Goal: Communication & Community: Answer question/provide support

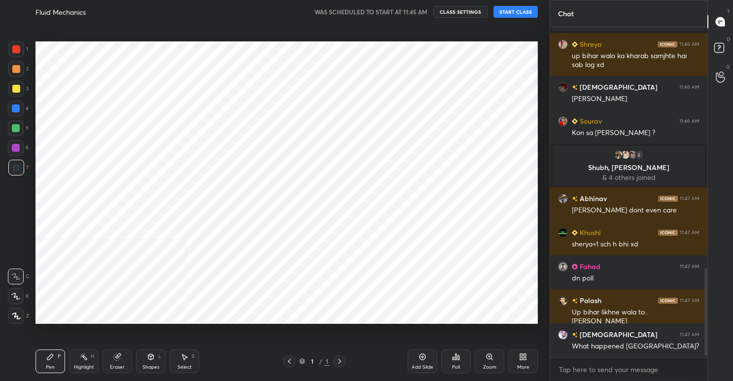
scroll to position [917, 0]
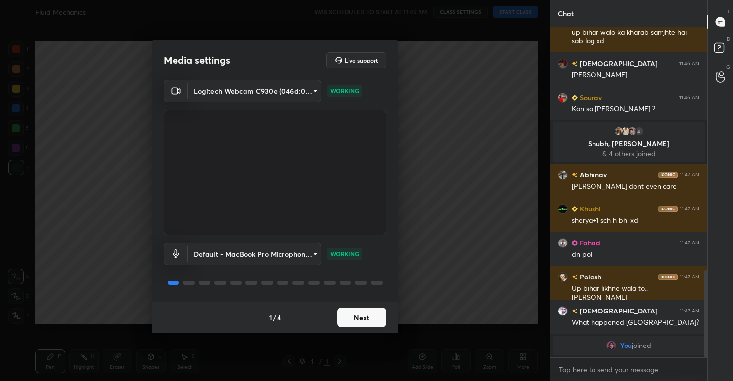
click at [381, 316] on button "Next" at bounding box center [361, 317] width 49 height 20
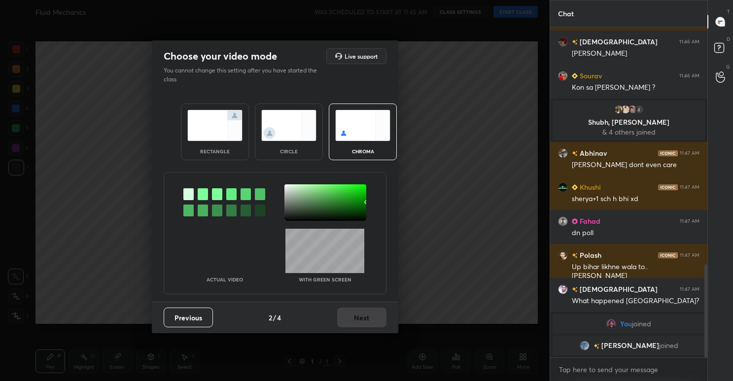
scroll to position [838, 0]
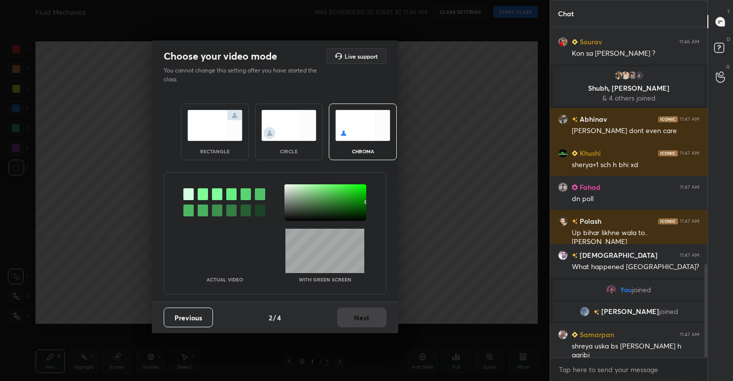
click at [292, 138] on img at bounding box center [288, 125] width 55 height 31
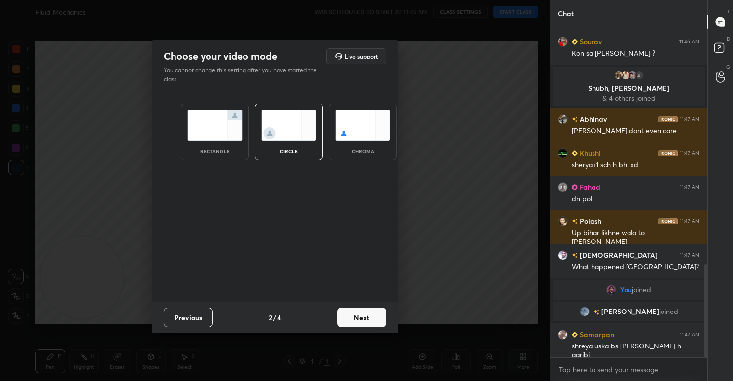
click at [359, 310] on button "Next" at bounding box center [361, 317] width 49 height 20
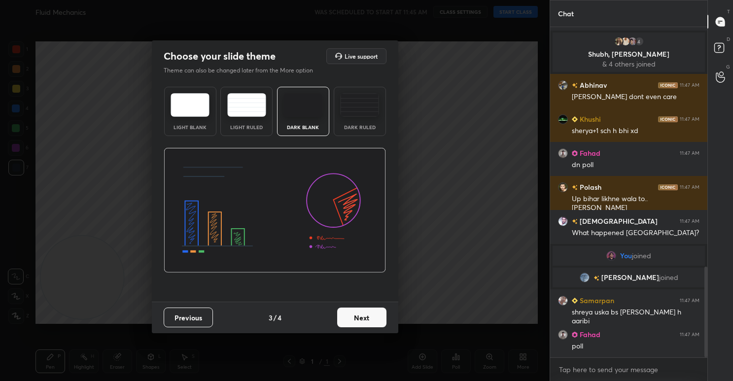
click at [371, 318] on button "Next" at bounding box center [361, 317] width 49 height 20
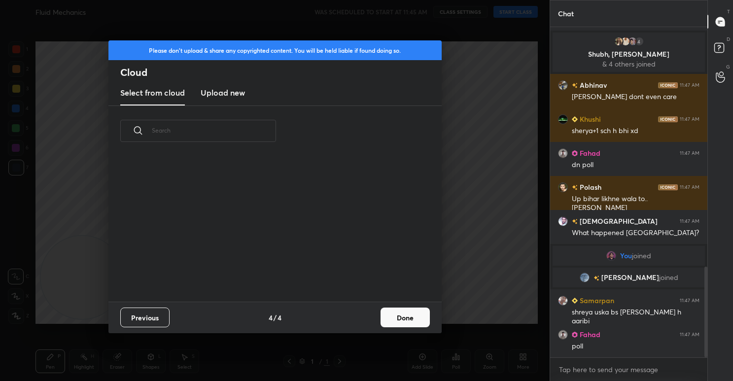
click at [398, 313] on button "Done" at bounding box center [404, 317] width 49 height 20
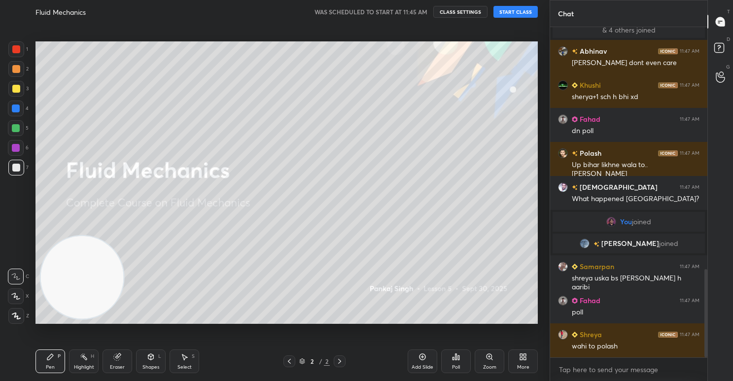
scroll to position [940, 0]
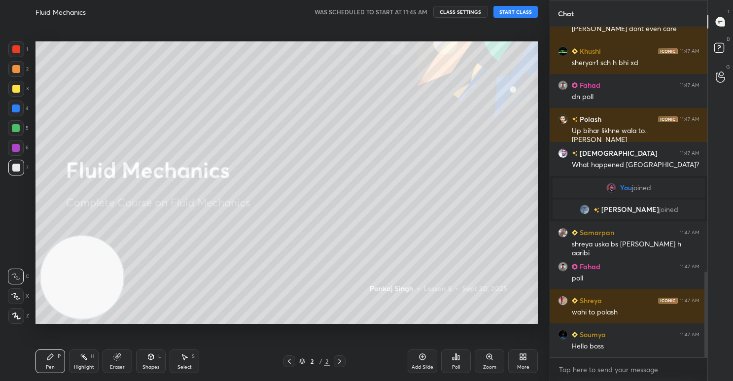
click at [514, 10] on button "START CLASS" at bounding box center [515, 12] width 44 height 12
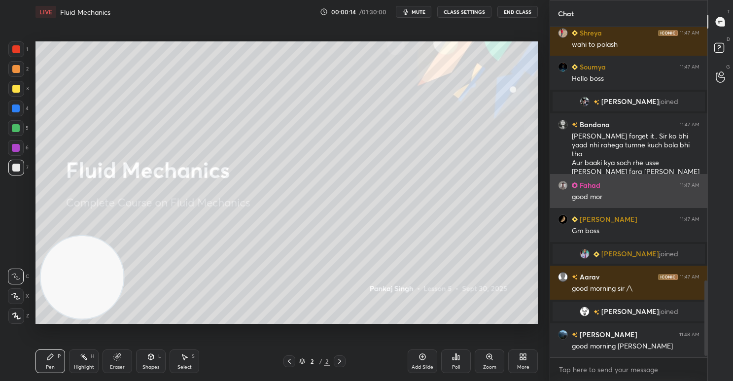
scroll to position [1126, 0]
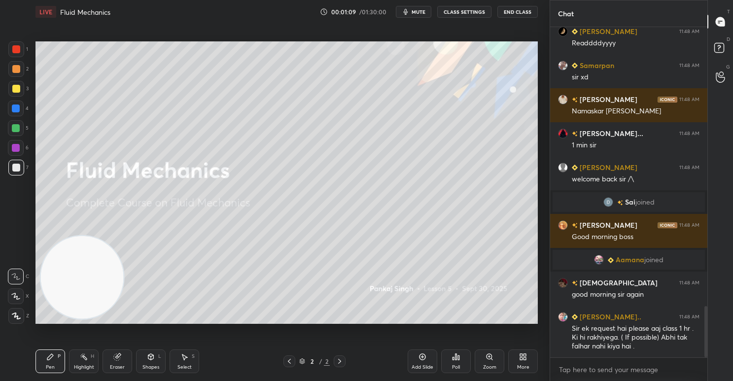
click at [517, 358] on div "More" at bounding box center [523, 361] width 30 height 24
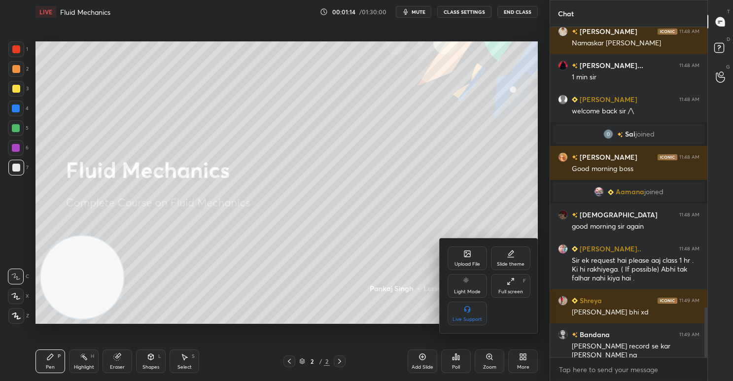
scroll to position [1881, 0]
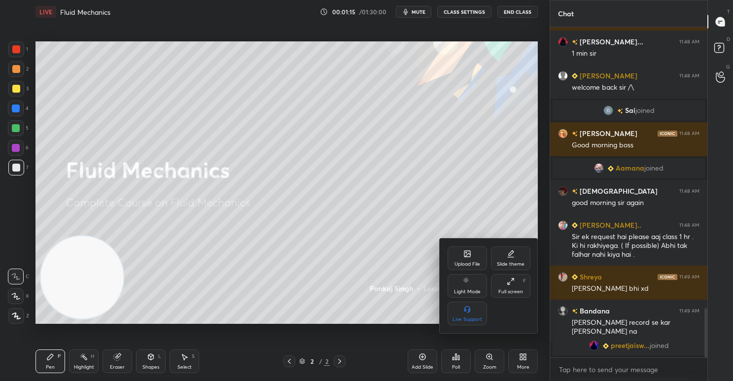
click at [465, 256] on icon at bounding box center [467, 254] width 5 height 3
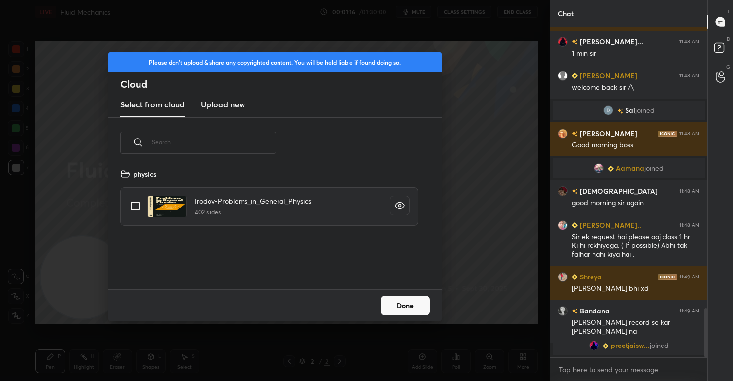
scroll to position [121, 316]
click at [223, 103] on h3 "Upload new" at bounding box center [222, 105] width 44 height 12
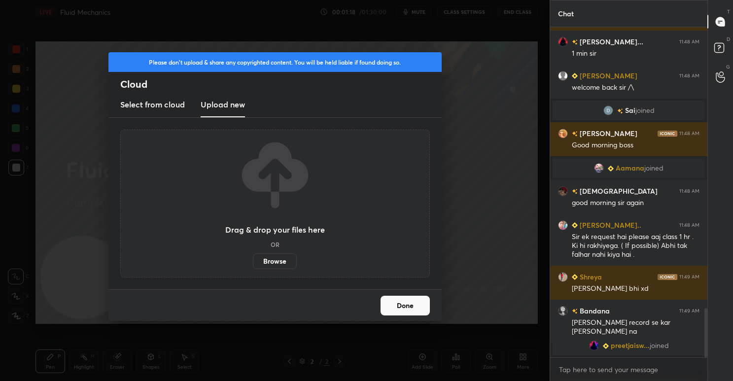
scroll to position [1857, 0]
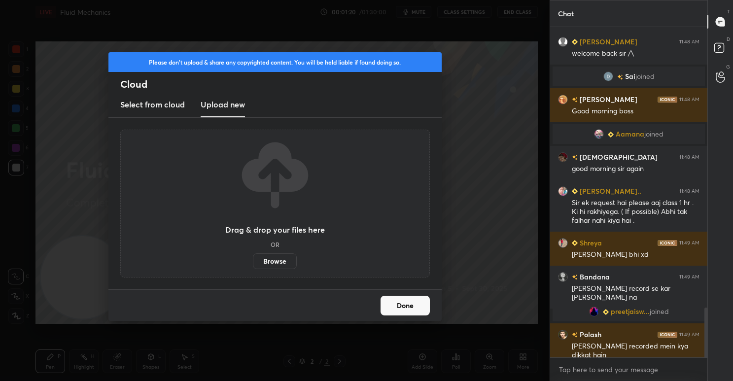
click at [273, 263] on label "Browse" at bounding box center [275, 261] width 44 height 16
click at [253, 263] on input "Browse" at bounding box center [253, 261] width 0 height 16
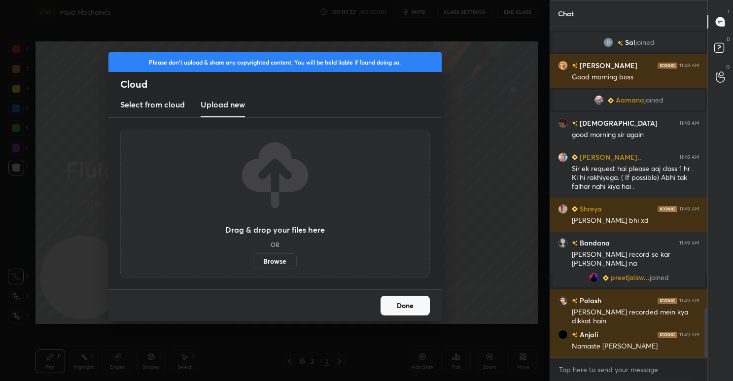
scroll to position [1914, 0]
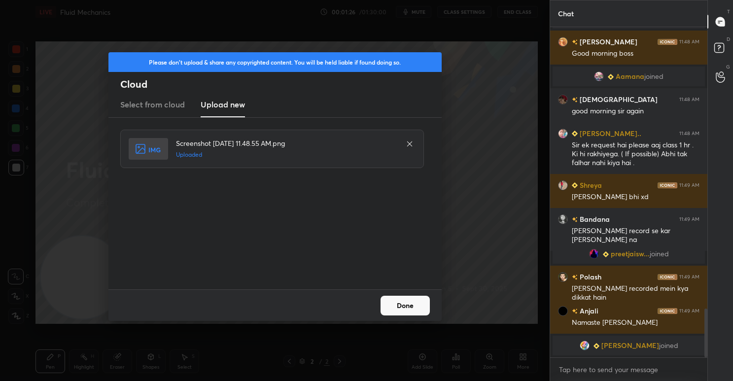
click at [410, 302] on button "Done" at bounding box center [404, 306] width 49 height 20
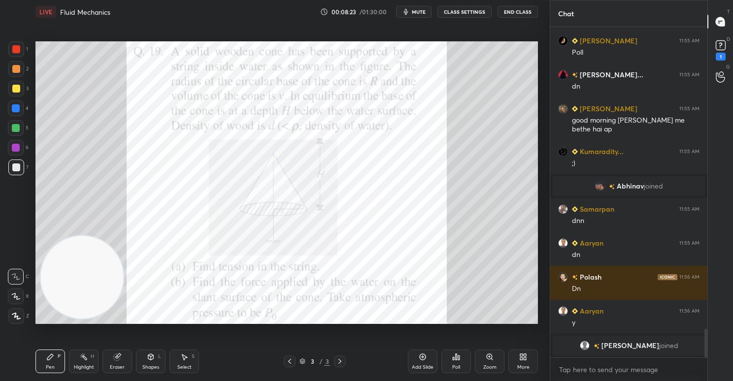
scroll to position [3369, 0]
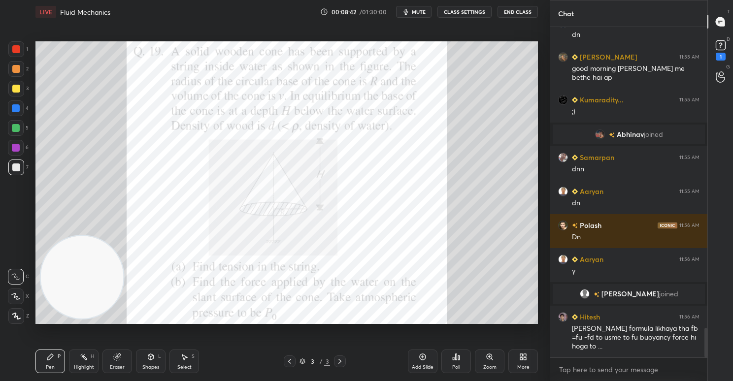
click at [12, 46] on div at bounding box center [16, 49] width 16 height 16
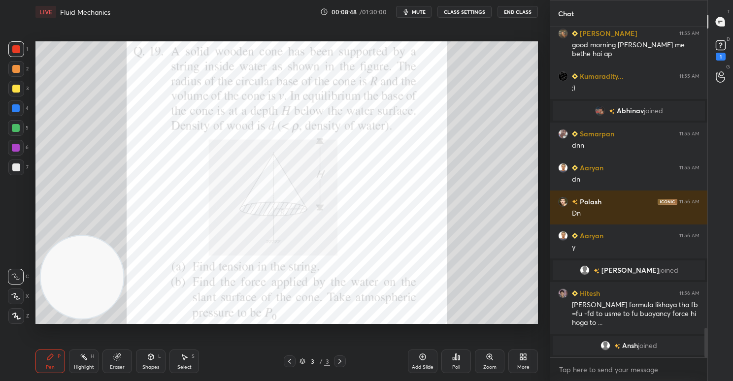
click at [456, 367] on div "Poll" at bounding box center [456, 367] width 8 height 5
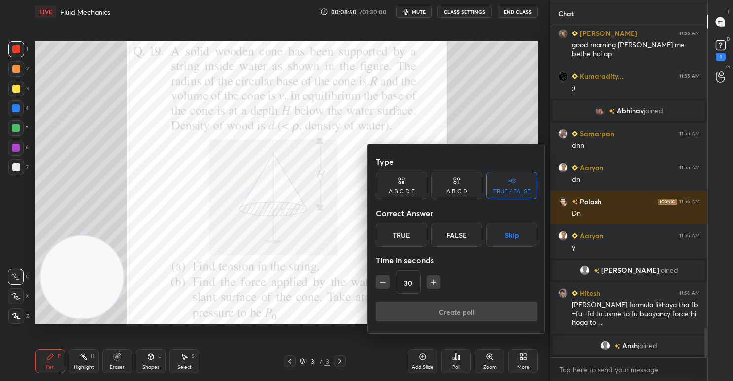
click at [454, 195] on div "A B C D" at bounding box center [456, 192] width 21 height 6
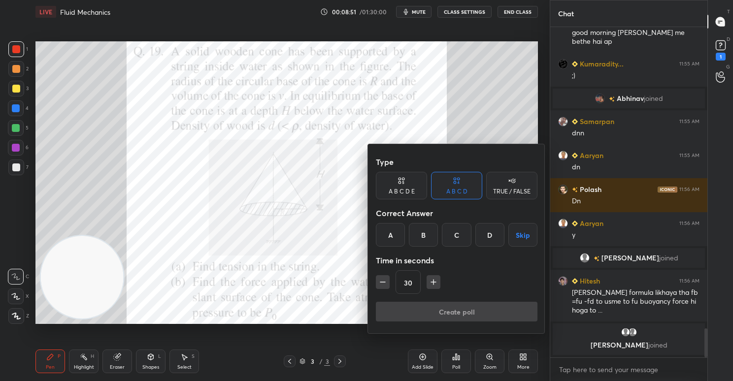
click at [516, 184] on div "TRUE / FALSE" at bounding box center [511, 186] width 51 height 28
click at [404, 231] on div "True" at bounding box center [401, 235] width 51 height 24
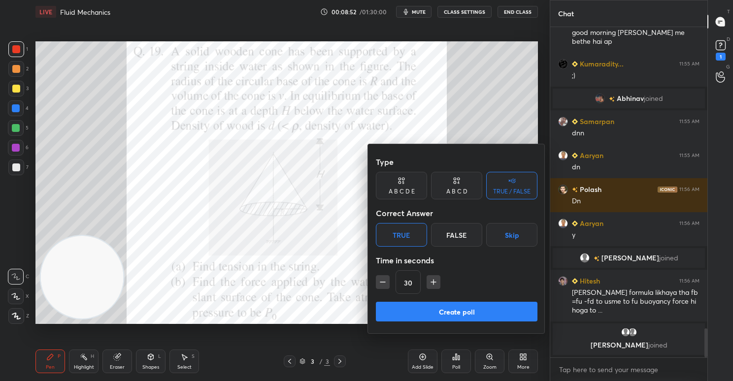
click at [459, 313] on button "Create poll" at bounding box center [457, 312] width 162 height 20
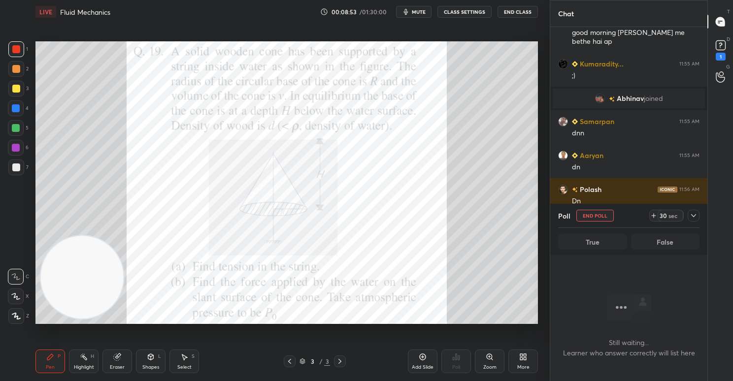
scroll to position [276, 154]
click at [673, 216] on div "sec" at bounding box center [673, 216] width 12 height 8
drag, startPoint x: 675, startPoint y: 216, endPoint x: 668, endPoint y: 210, distance: 9.1
click at [675, 216] on div "sec" at bounding box center [673, 216] width 12 height 8
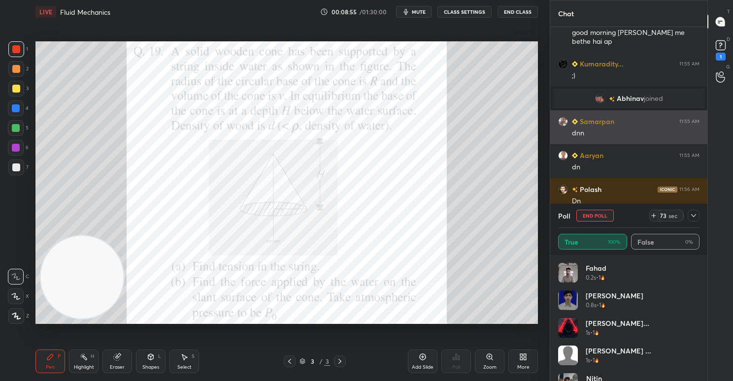
scroll to position [3456, 0]
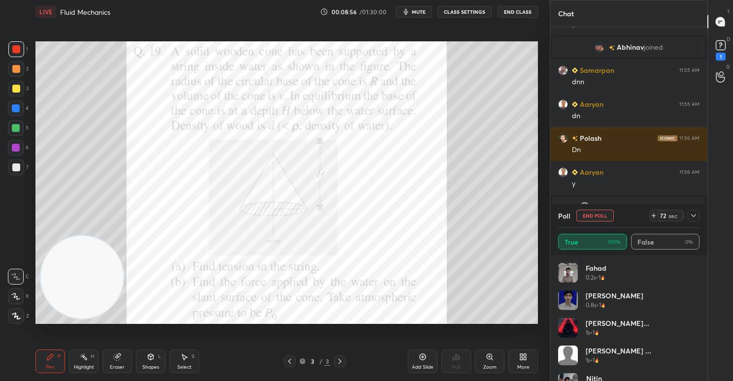
click at [692, 216] on icon at bounding box center [694, 216] width 8 height 8
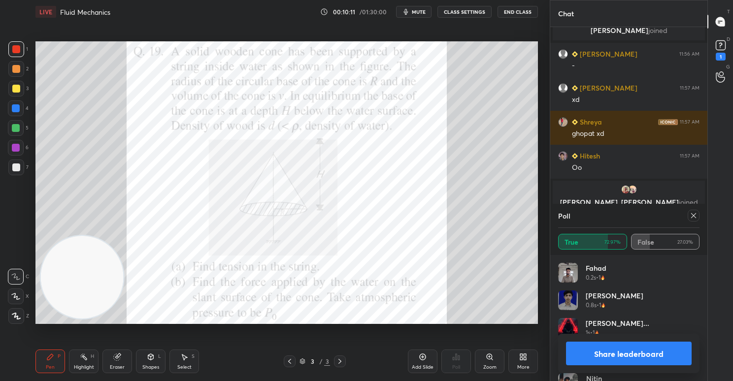
scroll to position [3670, 0]
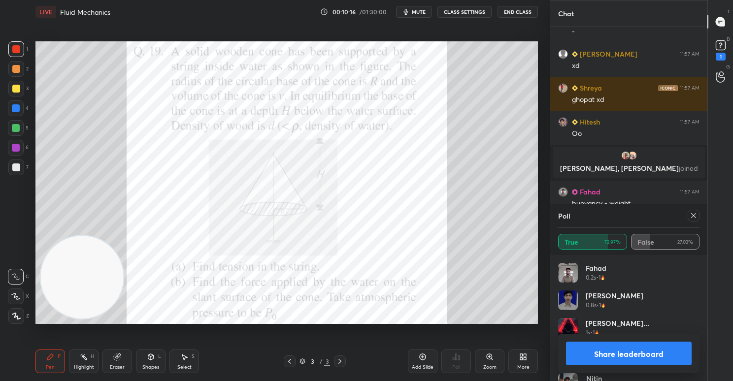
click at [620, 358] on button "Share leaderboard" at bounding box center [629, 354] width 126 height 24
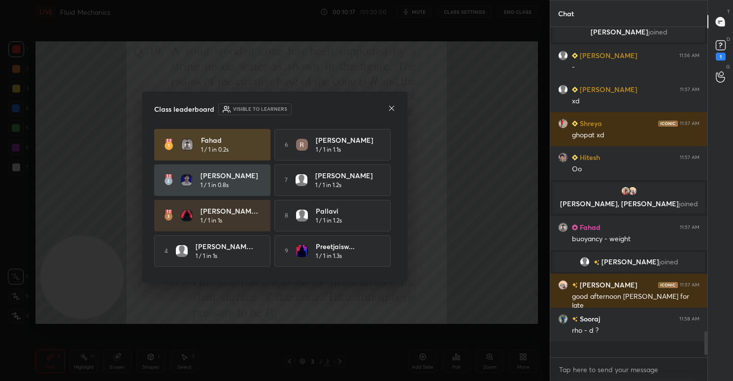
scroll to position [322, 154]
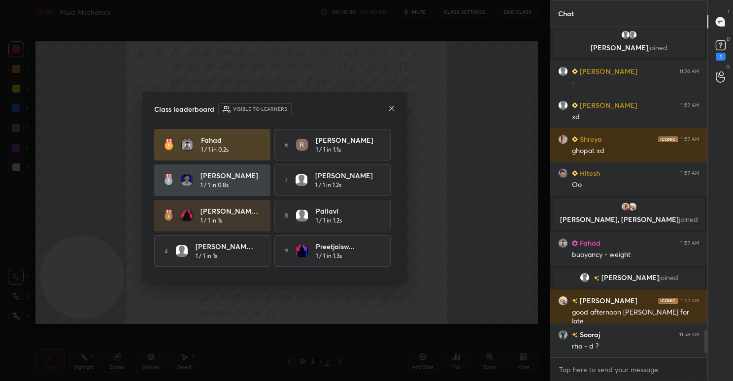
drag, startPoint x: 395, startPoint y: 102, endPoint x: 393, endPoint y: 112, distance: 9.6
click at [395, 103] on div "Class leaderboard Visible to learners Fahad 1 / 1 in 0.2s 6 [PERSON_NAME] 1 / 1…" at bounding box center [274, 187] width 265 height 191
click at [392, 107] on icon at bounding box center [391, 108] width 5 height 5
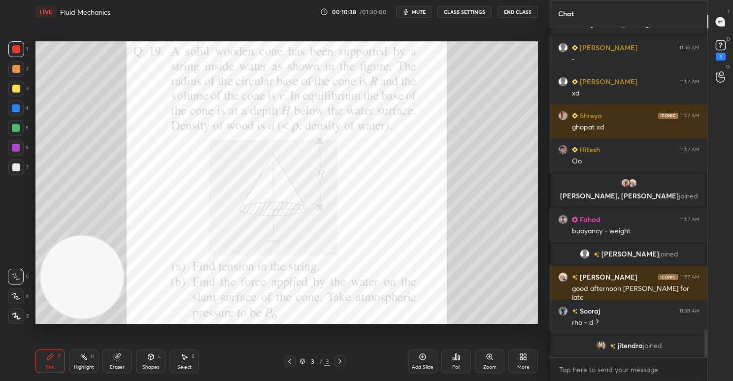
click at [457, 367] on div "Poll" at bounding box center [456, 367] width 8 height 5
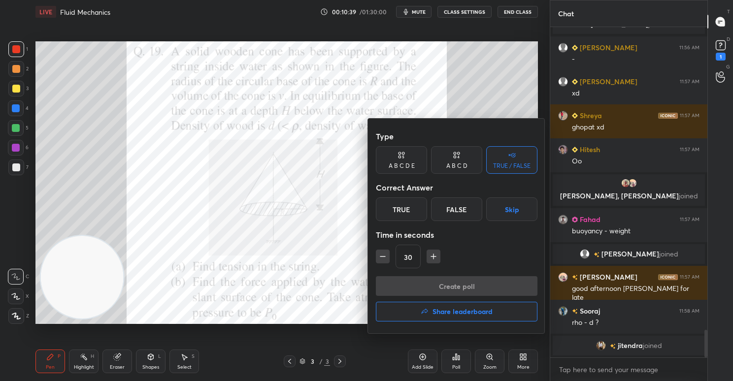
click at [456, 209] on div "False" at bounding box center [456, 210] width 51 height 24
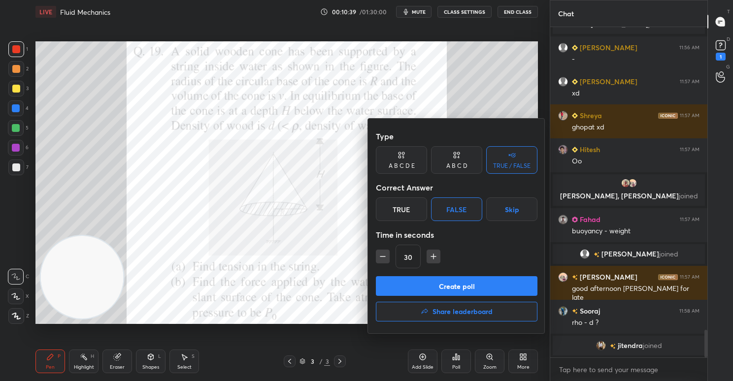
click at [464, 282] on button "Create poll" at bounding box center [457, 286] width 162 height 20
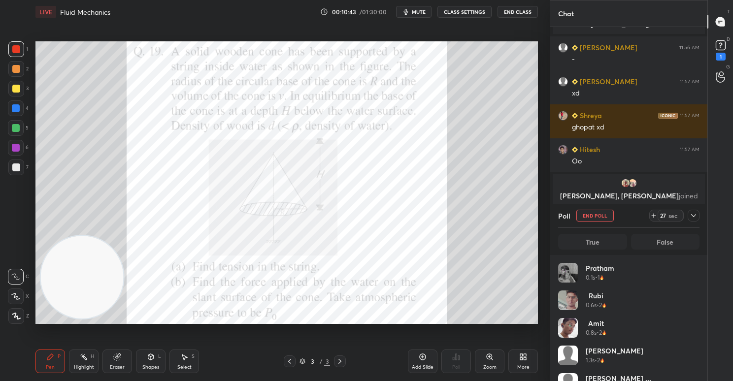
click at [664, 215] on div "27" at bounding box center [663, 216] width 8 height 8
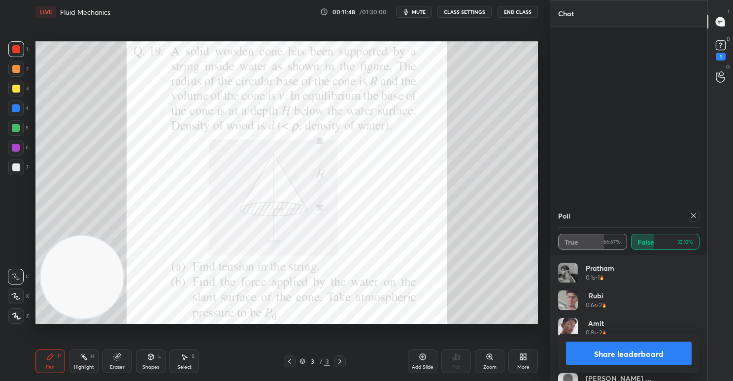
scroll to position [3976, 0]
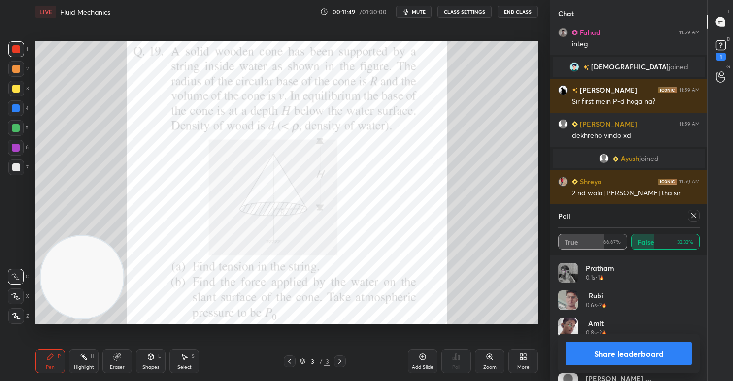
click at [608, 350] on button "Share leaderboard" at bounding box center [629, 354] width 126 height 24
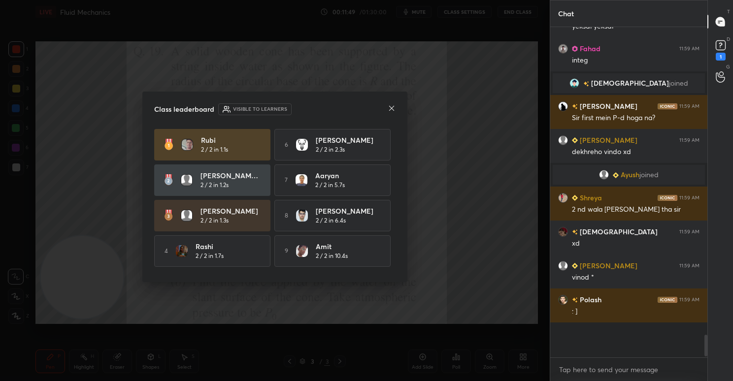
scroll to position [322, 154]
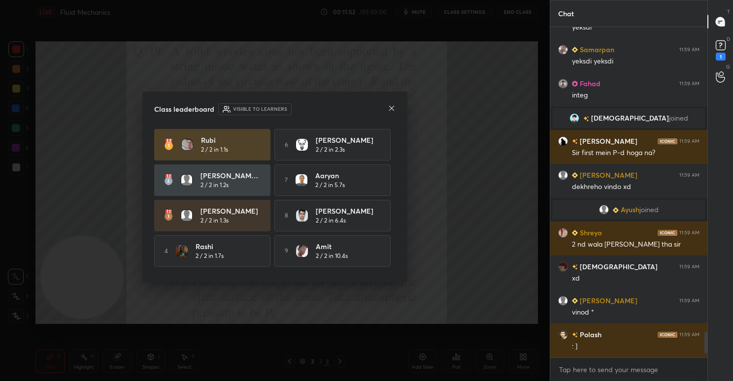
click at [387, 111] on div "Class leaderboard Visible to learners" at bounding box center [274, 109] width 241 height 12
click at [400, 104] on div "Class leaderboard Visible to learners Rubi 2 / 2 in 1.1s 6 [PERSON_NAME] 2 / 2 …" at bounding box center [274, 187] width 265 height 191
click at [394, 108] on icon at bounding box center [392, 108] width 8 height 8
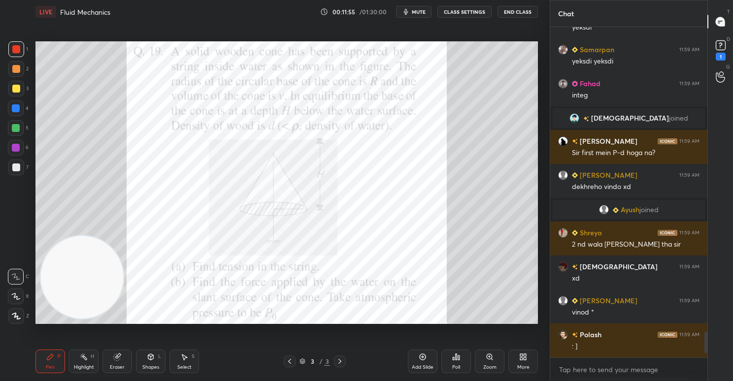
click at [179, 358] on div "Select S" at bounding box center [184, 362] width 30 height 24
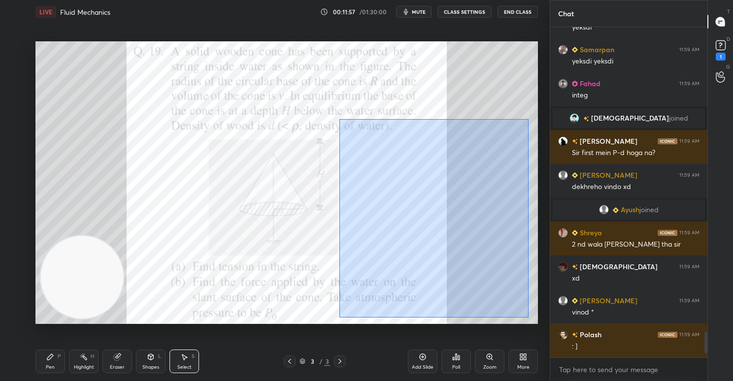
drag, startPoint x: 333, startPoint y: 166, endPoint x: 533, endPoint y: 318, distance: 251.3
click at [532, 318] on div "0 ° Undo Copy Duplicate Duplicate to new slide Delete" at bounding box center [286, 182] width 502 height 283
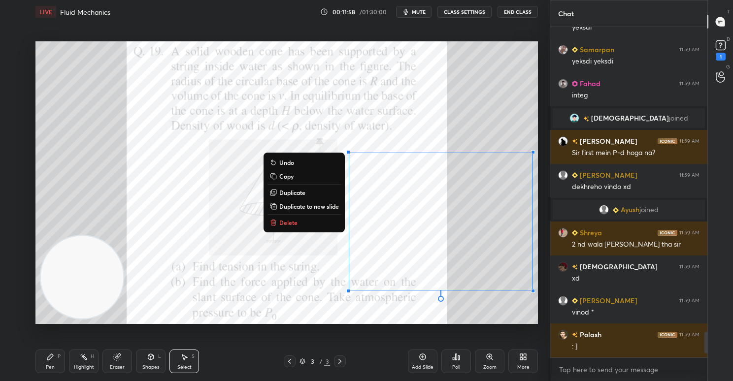
click at [302, 220] on button "Delete" at bounding box center [303, 223] width 73 height 12
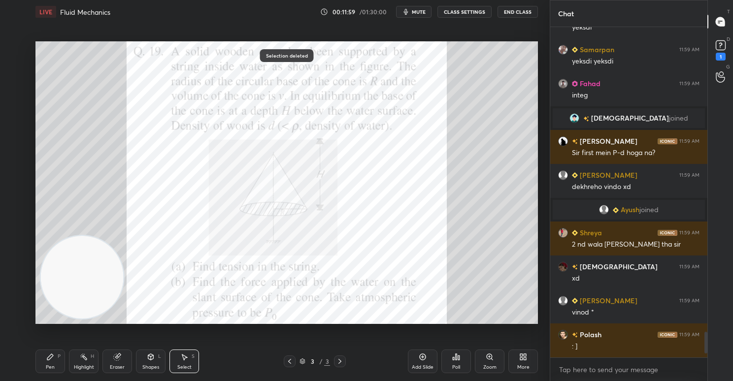
click at [48, 359] on icon at bounding box center [50, 357] width 6 height 6
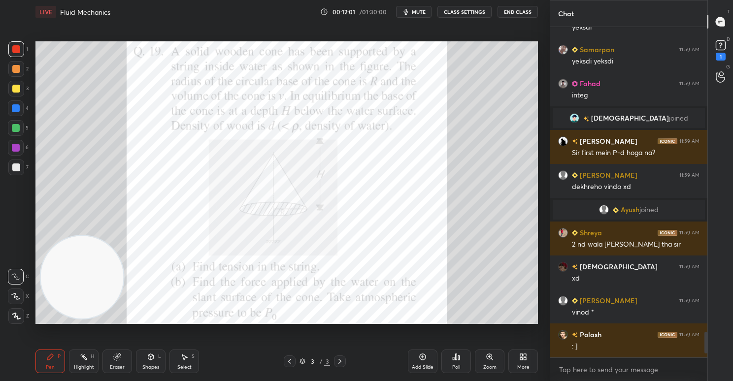
click at [22, 46] on div at bounding box center [16, 49] width 16 height 16
click at [17, 48] on div at bounding box center [16, 49] width 8 height 8
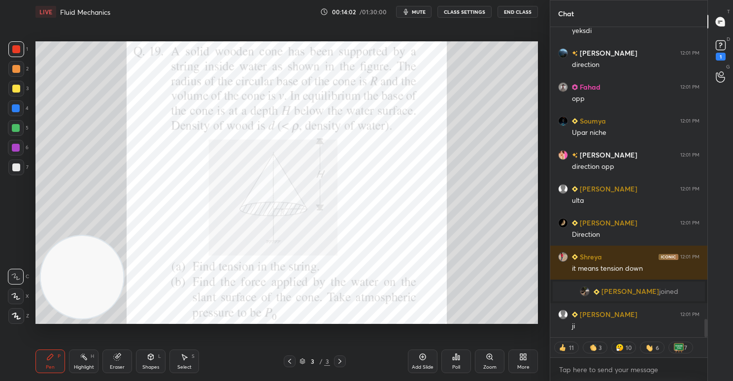
scroll to position [4969, 0]
click at [182, 360] on icon at bounding box center [184, 357] width 8 height 8
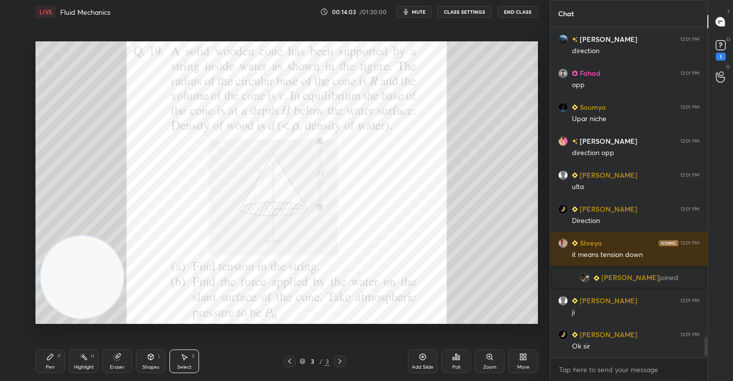
scroll to position [4948, 0]
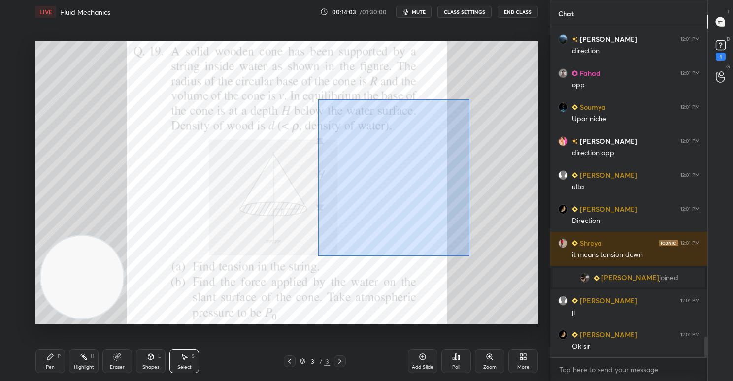
drag, startPoint x: 318, startPoint y: 100, endPoint x: 451, endPoint y: 249, distance: 199.9
click at [475, 258] on div "0 ° Undo Copy Duplicate Duplicate to new slide Delete" at bounding box center [286, 182] width 502 height 283
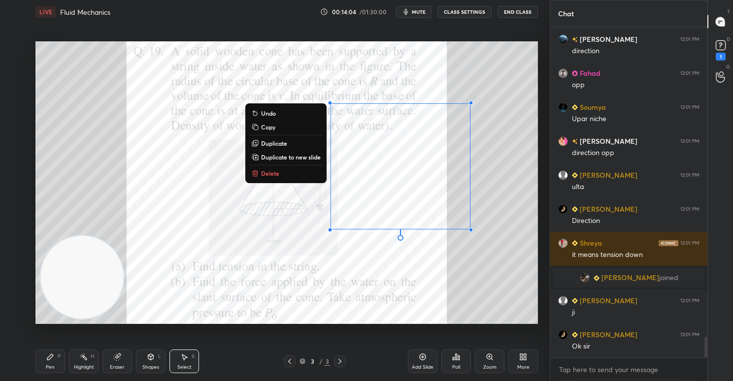
click at [296, 170] on button "Delete" at bounding box center [285, 173] width 73 height 12
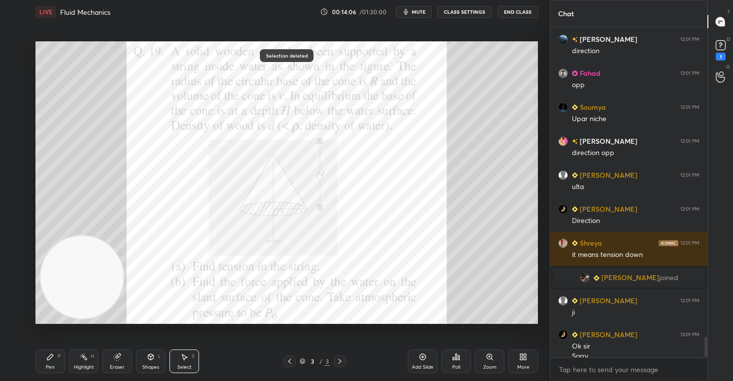
scroll to position [4958, 0]
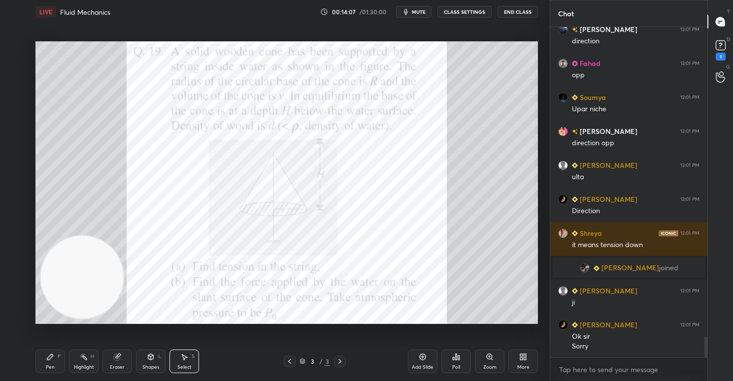
drag, startPoint x: 53, startPoint y: 364, endPoint x: 64, endPoint y: 334, distance: 30.9
click at [52, 362] on div "Pen P" at bounding box center [50, 362] width 30 height 24
click at [17, 56] on div at bounding box center [16, 49] width 16 height 16
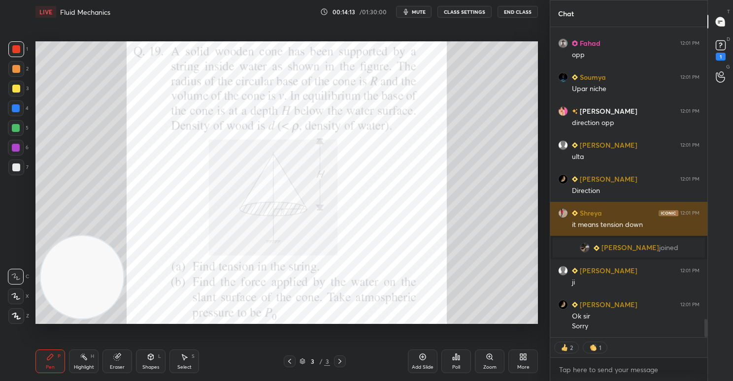
scroll to position [5012, 0]
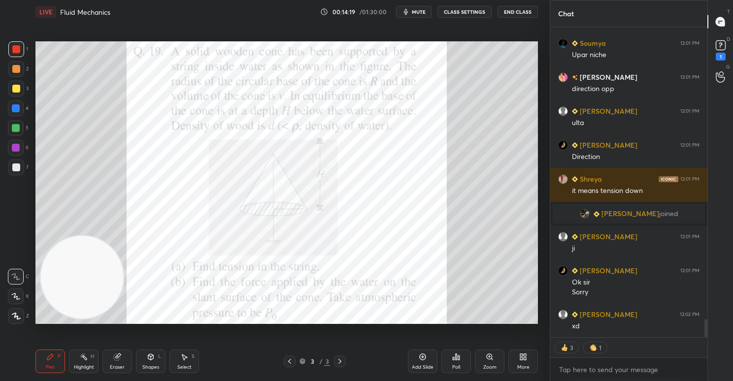
click at [19, 49] on div at bounding box center [16, 49] width 8 height 8
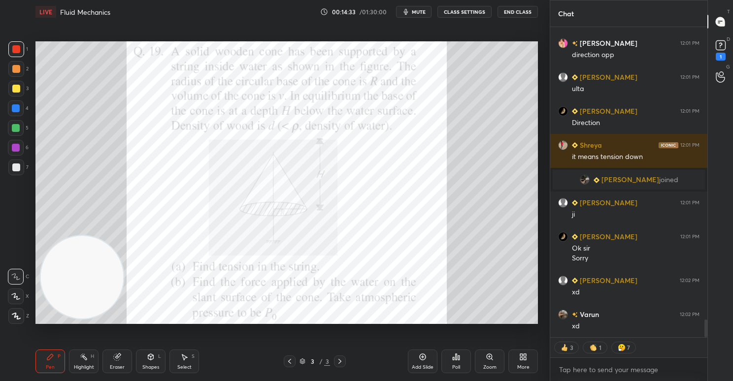
click at [118, 353] on icon at bounding box center [117, 357] width 8 height 8
drag, startPoint x: 53, startPoint y: 359, endPoint x: 59, endPoint y: 355, distance: 6.4
click at [57, 358] on div "Pen P" at bounding box center [50, 362] width 30 height 24
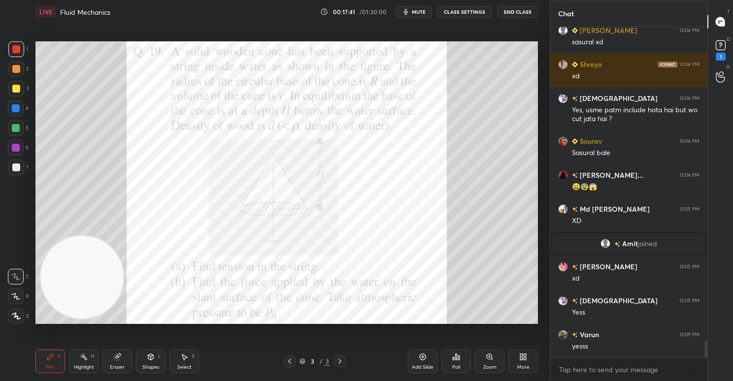
scroll to position [6250, 0]
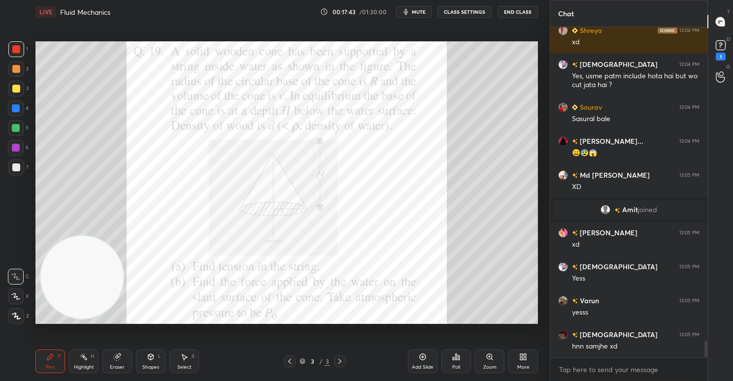
click at [337, 361] on icon at bounding box center [340, 362] width 8 height 8
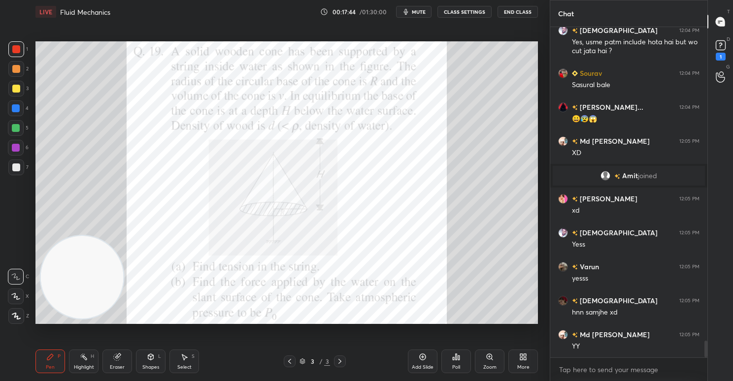
click at [338, 361] on icon at bounding box center [340, 362] width 8 height 8
click at [285, 364] on div at bounding box center [290, 362] width 12 height 12
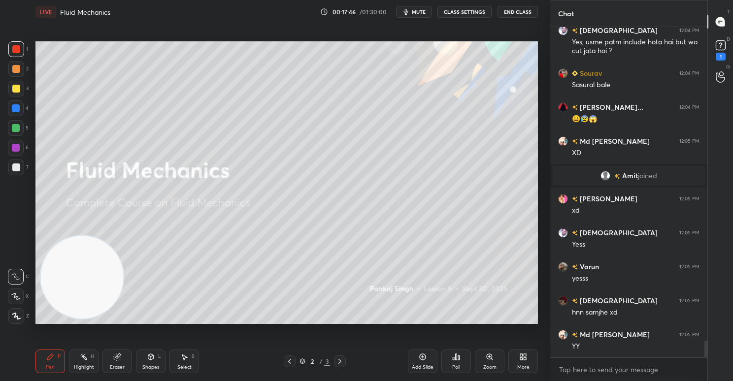
click at [342, 361] on icon at bounding box center [340, 362] width 8 height 8
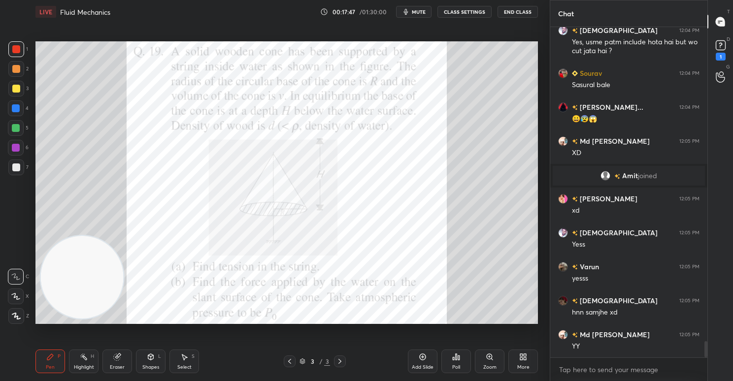
scroll to position [6318, 0]
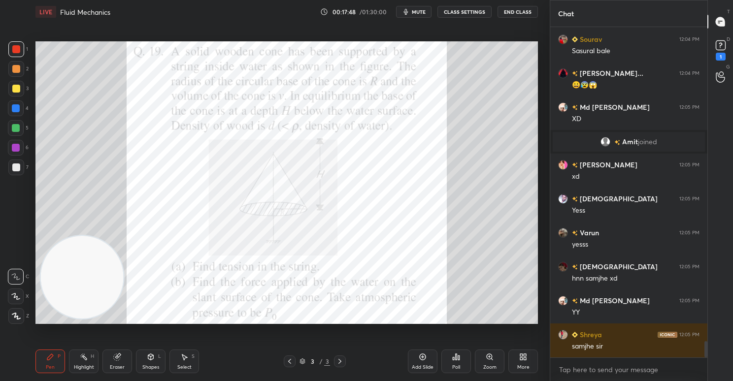
click at [520, 359] on icon at bounding box center [521, 359] width 2 height 2
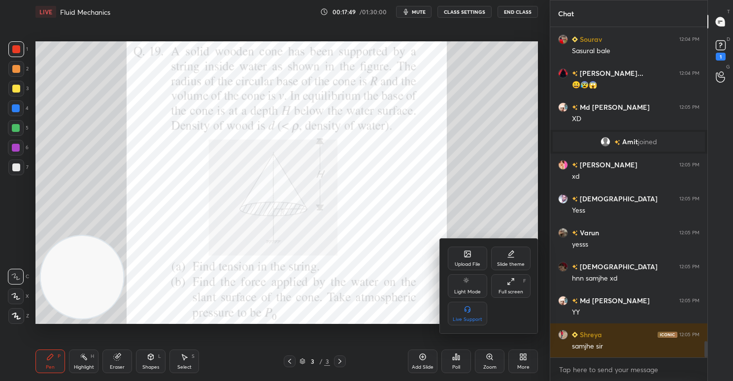
click at [463, 255] on div "Upload File" at bounding box center [467, 259] width 39 height 24
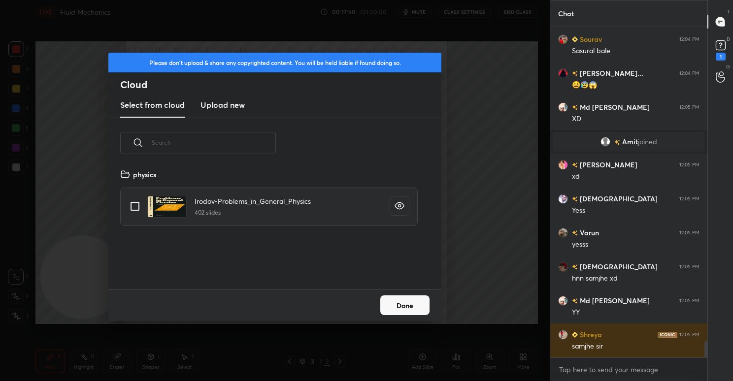
scroll to position [121, 316]
click at [232, 111] on new "Upload new" at bounding box center [222, 105] width 44 height 25
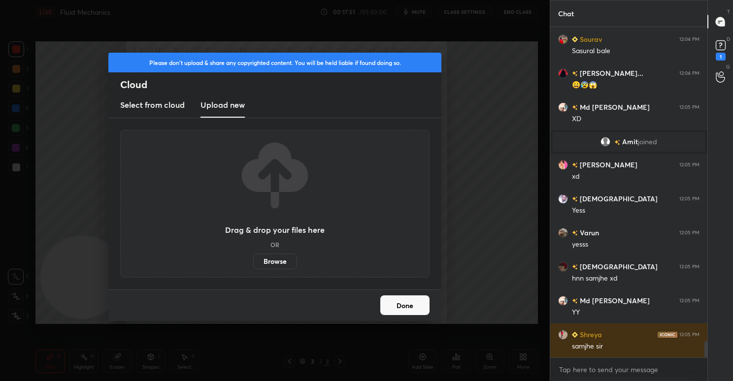
click at [277, 265] on label "Browse" at bounding box center [275, 262] width 44 height 16
click at [253, 265] on input "Browse" at bounding box center [253, 262] width 0 height 16
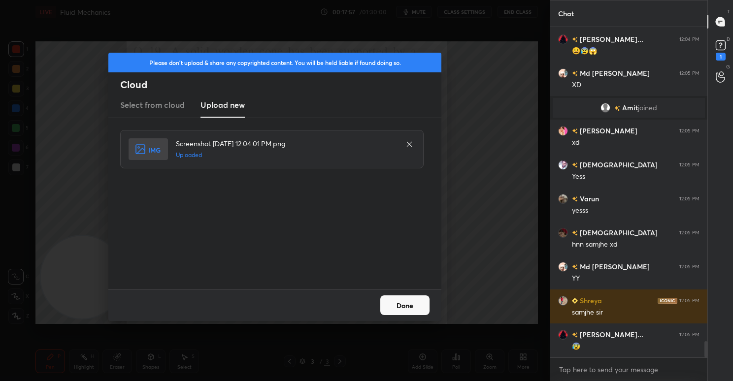
click at [402, 305] on button "Done" at bounding box center [404, 306] width 49 height 20
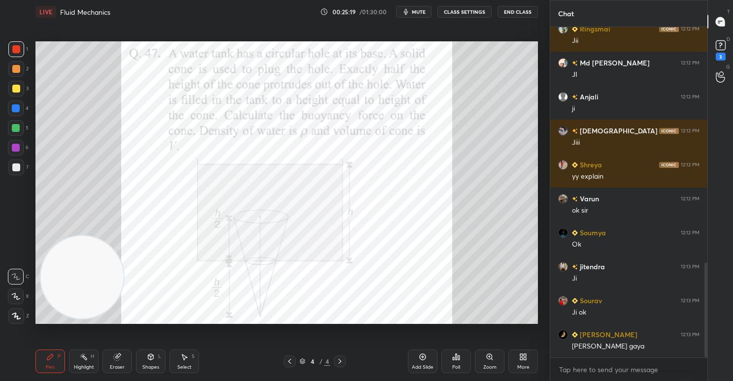
scroll to position [853, 0]
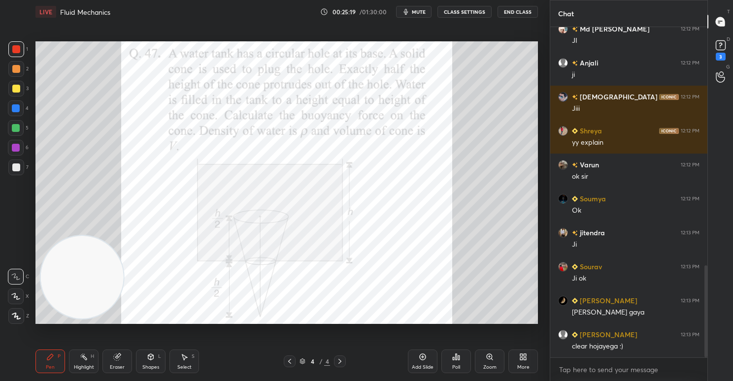
click at [17, 46] on div at bounding box center [16, 49] width 8 height 8
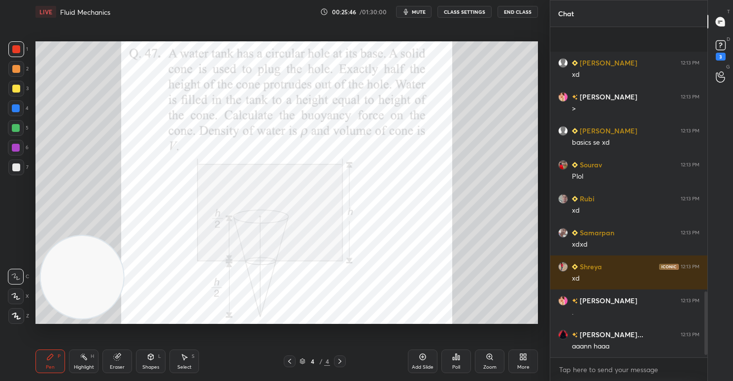
scroll to position [1397, 0]
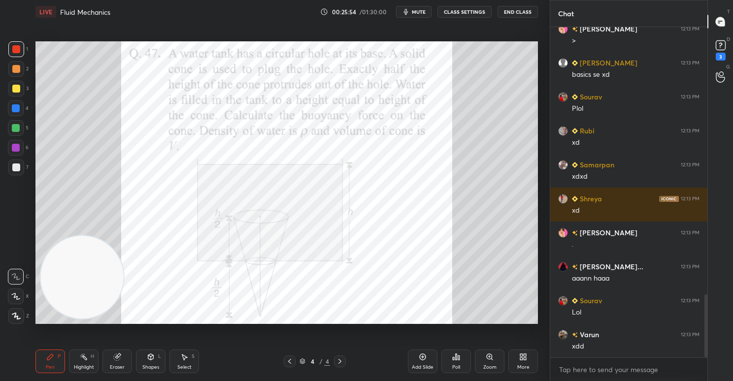
drag, startPoint x: 24, startPoint y: 49, endPoint x: 33, endPoint y: 45, distance: 9.7
click at [26, 46] on div "1" at bounding box center [18, 49] width 20 height 16
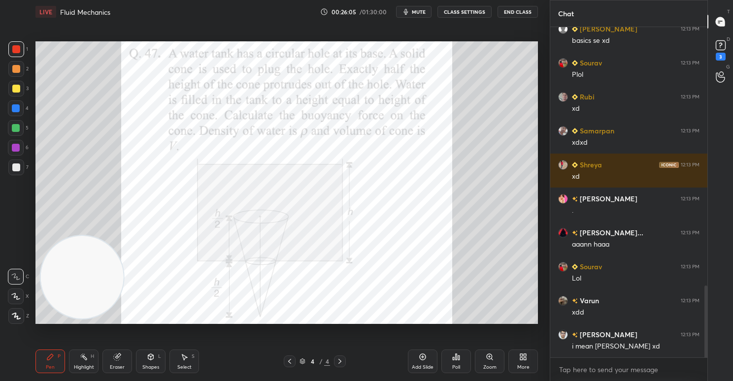
click at [18, 51] on div at bounding box center [16, 49] width 8 height 8
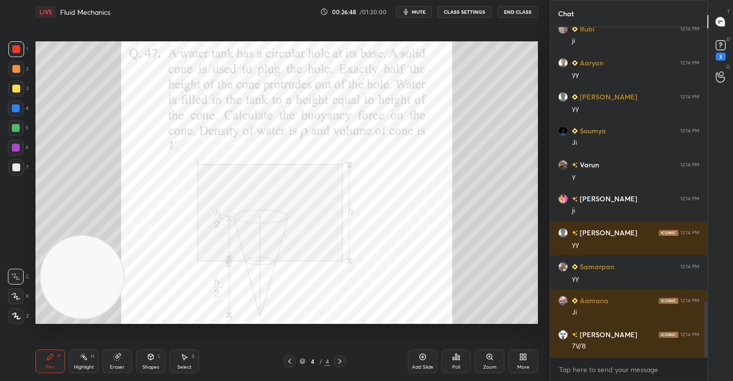
scroll to position [1608, 0]
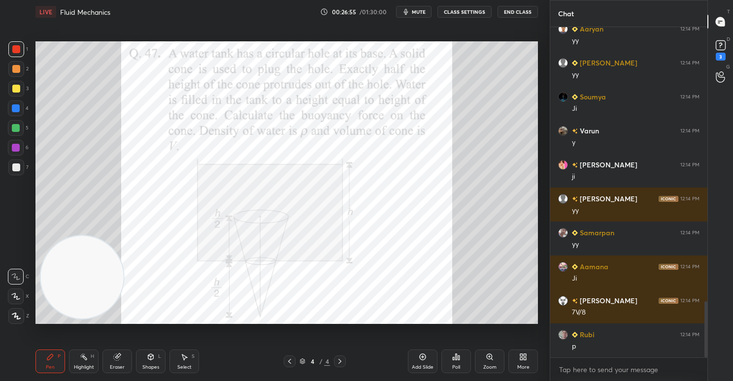
click at [456, 363] on div "Poll" at bounding box center [456, 362] width 30 height 24
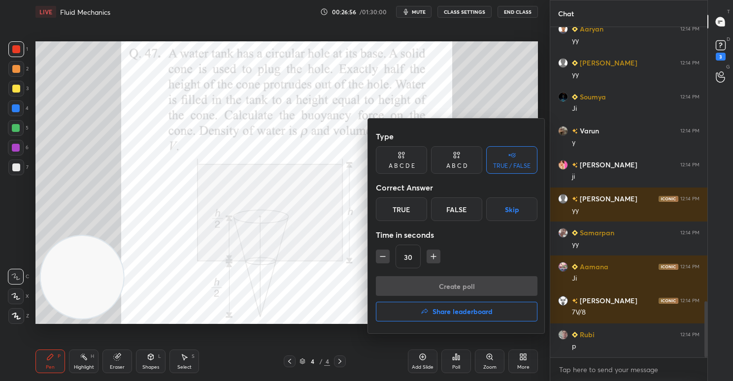
click at [456, 209] on div "False" at bounding box center [456, 210] width 51 height 24
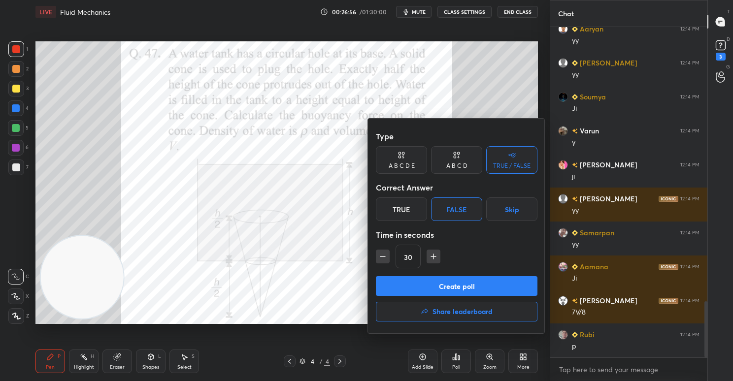
click at [469, 283] on button "Create poll" at bounding box center [457, 286] width 162 height 20
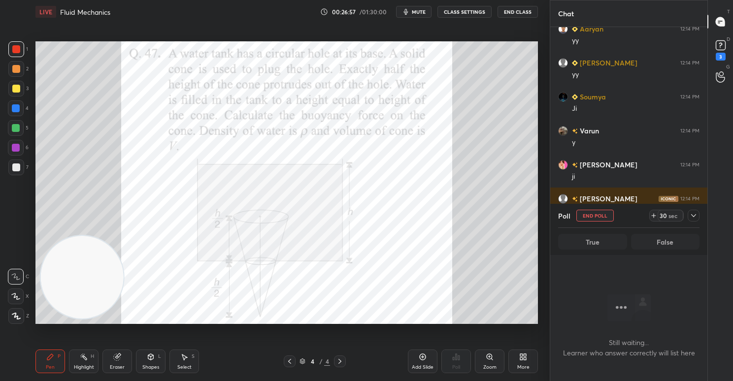
scroll to position [3, 3]
click at [668, 218] on div "sec" at bounding box center [673, 216] width 12 height 8
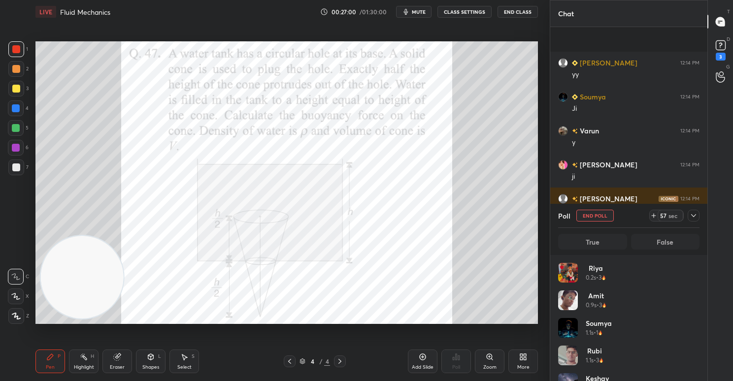
scroll to position [1693, 0]
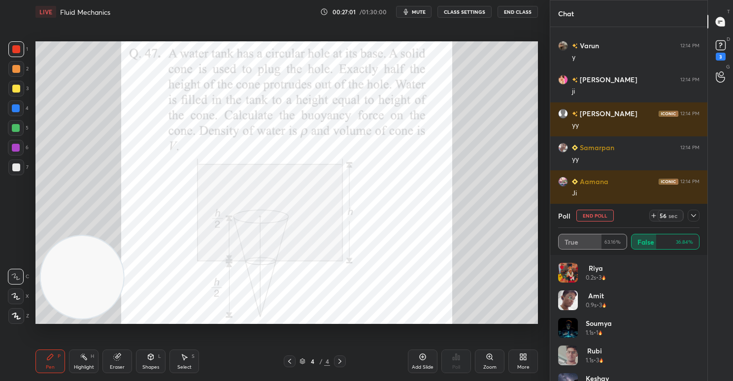
click at [695, 215] on icon at bounding box center [693, 215] width 5 height 3
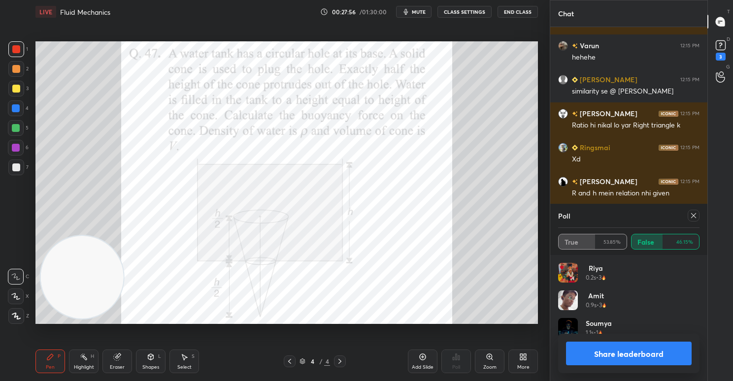
scroll to position [115, 138]
click at [620, 349] on button "Share leaderboard" at bounding box center [629, 354] width 126 height 24
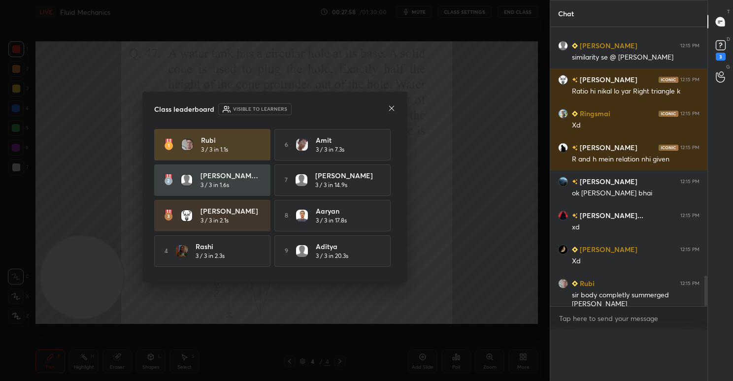
scroll to position [292, 154]
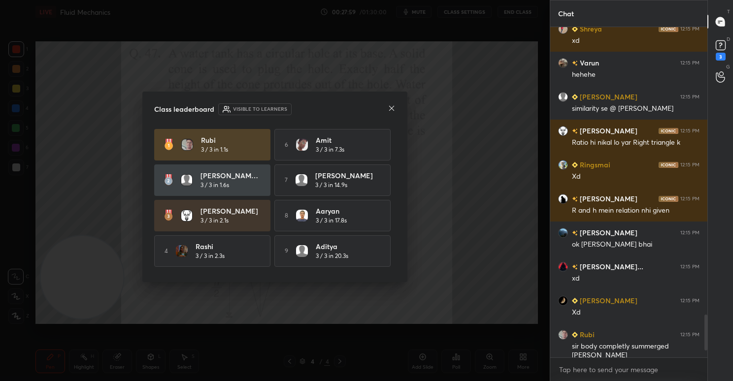
click at [392, 108] on icon at bounding box center [391, 108] width 5 height 5
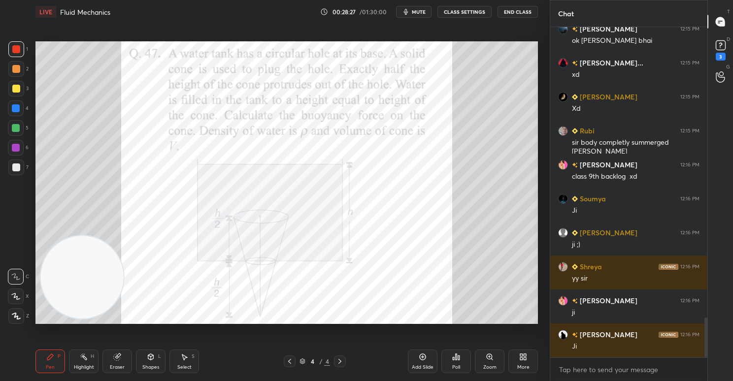
click at [186, 358] on icon at bounding box center [184, 357] width 8 height 8
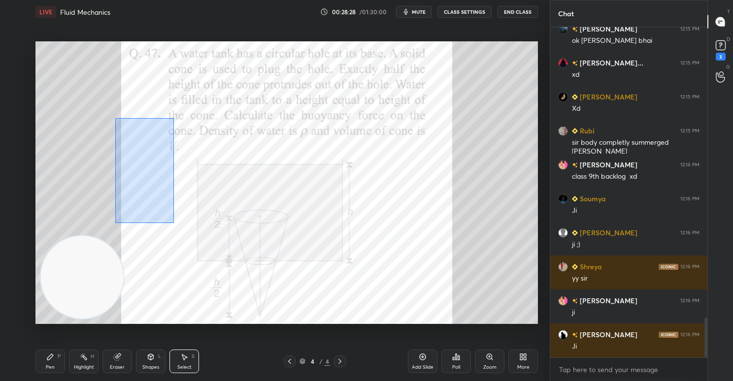
drag, startPoint x: 126, startPoint y: 181, endPoint x: 190, endPoint y: 214, distance: 72.7
click at [191, 221] on div "0 ° Undo Copy Duplicate Duplicate to new slide Delete" at bounding box center [286, 182] width 502 height 283
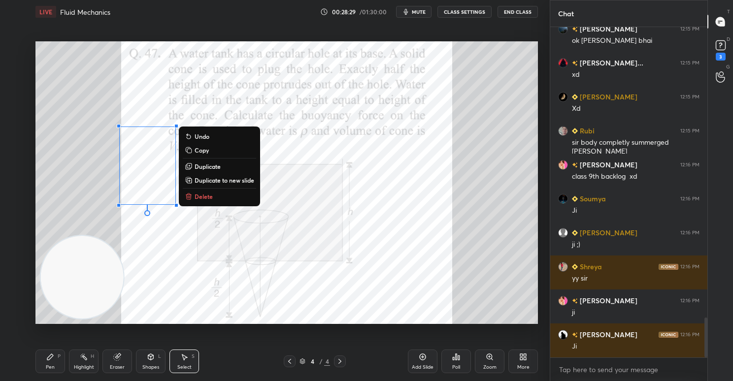
click at [224, 200] on button "Delete" at bounding box center [219, 197] width 73 height 12
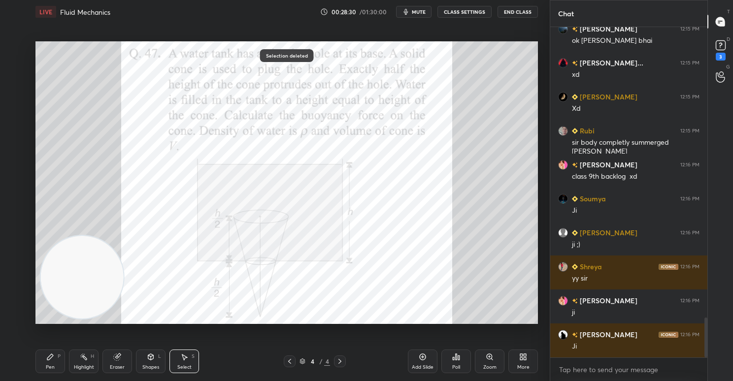
drag, startPoint x: 59, startPoint y: 361, endPoint x: 72, endPoint y: 291, distance: 70.7
click at [58, 358] on div "Pen P" at bounding box center [50, 362] width 30 height 24
click at [17, 64] on div at bounding box center [16, 69] width 16 height 16
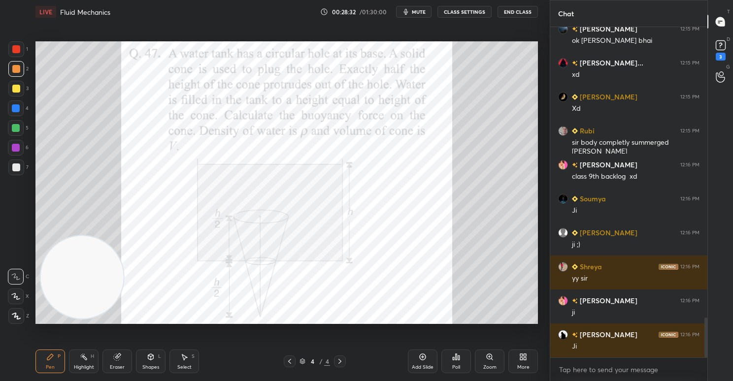
click at [20, 52] on div at bounding box center [16, 49] width 16 height 16
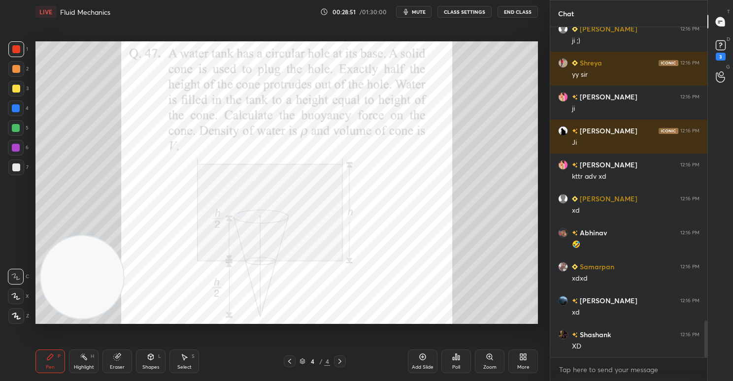
click at [18, 45] on div at bounding box center [16, 49] width 8 height 8
click at [17, 47] on div at bounding box center [16, 49] width 8 height 8
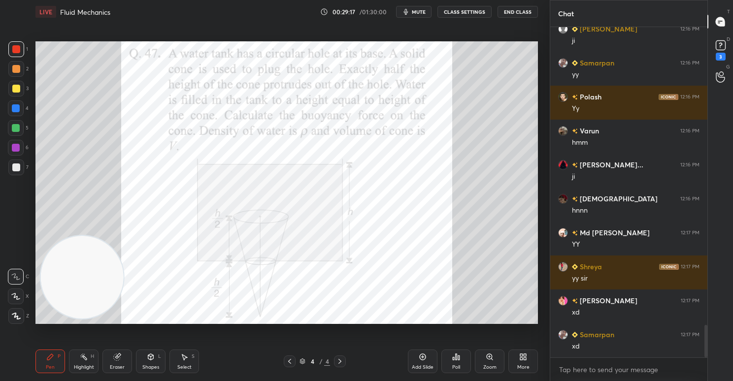
scroll to position [3054, 0]
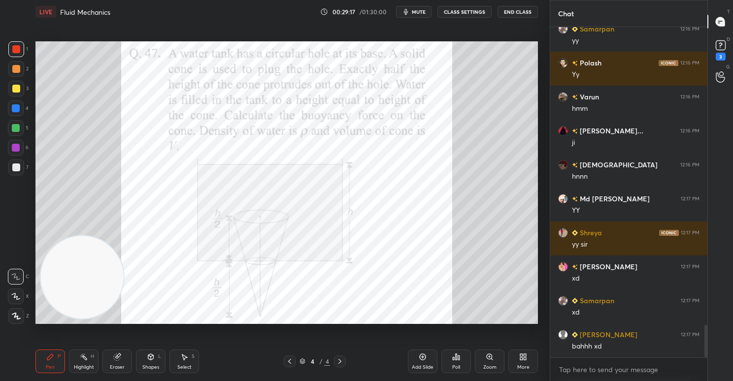
click at [16, 47] on div at bounding box center [16, 49] width 8 height 8
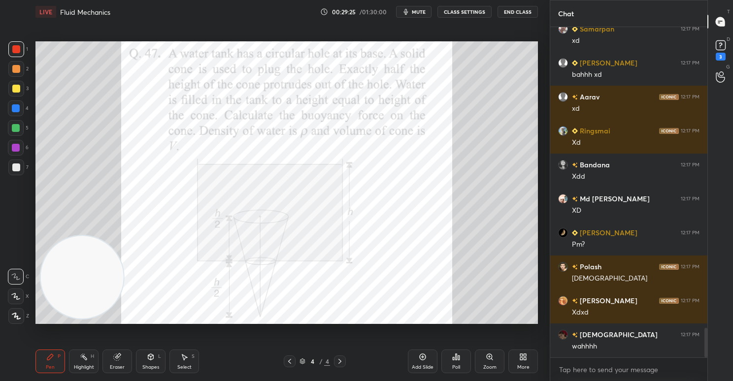
scroll to position [3360, 0]
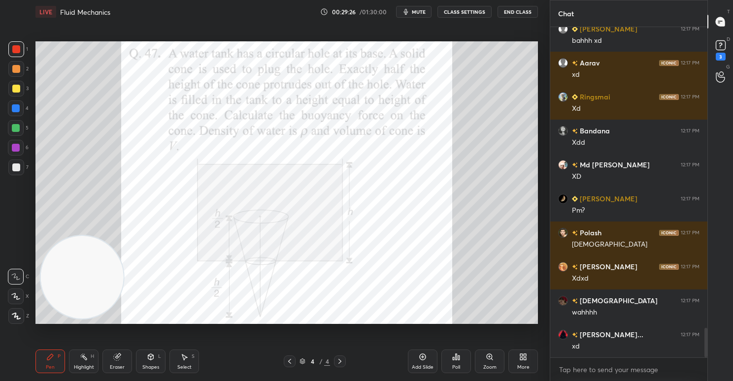
click at [186, 359] on icon at bounding box center [184, 357] width 8 height 8
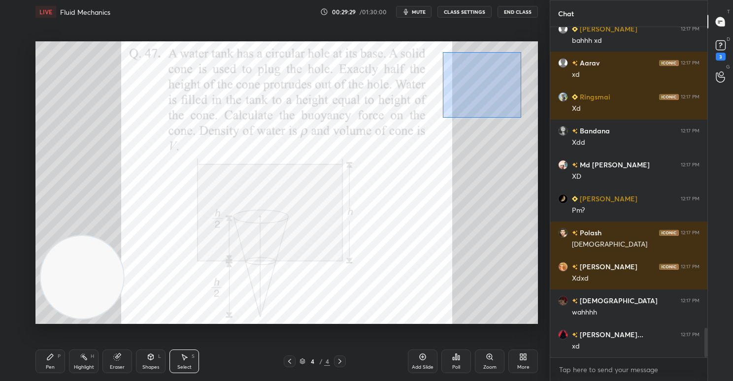
drag, startPoint x: 443, startPoint y: 52, endPoint x: 521, endPoint y: 118, distance: 101.7
click at [522, 118] on div "0 ° Undo Copy Duplicate Duplicate to new slide Delete" at bounding box center [286, 182] width 502 height 283
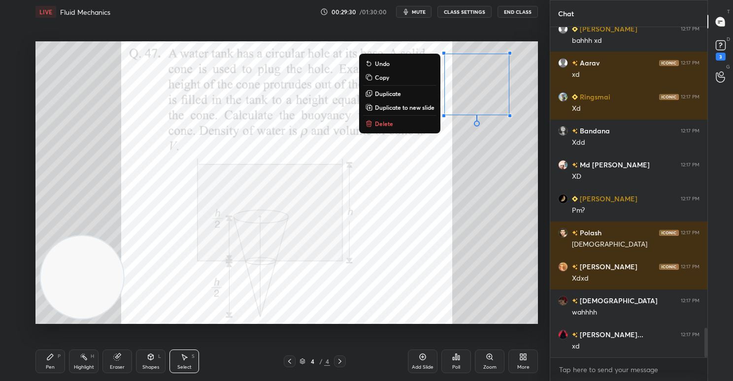
click at [388, 126] on p "Delete" at bounding box center [384, 124] width 18 height 8
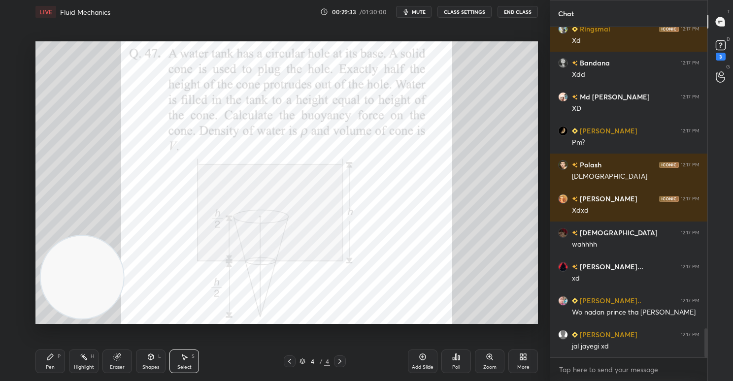
scroll to position [3462, 0]
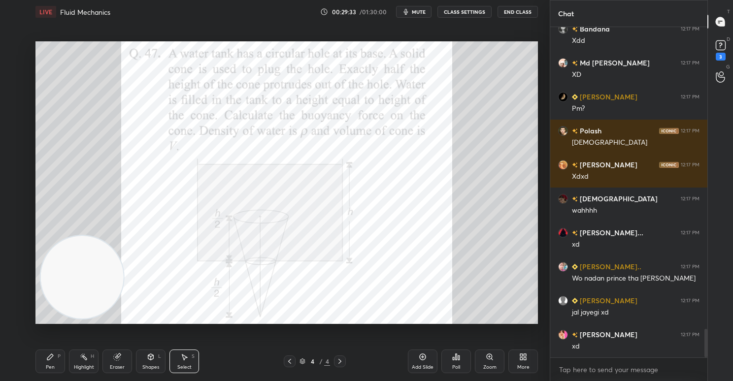
drag, startPoint x: 49, startPoint y: 362, endPoint x: 85, endPoint y: 306, distance: 66.3
click at [48, 361] on div "Pen P" at bounding box center [50, 362] width 30 height 24
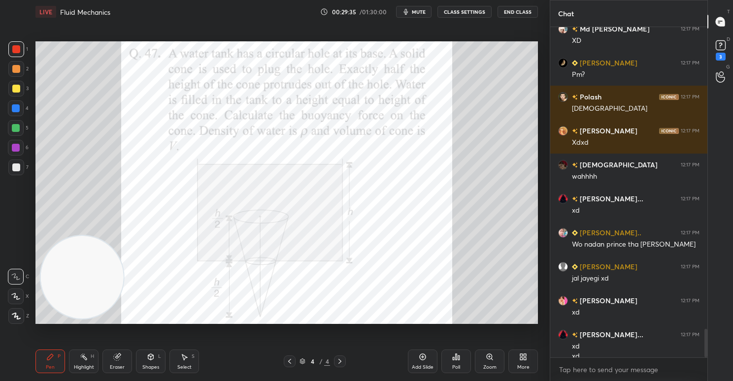
scroll to position [3506, 0]
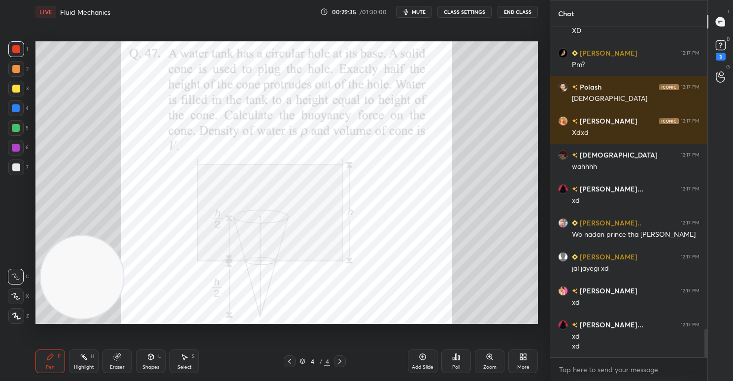
click at [18, 49] on div at bounding box center [16, 49] width 8 height 8
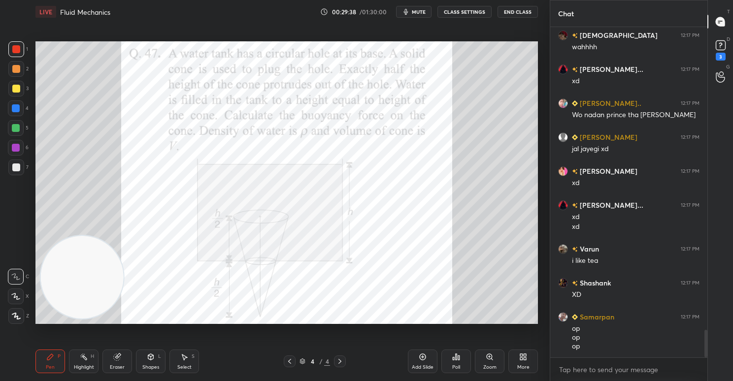
scroll to position [3660, 0]
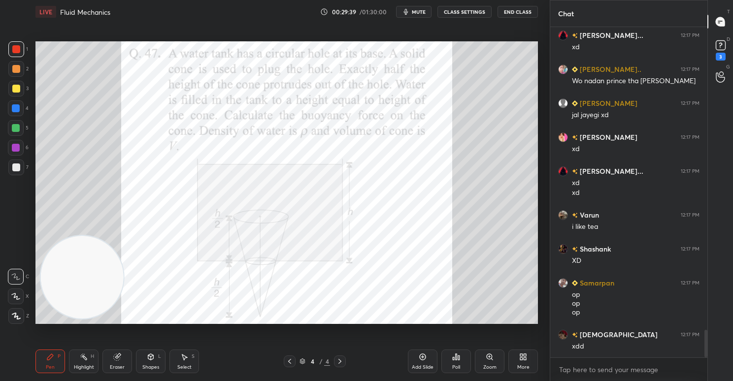
click at [16, 56] on div at bounding box center [16, 49] width 16 height 16
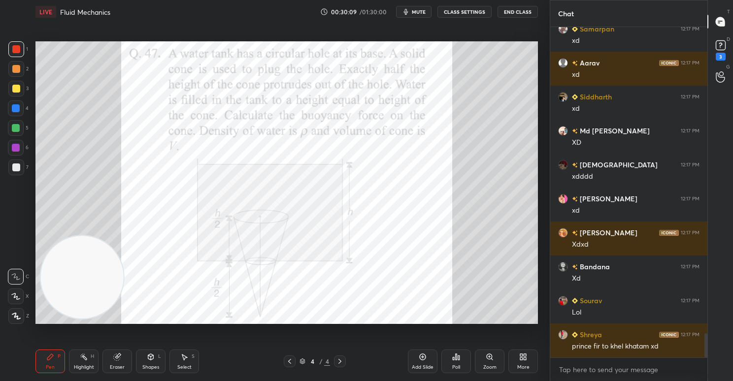
scroll to position [4280, 0]
click at [18, 43] on div at bounding box center [16, 49] width 16 height 16
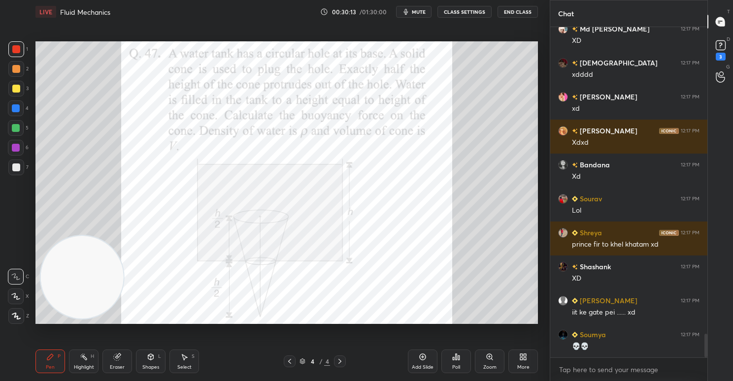
scroll to position [4348, 0]
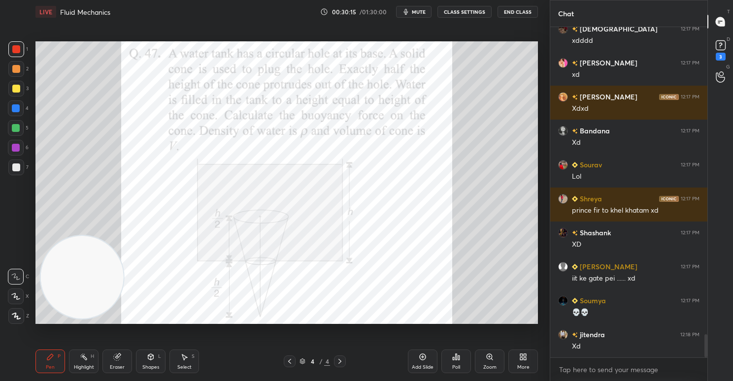
click at [123, 367] on div "Eraser" at bounding box center [117, 367] width 15 height 5
click at [56, 358] on div "Pen P" at bounding box center [50, 362] width 30 height 24
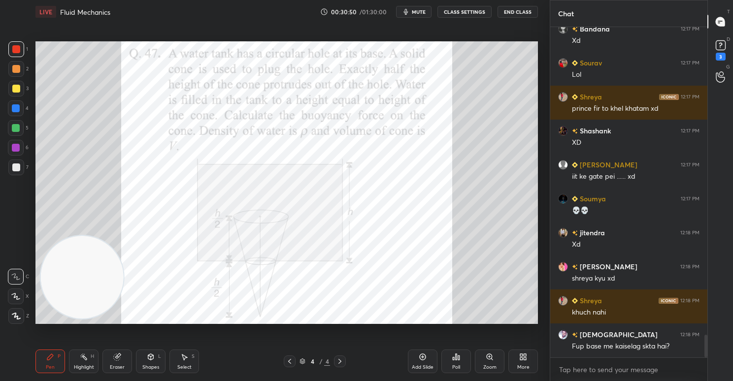
scroll to position [4484, 0]
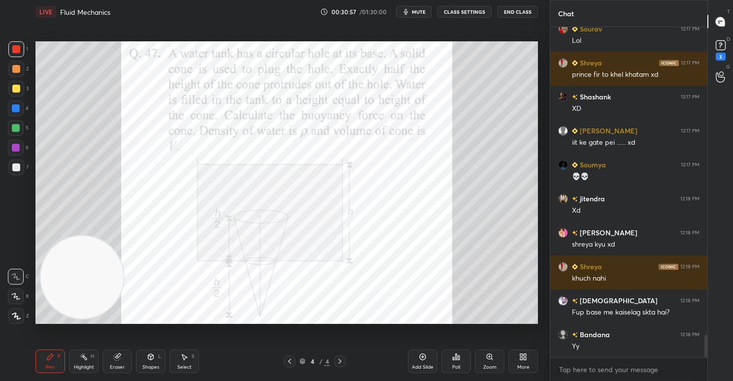
click at [18, 110] on div at bounding box center [16, 108] width 8 height 8
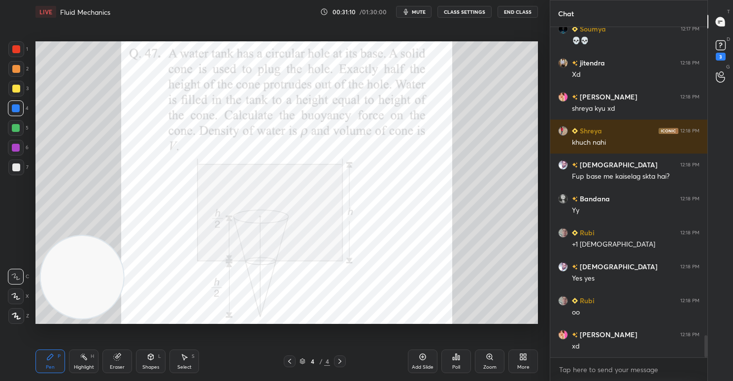
scroll to position [4654, 0]
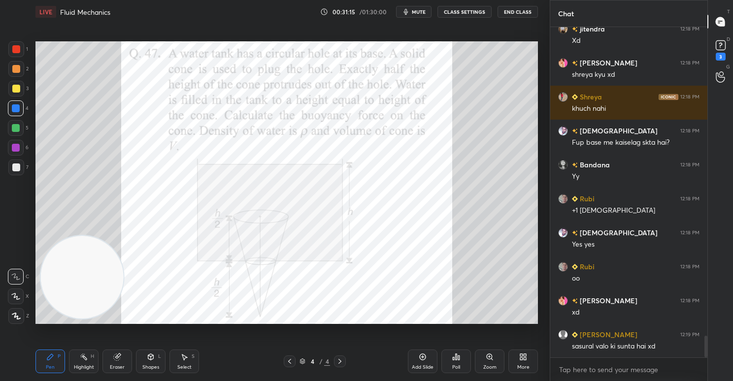
click at [15, 45] on div at bounding box center [16, 49] width 8 height 8
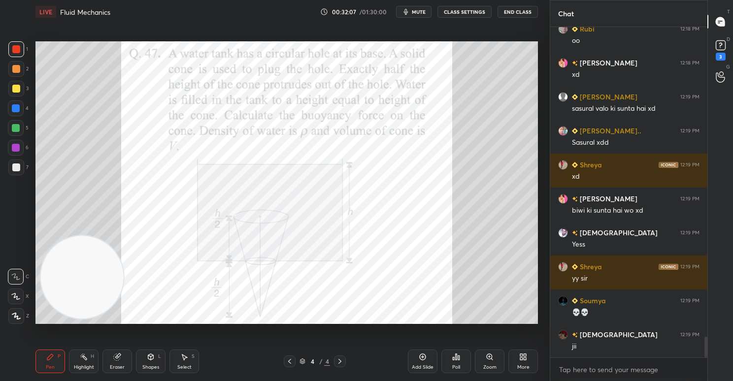
scroll to position [4926, 0]
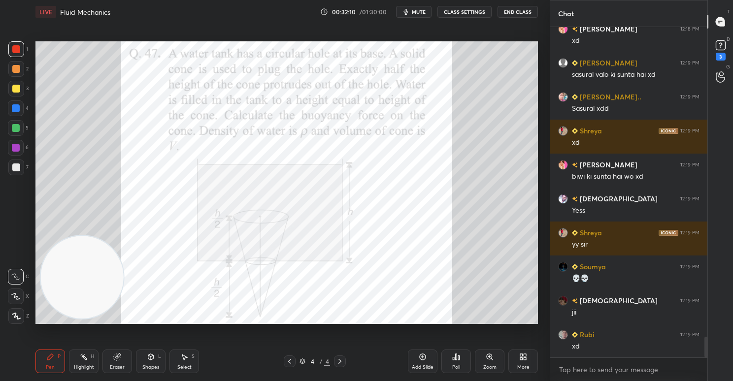
drag, startPoint x: 114, startPoint y: 362, endPoint x: 176, endPoint y: 334, distance: 67.5
click at [119, 360] on div "Eraser" at bounding box center [117, 362] width 30 height 24
drag, startPoint x: 57, startPoint y: 365, endPoint x: 113, endPoint y: 334, distance: 63.7
click at [56, 364] on div "Pen P" at bounding box center [50, 362] width 30 height 24
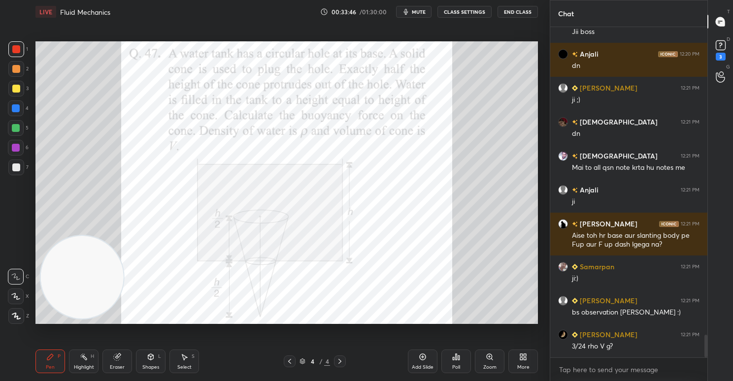
scroll to position [4453, 0]
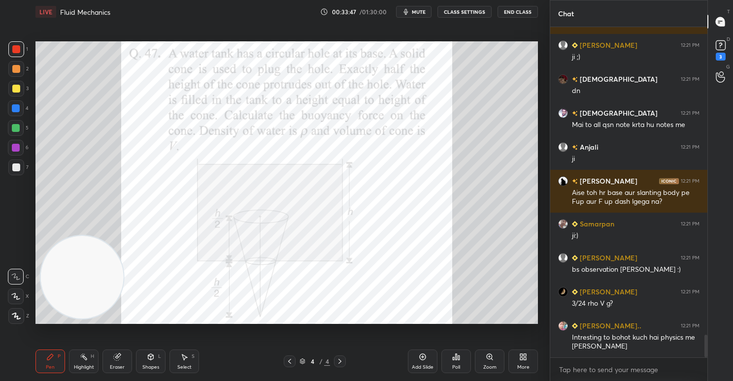
drag, startPoint x: 424, startPoint y: 363, endPoint x: 419, endPoint y: 336, distance: 27.1
click at [424, 362] on div "Add Slide" at bounding box center [423, 362] width 30 height 24
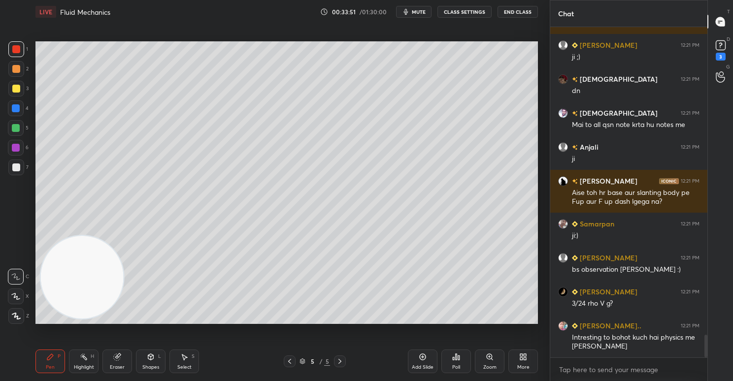
scroll to position [4487, 0]
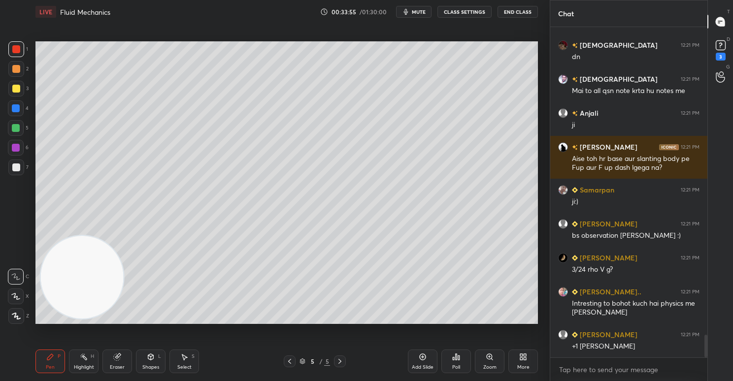
click at [19, 90] on div at bounding box center [16, 89] width 8 height 8
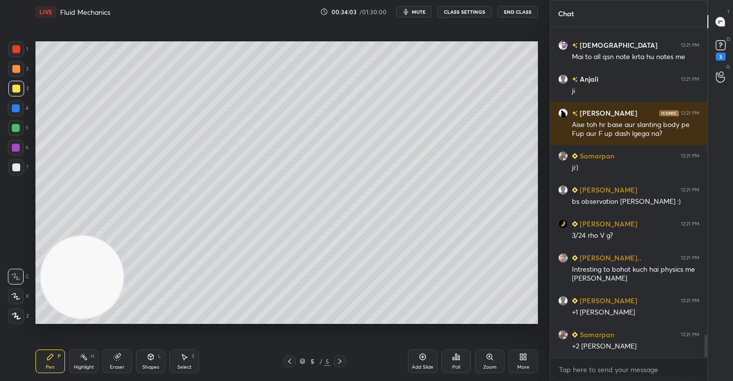
click at [23, 127] on div at bounding box center [16, 128] width 16 height 16
click at [16, 72] on div at bounding box center [16, 69] width 8 height 8
click at [17, 104] on div at bounding box center [16, 108] width 8 height 8
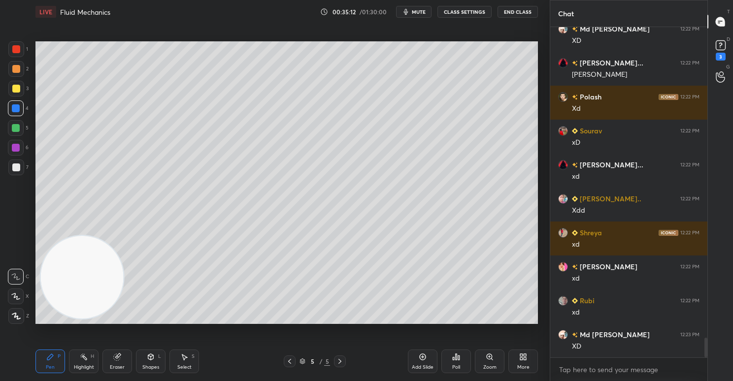
scroll to position [5349, 0]
click at [191, 355] on div "Select S" at bounding box center [184, 362] width 30 height 24
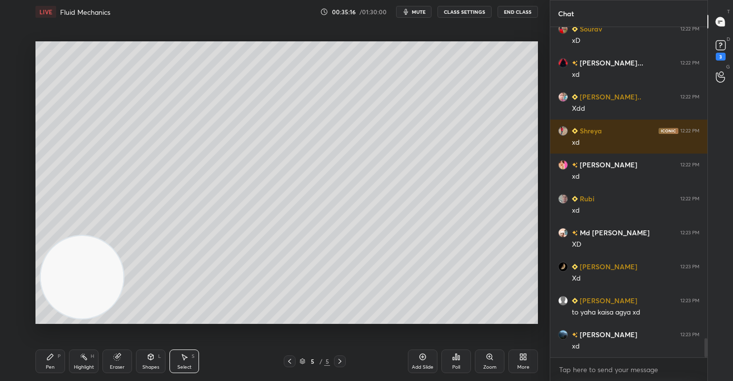
scroll to position [5460, 0]
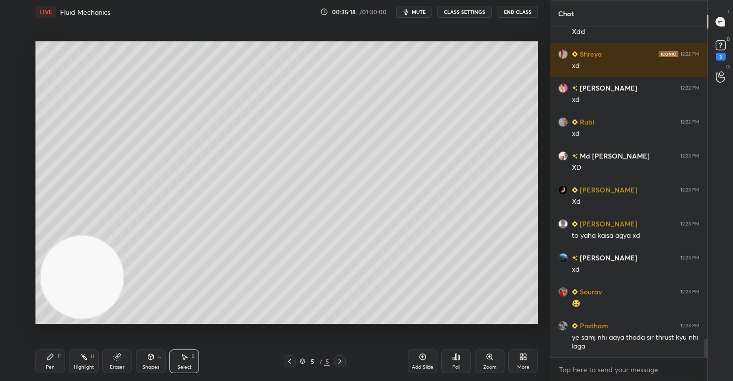
click at [288, 360] on icon at bounding box center [290, 362] width 8 height 8
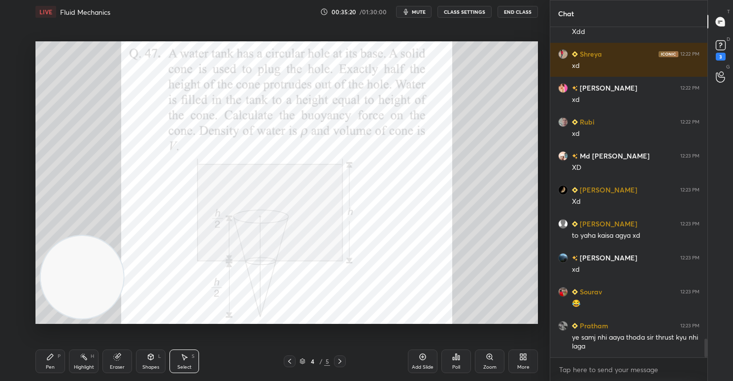
scroll to position [5494, 0]
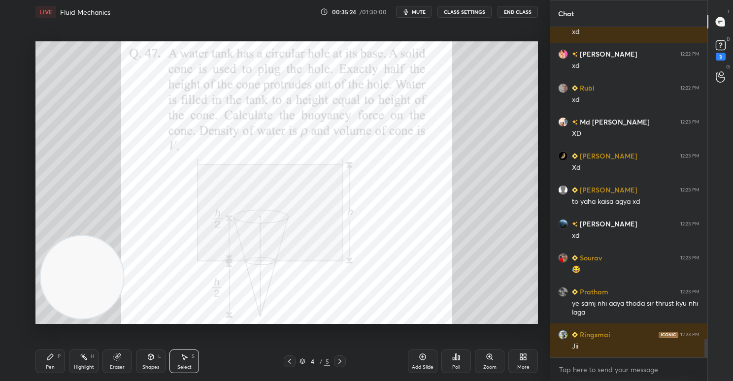
click at [339, 365] on icon at bounding box center [340, 362] width 8 height 8
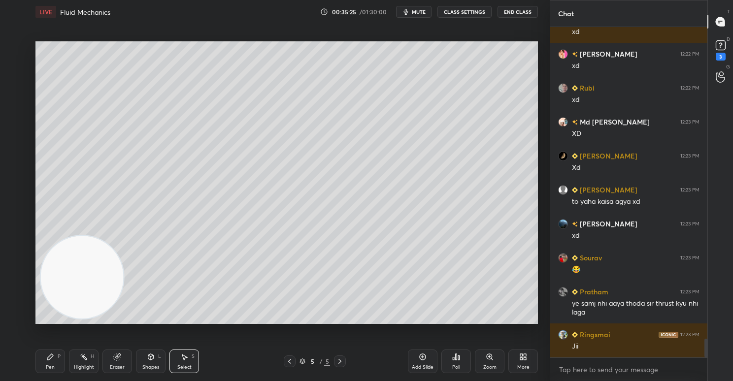
scroll to position [5528, 0]
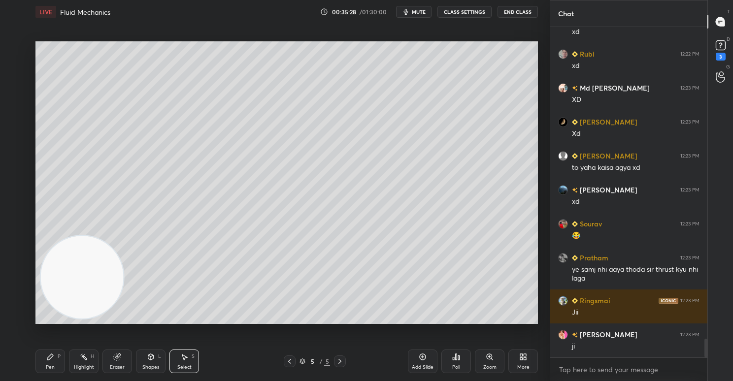
click at [58, 372] on div "Pen P" at bounding box center [50, 362] width 30 height 24
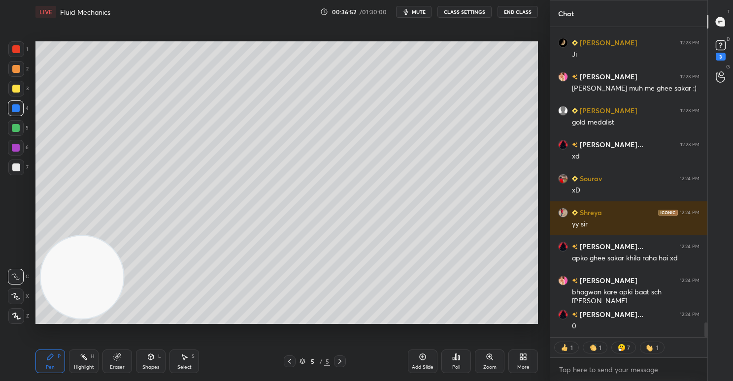
scroll to position [6169, 0]
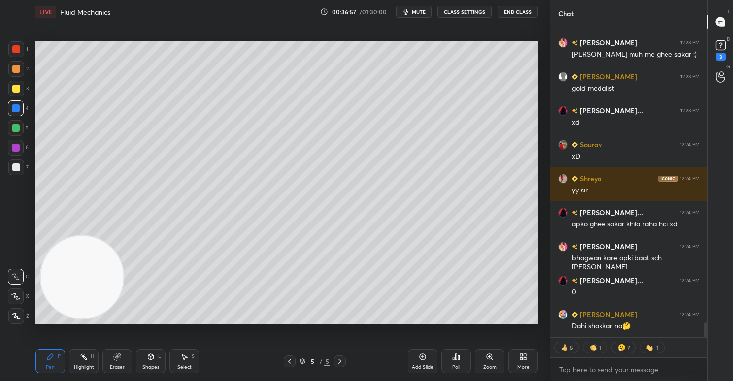
click at [521, 360] on icon at bounding box center [521, 359] width 2 height 2
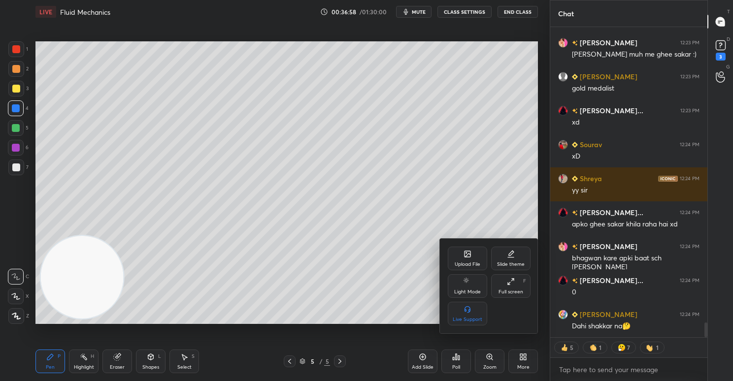
scroll to position [6203, 0]
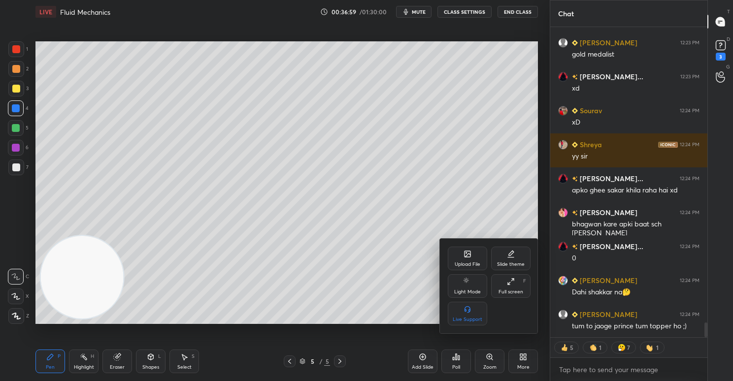
click at [462, 255] on div "Upload File" at bounding box center [467, 259] width 39 height 24
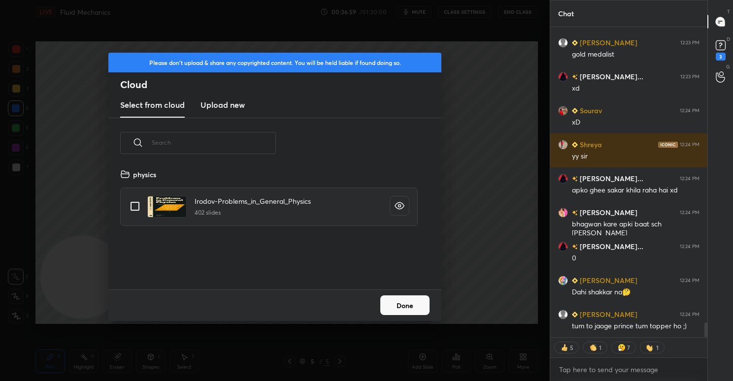
scroll to position [121, 316]
click at [214, 104] on h3 "Upload new" at bounding box center [222, 105] width 44 height 12
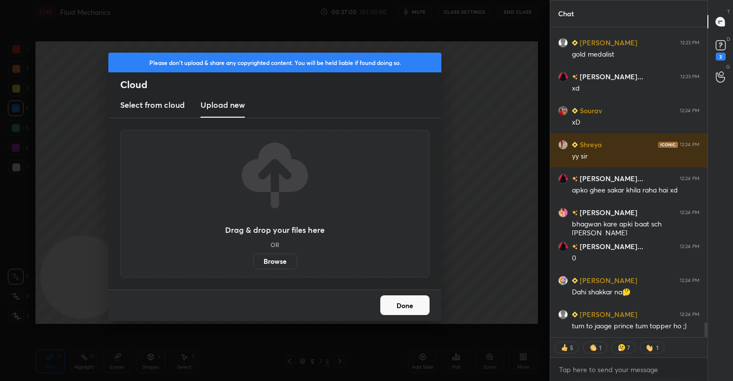
scroll to position [6245, 0]
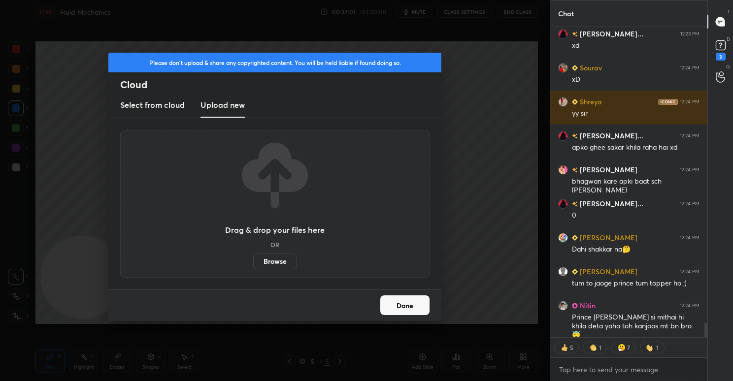
click at [268, 261] on label "Browse" at bounding box center [275, 262] width 44 height 16
click at [253, 261] on input "Browse" at bounding box center [253, 262] width 0 height 16
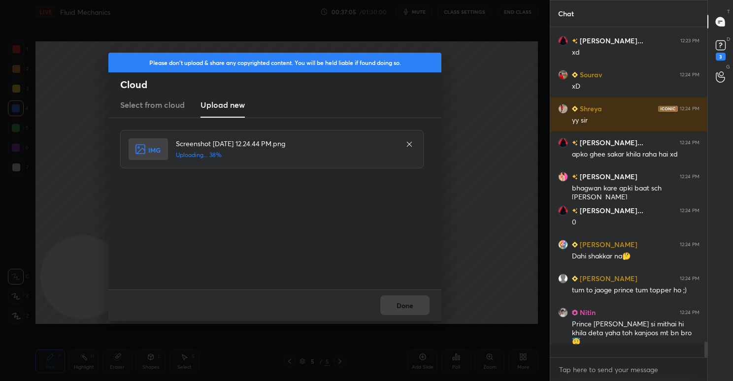
scroll to position [6225, 0]
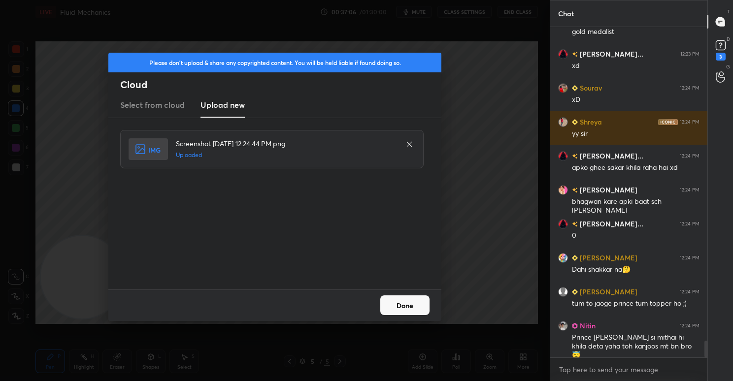
click at [406, 304] on button "Done" at bounding box center [404, 306] width 49 height 20
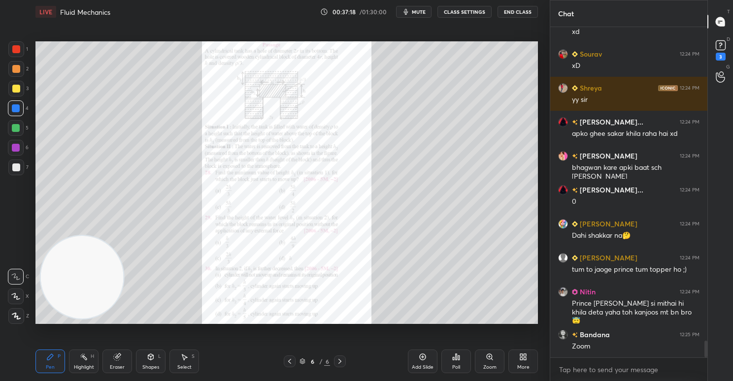
scroll to position [6293, 0]
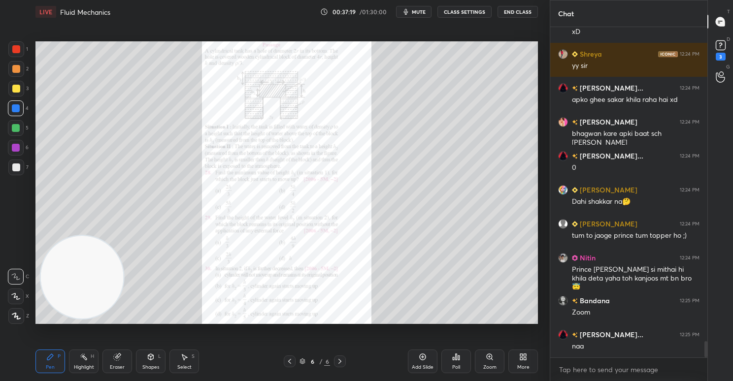
click at [487, 359] on icon at bounding box center [490, 357] width 8 height 8
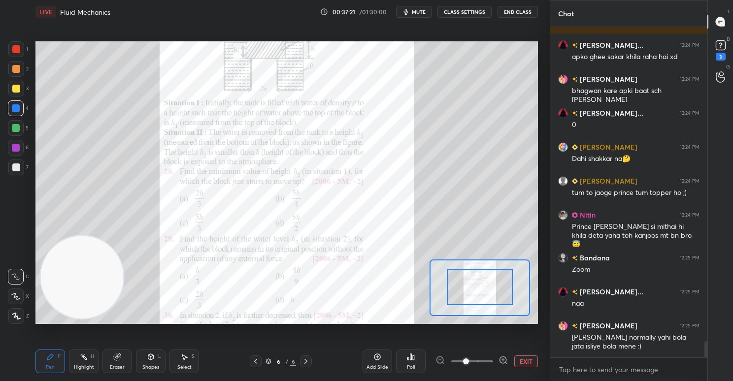
scroll to position [6370, 0]
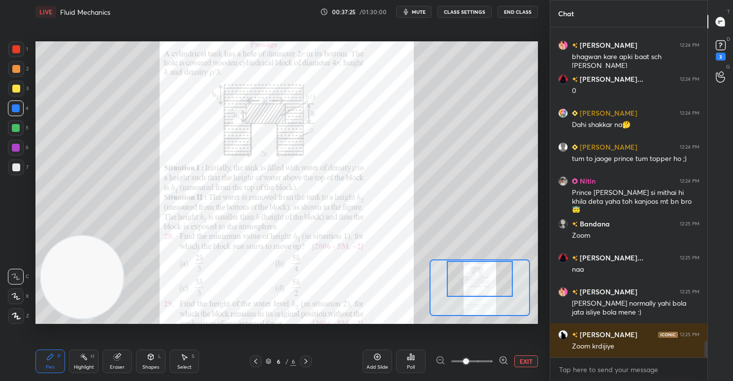
drag, startPoint x: 473, startPoint y: 288, endPoint x: 473, endPoint y: 274, distance: 13.8
click at [473, 274] on div at bounding box center [480, 279] width 66 height 36
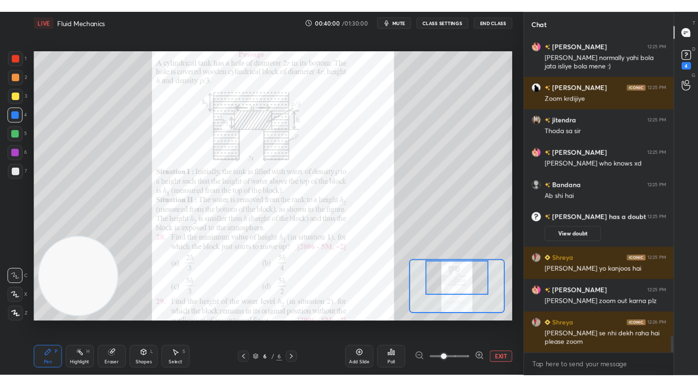
scroll to position [6072, 0]
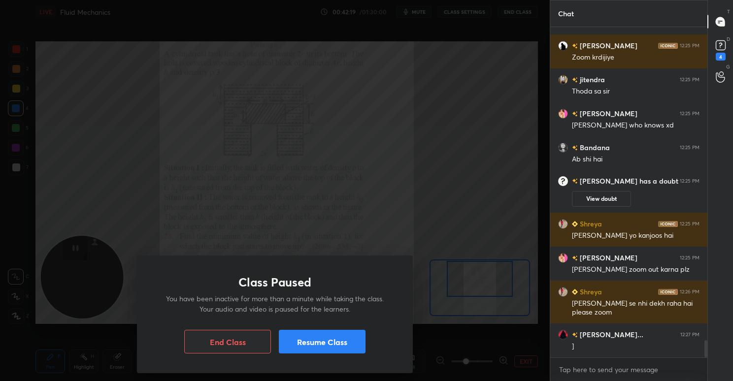
click at [325, 347] on button "Resume Class" at bounding box center [322, 342] width 87 height 24
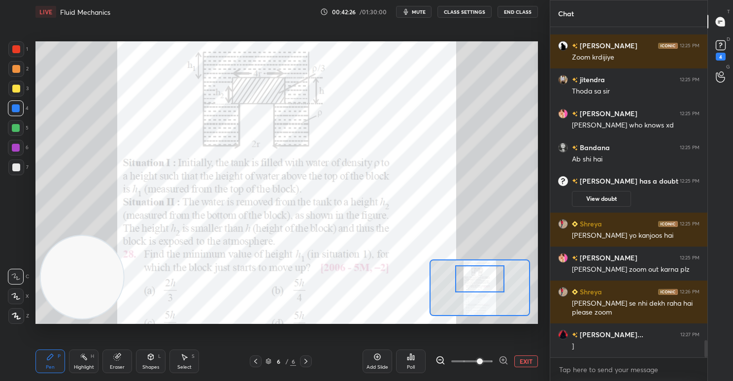
drag, startPoint x: 466, startPoint y: 363, endPoint x: 475, endPoint y: 362, distance: 9.9
click at [477, 362] on span at bounding box center [480, 362] width 6 height 6
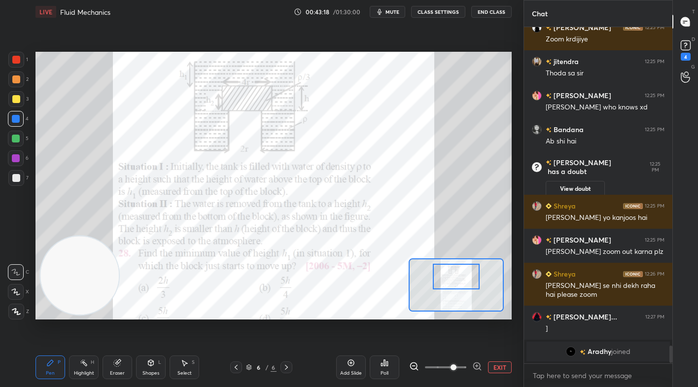
scroll to position [333, 145]
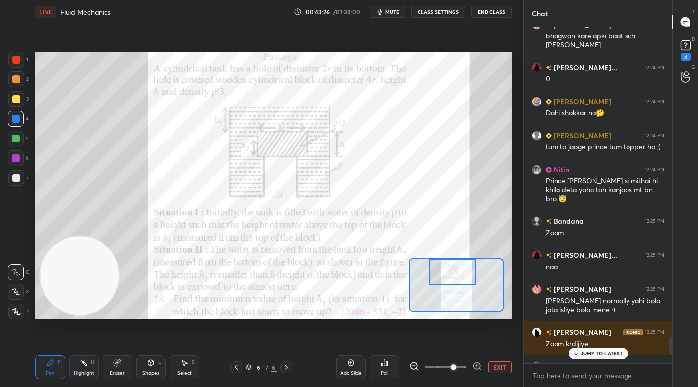
drag, startPoint x: 450, startPoint y: 283, endPoint x: 447, endPoint y: 277, distance: 6.8
click at [447, 277] on div at bounding box center [452, 272] width 47 height 26
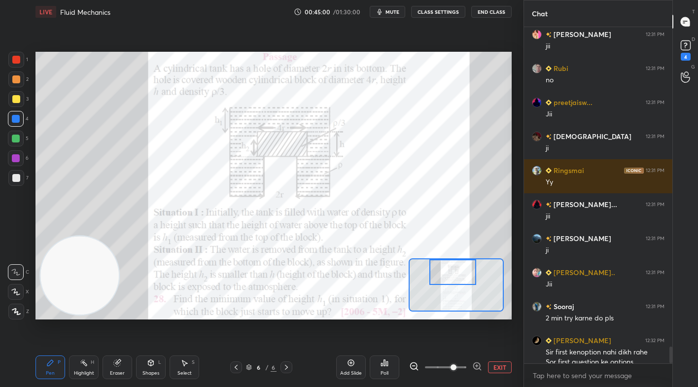
scroll to position [6476, 0]
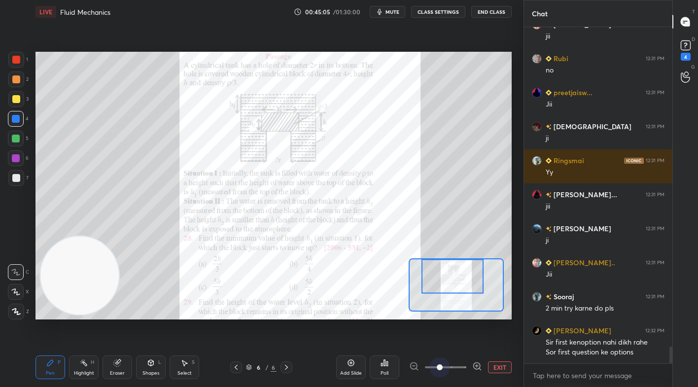
click at [439, 368] on span at bounding box center [445, 367] width 41 height 15
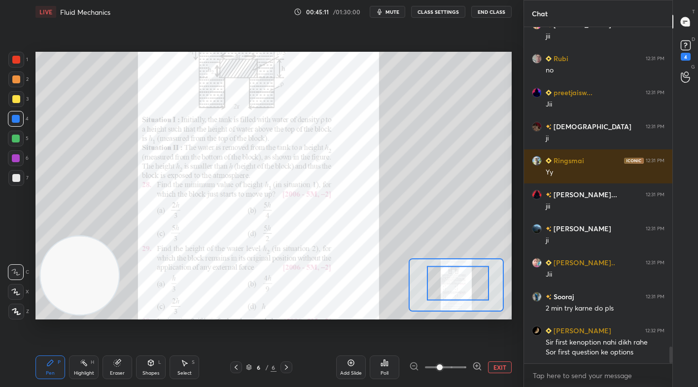
drag, startPoint x: 447, startPoint y: 282, endPoint x: 453, endPoint y: 289, distance: 8.8
click at [453, 289] on div at bounding box center [458, 283] width 62 height 34
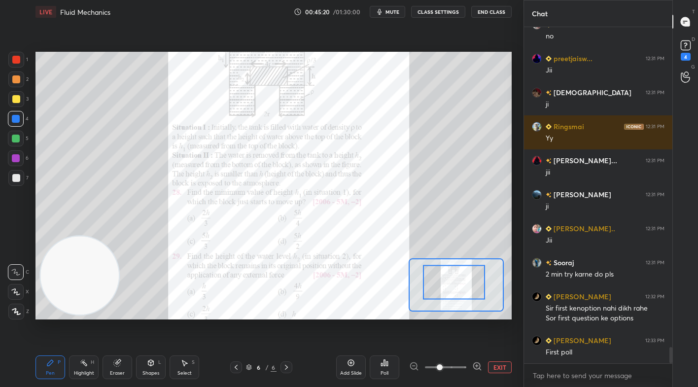
scroll to position [6544, 0]
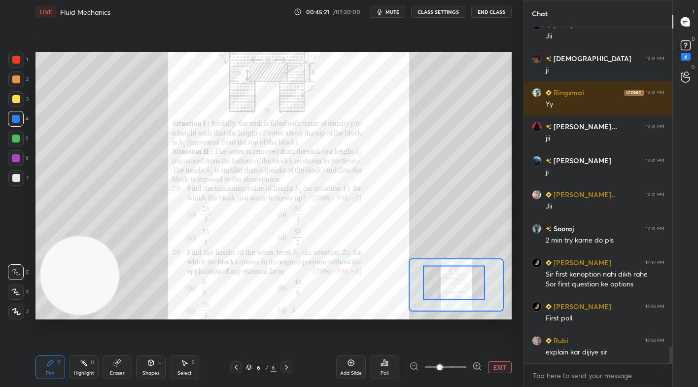
click at [435, 286] on div at bounding box center [454, 282] width 62 height 34
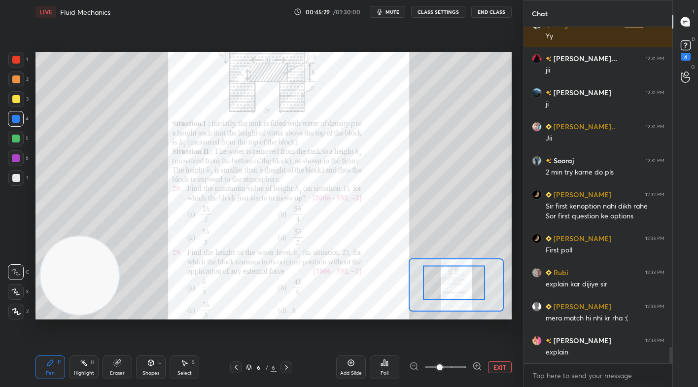
scroll to position [6646, 0]
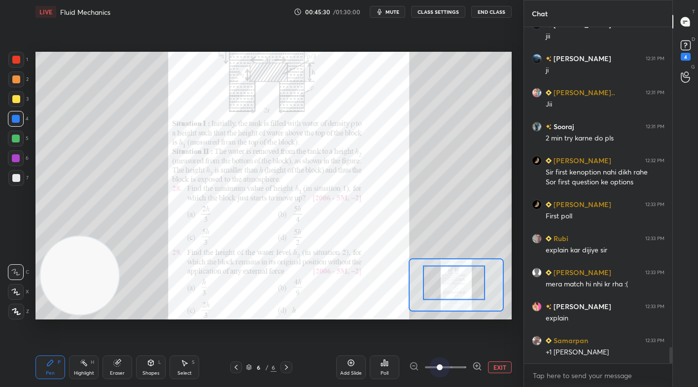
click at [426, 366] on span at bounding box center [445, 367] width 41 height 15
drag, startPoint x: 440, startPoint y: 366, endPoint x: 418, endPoint y: 366, distance: 22.2
click at [418, 366] on div at bounding box center [445, 367] width 73 height 12
click at [409, 365] on div at bounding box center [445, 367] width 73 height 12
click at [416, 365] on div at bounding box center [445, 367] width 73 height 12
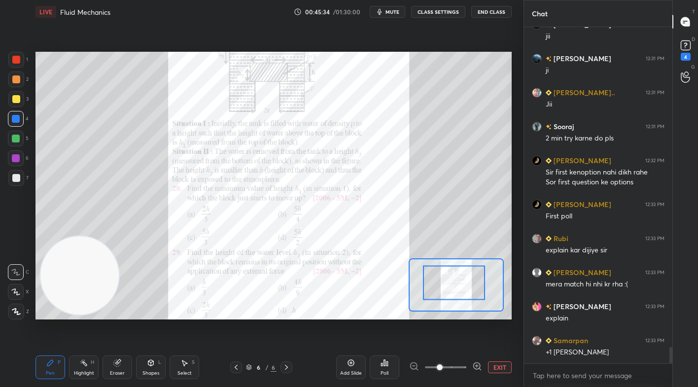
scroll to position [6680, 0]
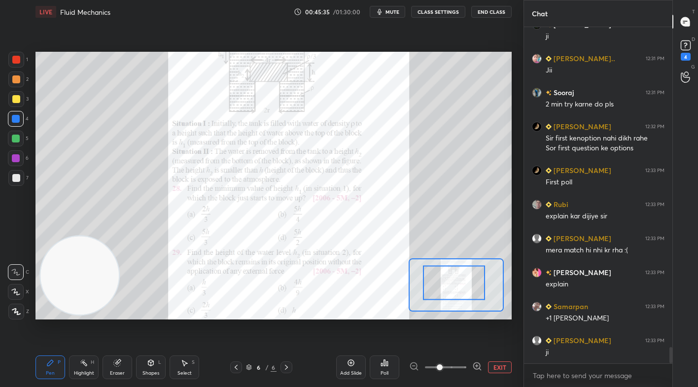
click at [415, 369] on div at bounding box center [445, 367] width 73 height 12
click at [436, 365] on span at bounding box center [439, 367] width 6 height 6
click at [498, 369] on button "EXIT" at bounding box center [500, 367] width 24 height 12
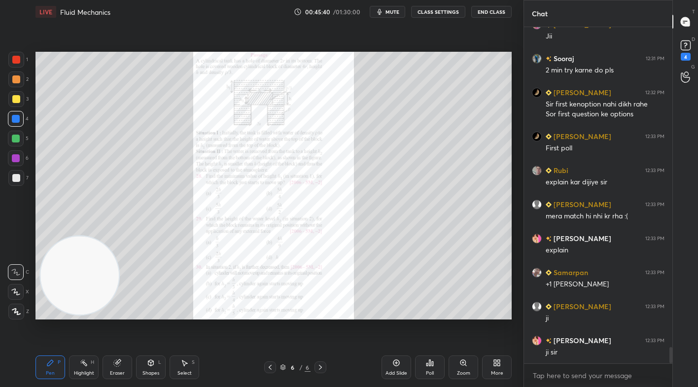
click at [394, 13] on span "mute" at bounding box center [392, 11] width 14 height 7
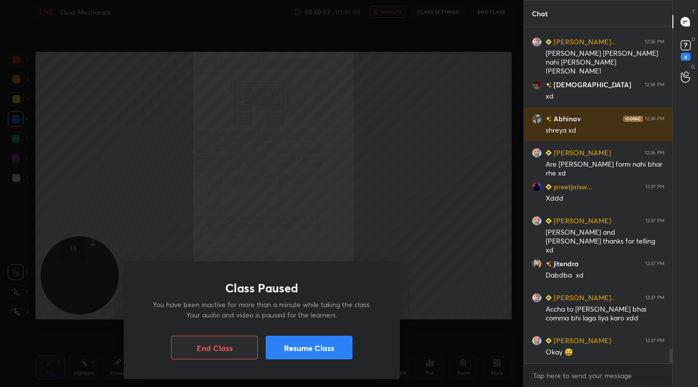
scroll to position [7431, 0]
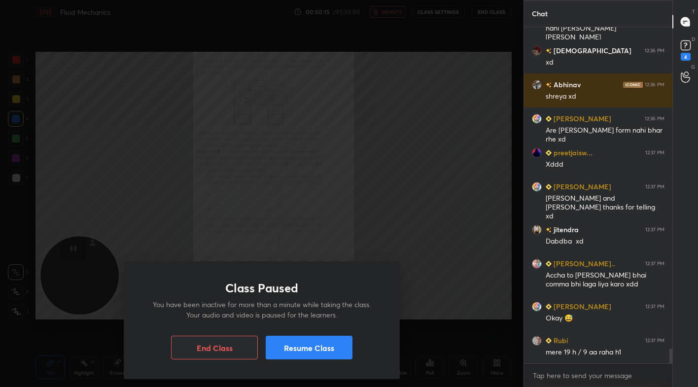
click at [314, 344] on button "Resume Class" at bounding box center [309, 347] width 87 height 24
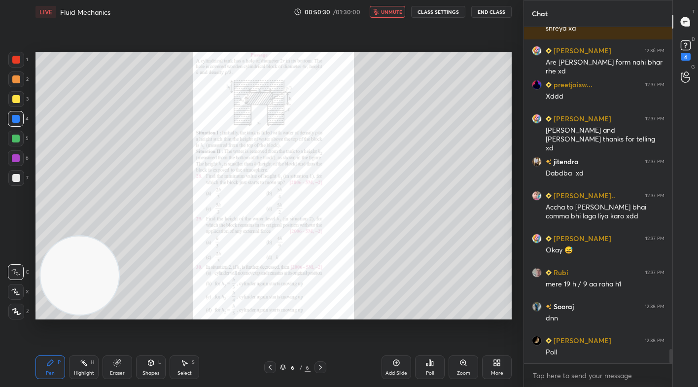
scroll to position [7533, 0]
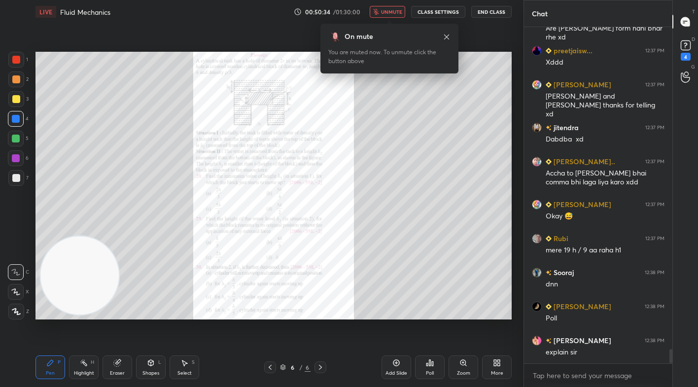
click at [394, 13] on span "unmute" at bounding box center [391, 11] width 21 height 7
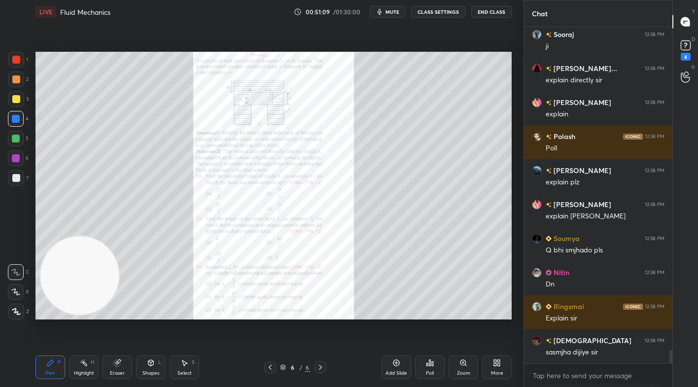
scroll to position [8110, 0]
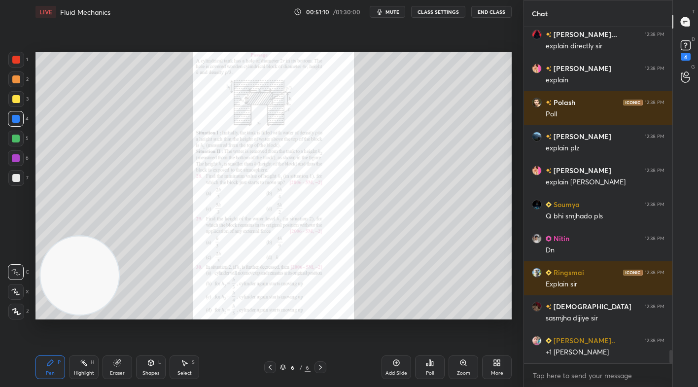
click at [430, 370] on div "Poll" at bounding box center [430, 372] width 8 height 5
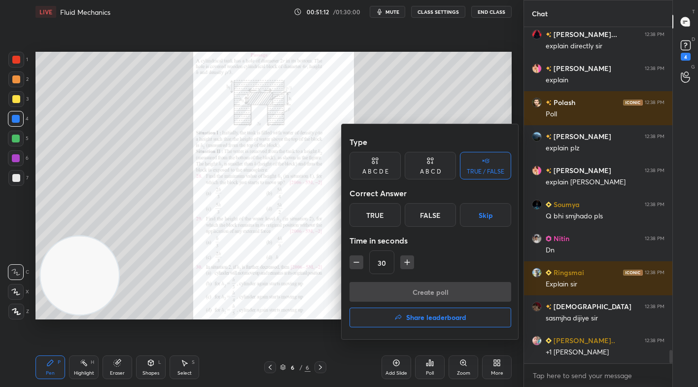
click at [435, 171] on div "A B C D" at bounding box center [430, 171] width 21 height 6
click at [429, 223] on div "C" at bounding box center [429, 215] width 29 height 24
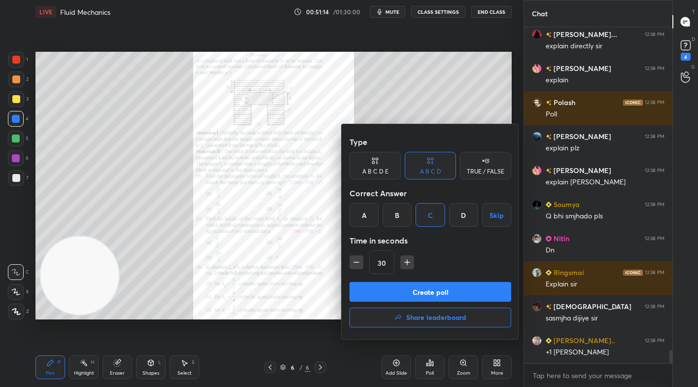
click at [436, 297] on button "Create poll" at bounding box center [430, 292] width 162 height 20
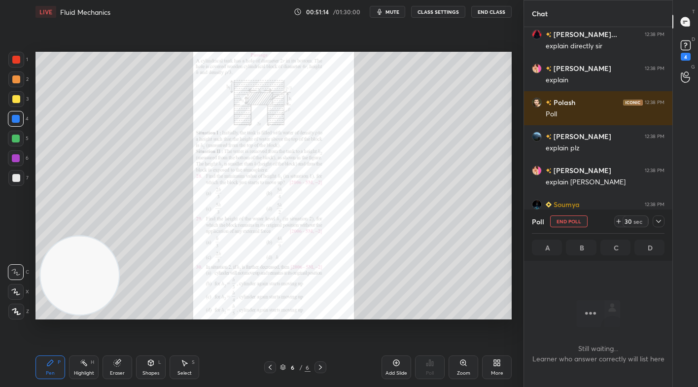
scroll to position [3, 3]
click at [635, 224] on div "sec" at bounding box center [638, 221] width 12 height 8
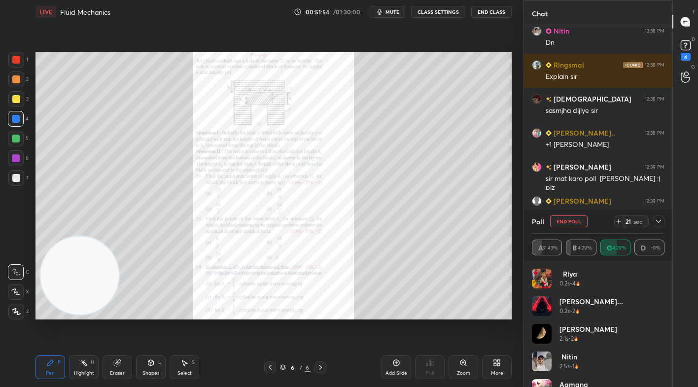
scroll to position [8352, 0]
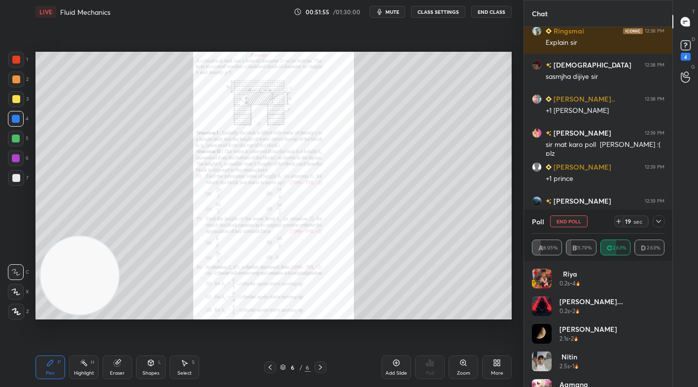
click at [634, 222] on div "sec" at bounding box center [638, 221] width 12 height 8
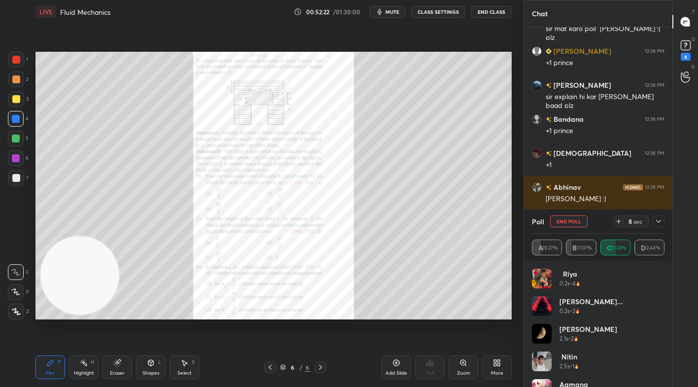
scroll to position [8502, 0]
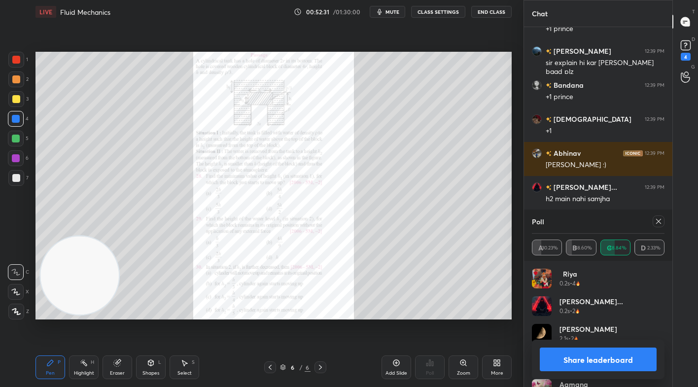
click at [583, 353] on button "Share leaderboard" at bounding box center [597, 359] width 117 height 24
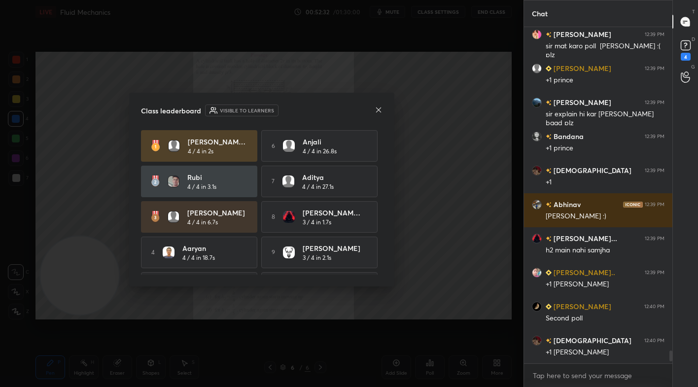
scroll to position [8450, 0]
click at [379, 108] on icon at bounding box center [378, 109] width 5 height 5
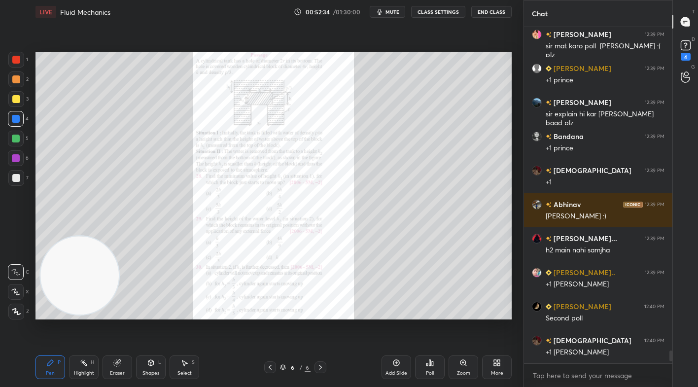
scroll to position [8484, 0]
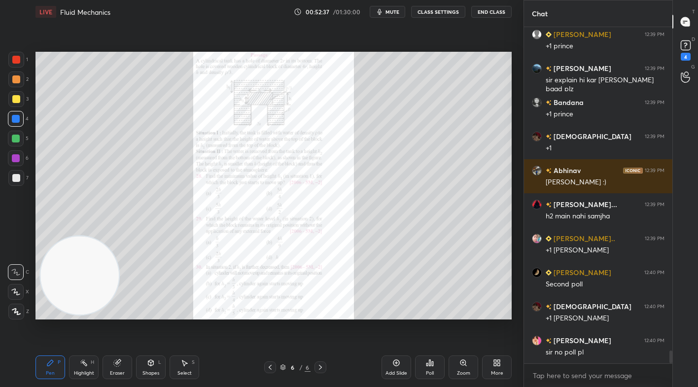
click at [429, 368] on div "Poll" at bounding box center [430, 367] width 30 height 24
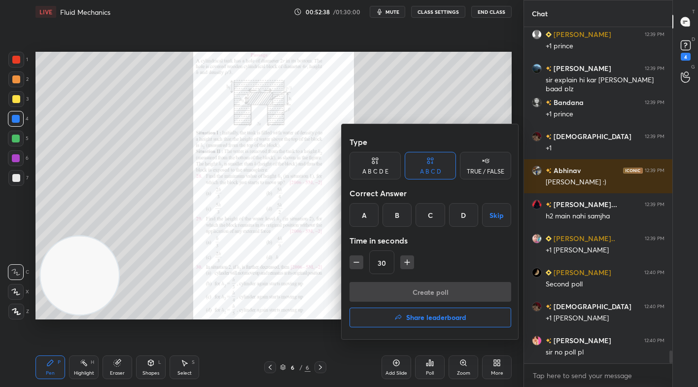
click at [389, 214] on div "B" at bounding box center [396, 215] width 29 height 24
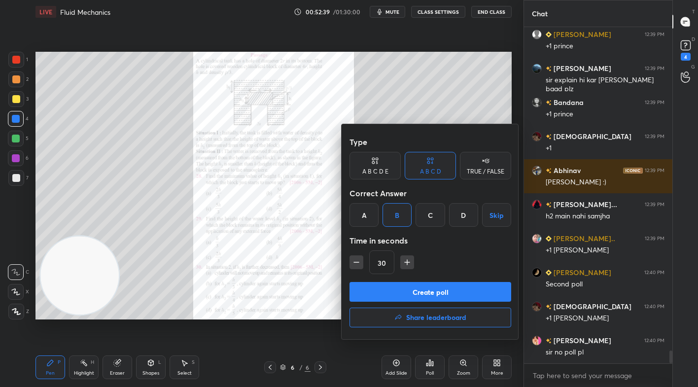
click at [412, 294] on button "Create poll" at bounding box center [430, 292] width 162 height 20
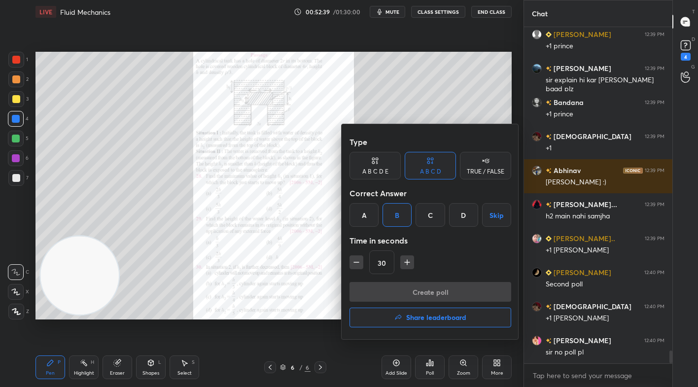
scroll to position [312, 145]
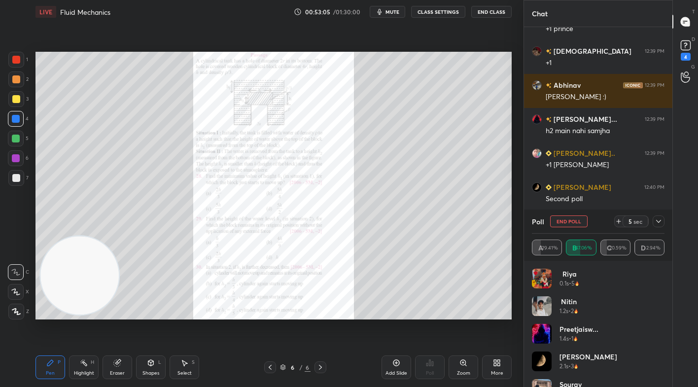
click at [633, 222] on div "sec" at bounding box center [638, 221] width 12 height 8
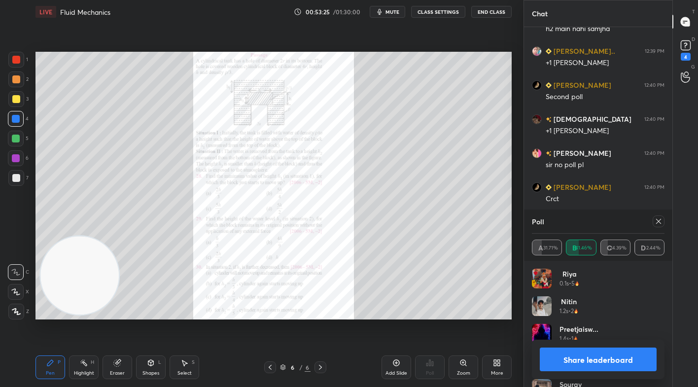
click at [582, 371] on div "Share leaderboard" at bounding box center [598, 358] width 133 height 39
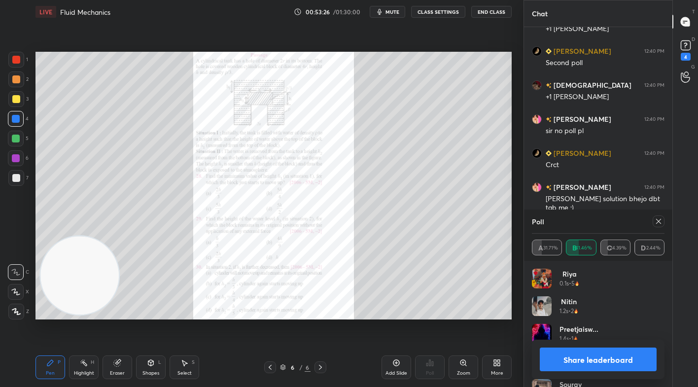
click at [582, 362] on button "Share leaderboard" at bounding box center [597, 359] width 117 height 24
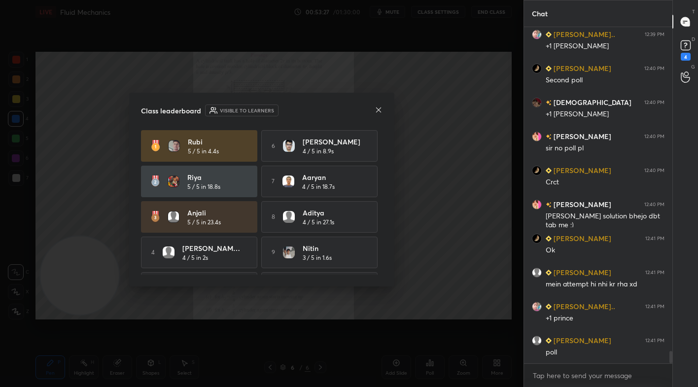
click at [377, 108] on icon at bounding box center [378, 109] width 5 height 5
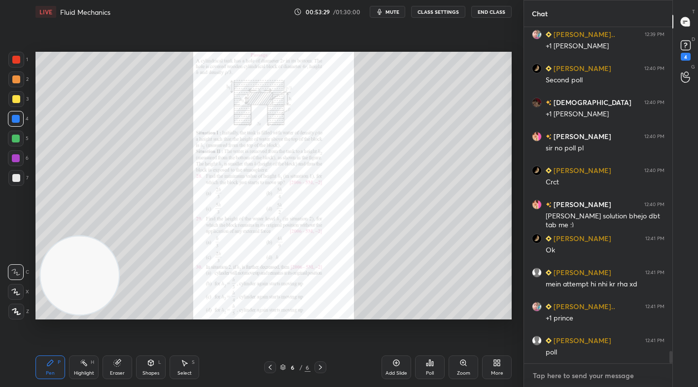
click at [557, 375] on textarea at bounding box center [598, 375] width 133 height 16
click at [438, 361] on div "Poll" at bounding box center [430, 367] width 30 height 24
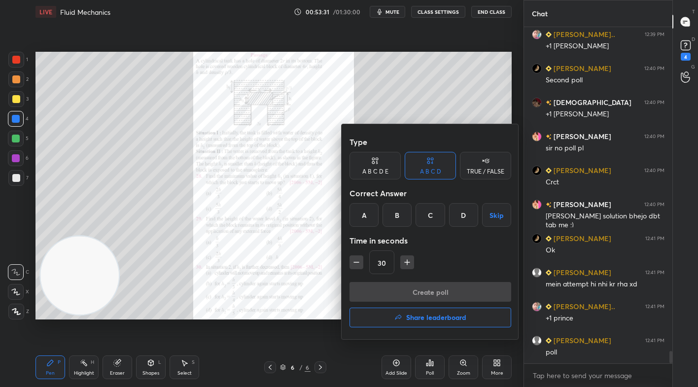
click at [359, 217] on div "A" at bounding box center [363, 215] width 29 height 24
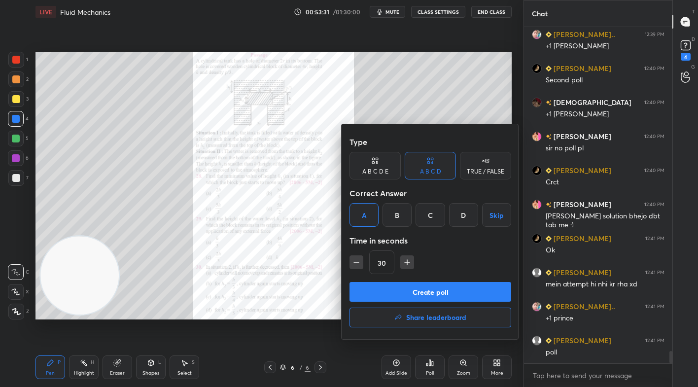
click at [441, 296] on button "Create poll" at bounding box center [430, 292] width 162 height 20
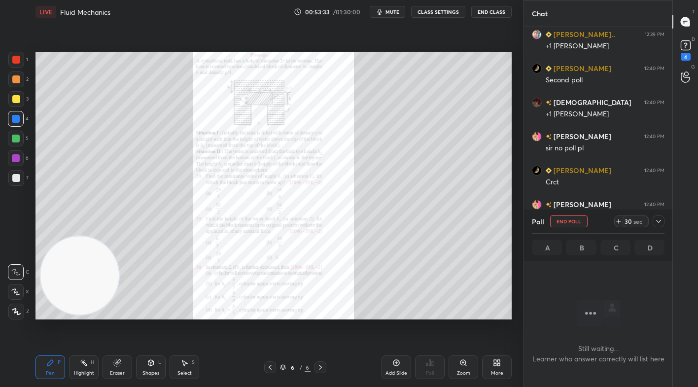
click at [622, 221] on div "30 sec" at bounding box center [635, 221] width 26 height 12
click at [622, 221] on div "44 sec" at bounding box center [635, 221] width 26 height 12
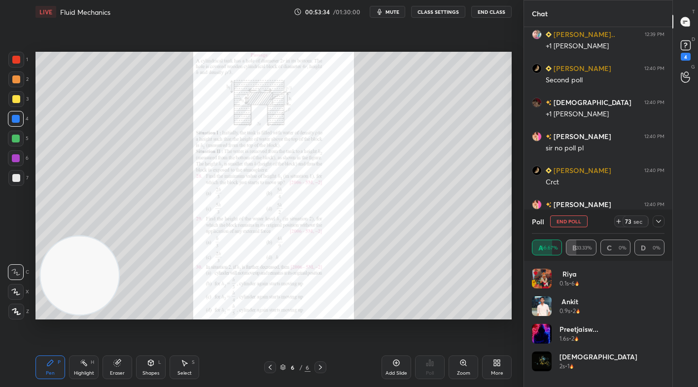
click at [391, 8] on span "mute" at bounding box center [392, 11] width 14 height 7
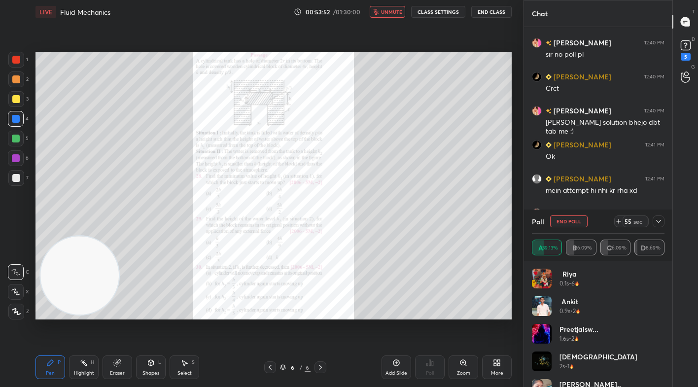
click at [629, 217] on div "55" at bounding box center [628, 221] width 8 height 8
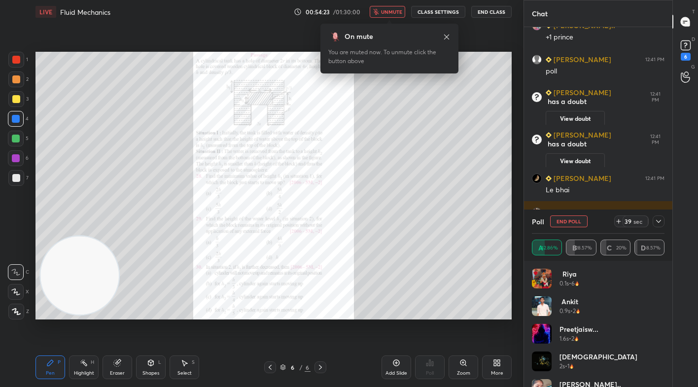
click at [388, 13] on span "unmute" at bounding box center [391, 11] width 21 height 7
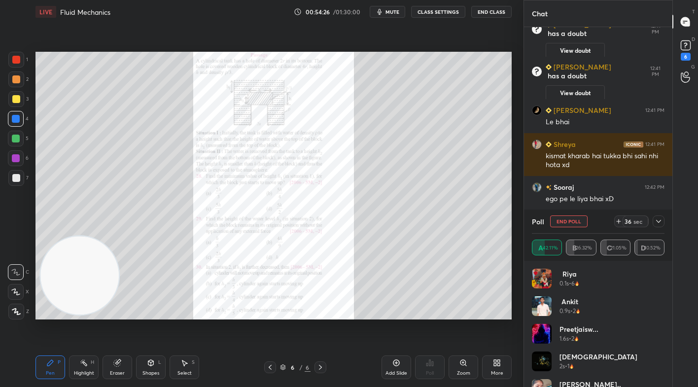
click at [657, 221] on icon at bounding box center [658, 221] width 5 height 3
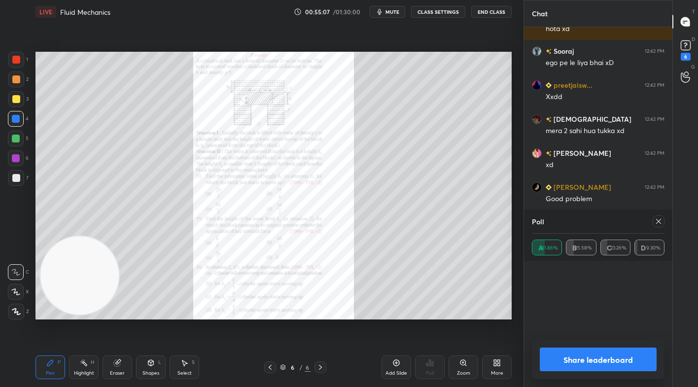
scroll to position [8709, 0]
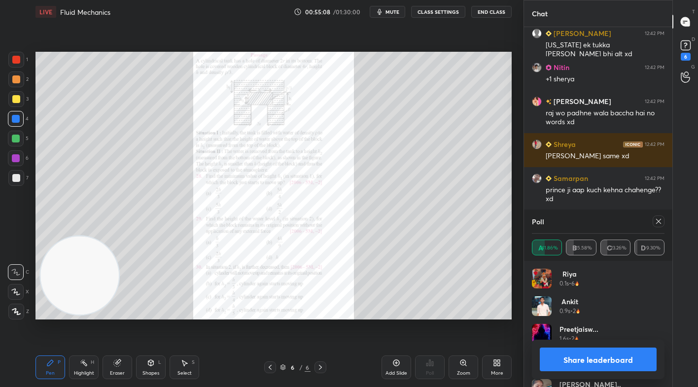
click at [567, 351] on button "Share leaderboard" at bounding box center [597, 359] width 117 height 24
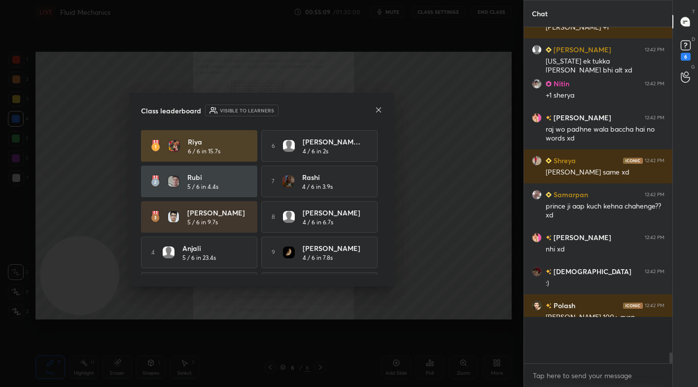
scroll to position [8664, 0]
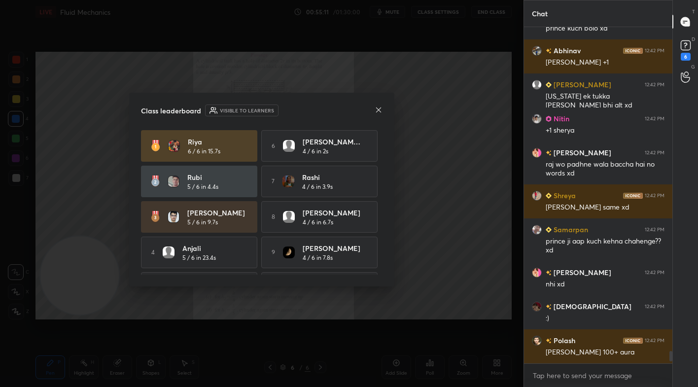
click at [381, 111] on icon at bounding box center [378, 110] width 8 height 8
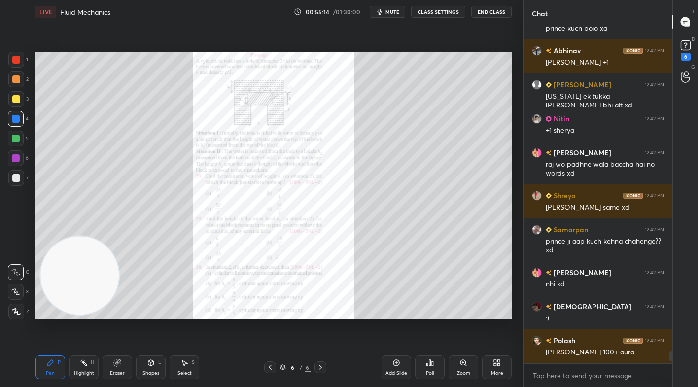
click at [400, 363] on div "Add Slide" at bounding box center [396, 367] width 30 height 24
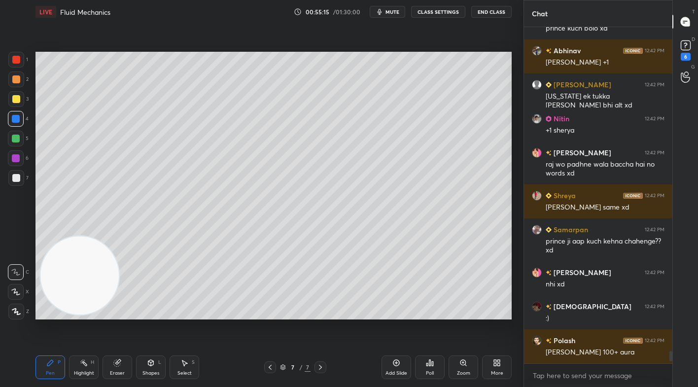
click at [269, 367] on icon at bounding box center [269, 367] width 3 height 5
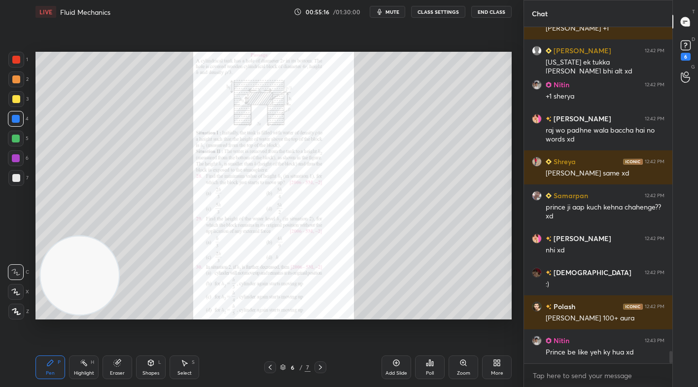
click at [460, 362] on icon at bounding box center [462, 362] width 5 height 5
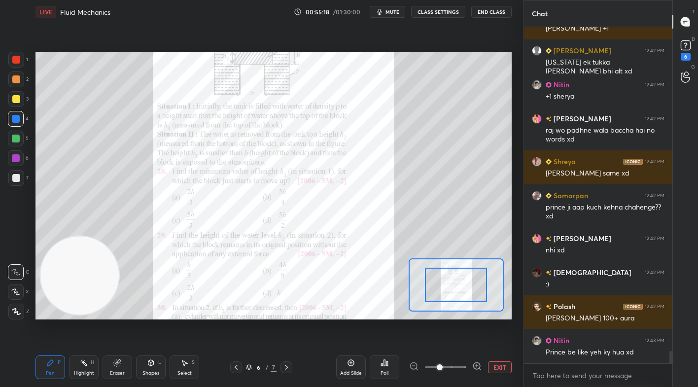
click at [460, 362] on span at bounding box center [445, 367] width 41 height 15
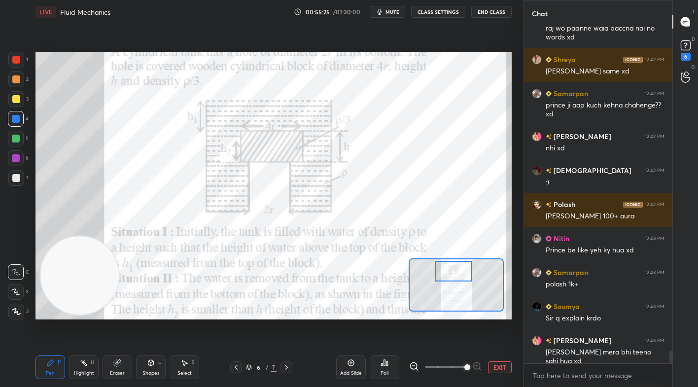
drag, startPoint x: 450, startPoint y: 285, endPoint x: 447, endPoint y: 271, distance: 14.0
click at [447, 271] on div at bounding box center [453, 271] width 37 height 21
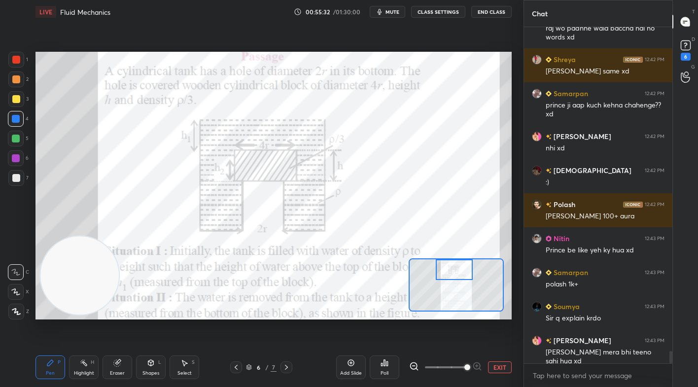
drag, startPoint x: 454, startPoint y: 273, endPoint x: 454, endPoint y: 260, distance: 12.8
click at [454, 260] on div at bounding box center [453, 269] width 37 height 21
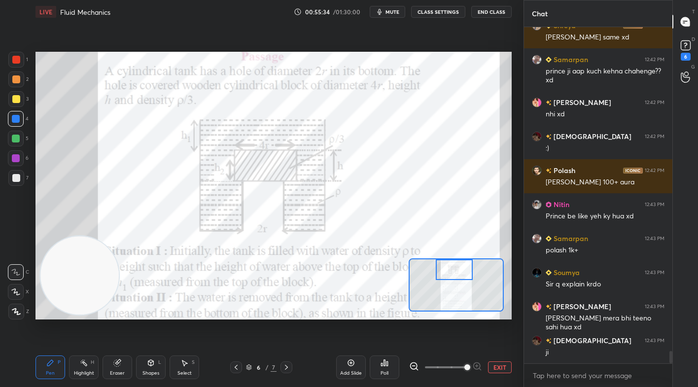
scroll to position [8787, 0]
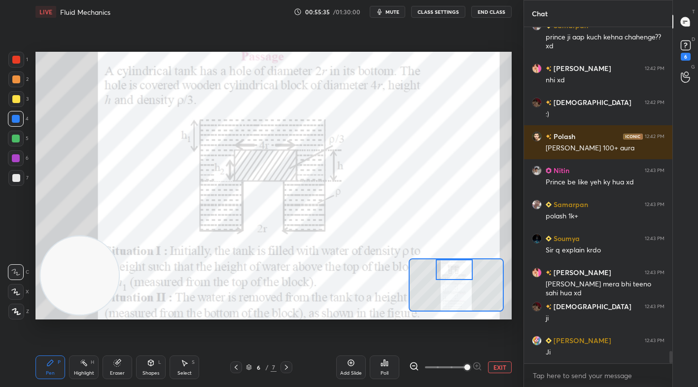
click at [18, 60] on div at bounding box center [16, 60] width 8 height 8
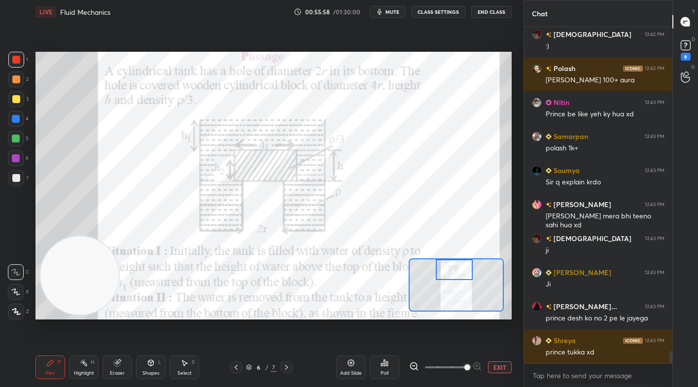
scroll to position [8889, 0]
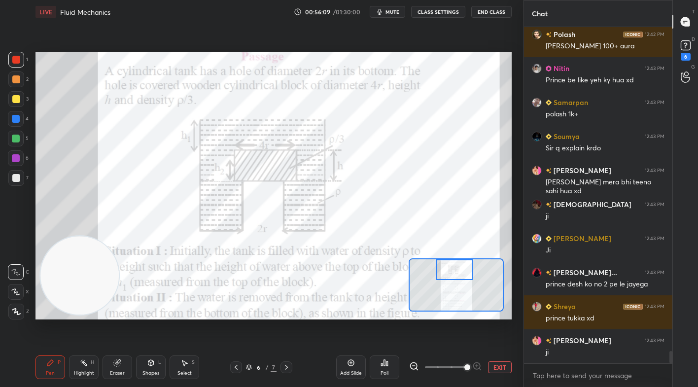
click at [116, 369] on div "Eraser" at bounding box center [117, 367] width 30 height 24
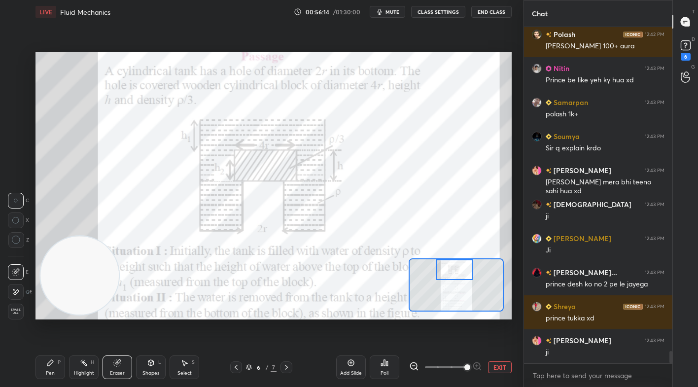
click at [54, 366] on div "Pen P" at bounding box center [50, 367] width 30 height 24
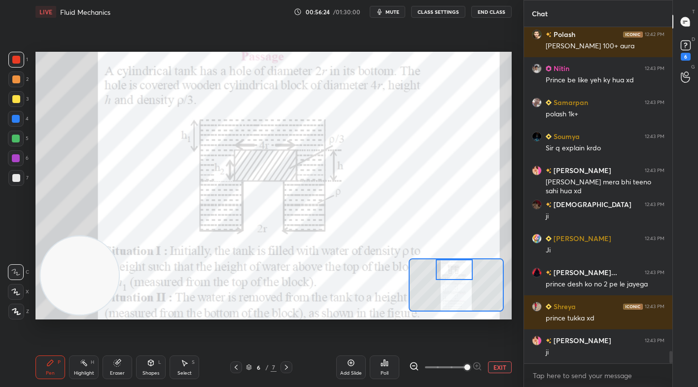
scroll to position [8923, 0]
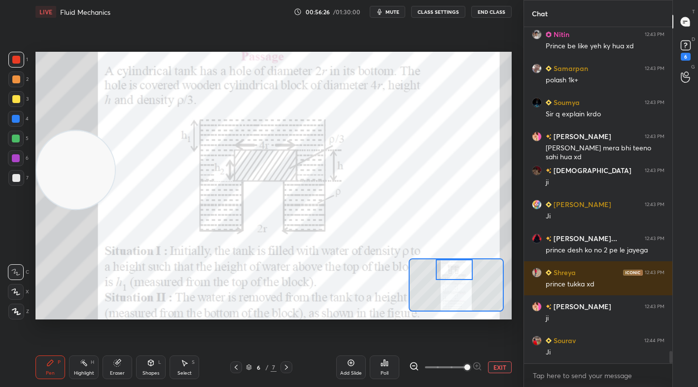
drag, startPoint x: 113, startPoint y: 283, endPoint x: 75, endPoint y: 178, distance: 111.7
click at [59, 176] on video at bounding box center [75, 170] width 78 height 78
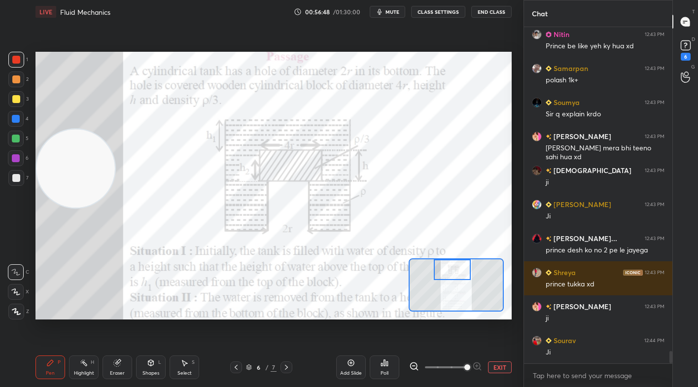
click at [456, 271] on div at bounding box center [452, 269] width 37 height 21
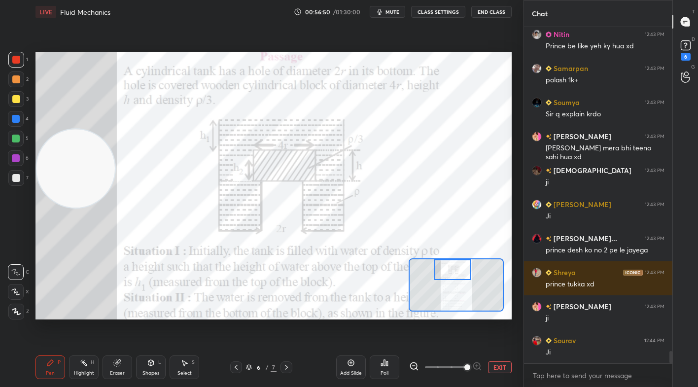
drag, startPoint x: 122, startPoint y: 367, endPoint x: 125, endPoint y: 356, distance: 11.4
click at [121, 367] on div "Eraser" at bounding box center [117, 367] width 30 height 24
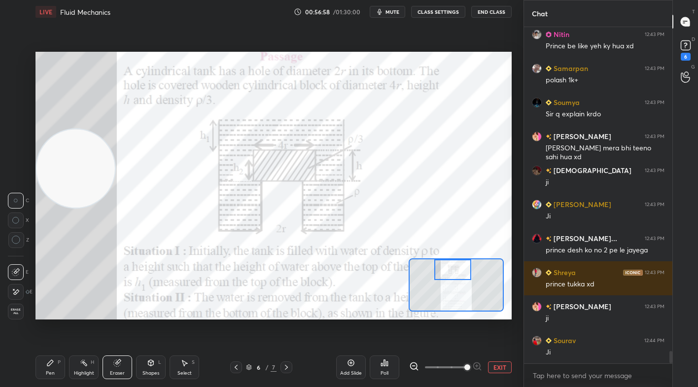
drag, startPoint x: 49, startPoint y: 364, endPoint x: 50, endPoint y: 358, distance: 6.0
click at [51, 362] on icon at bounding box center [50, 363] width 6 height 6
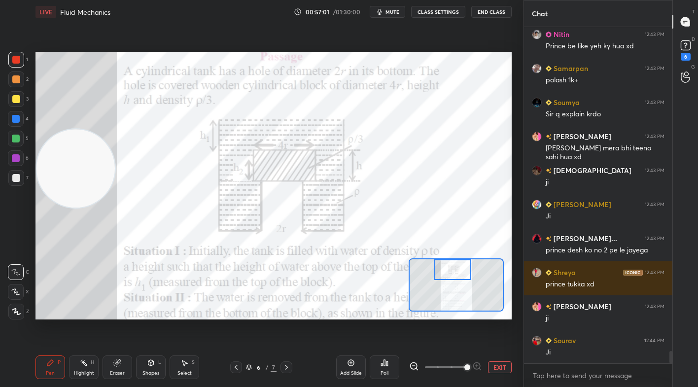
click at [15, 60] on div at bounding box center [16, 60] width 8 height 8
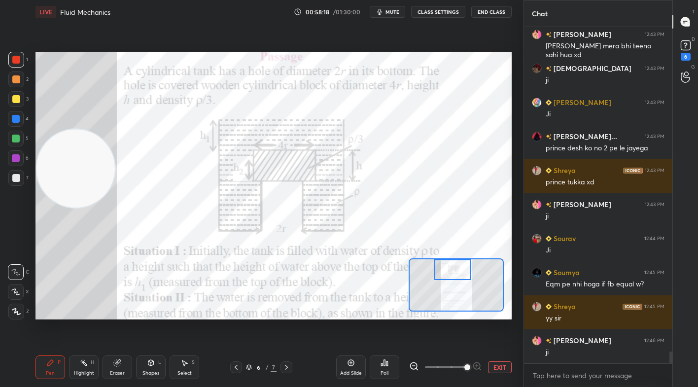
scroll to position [9059, 0]
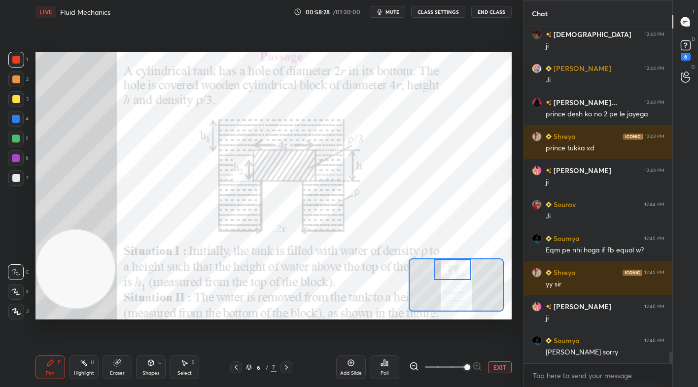
drag, startPoint x: 78, startPoint y: 268, endPoint x: 97, endPoint y: 314, distance: 49.9
click at [95, 360] on div "LIVE Fluid Mechanics 00:58:28 / 01:30:00 mute CLASS SETTINGS End Class Setting …" at bounding box center [274, 193] width 484 height 387
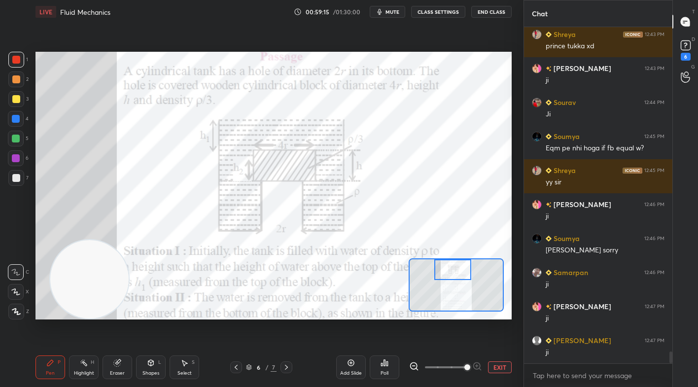
scroll to position [9195, 0]
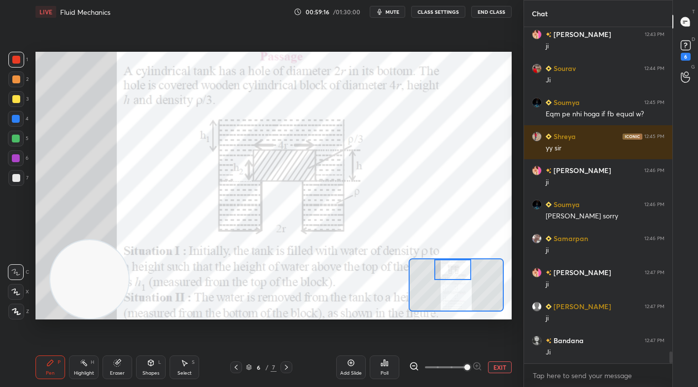
click at [95, 55] on div "Setting up your live class Poll for secs No correct answer Start poll" at bounding box center [274, 186] width 484 height 324
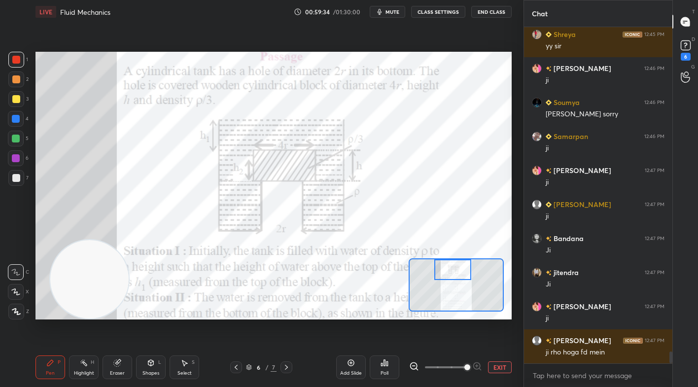
scroll to position [9331, 0]
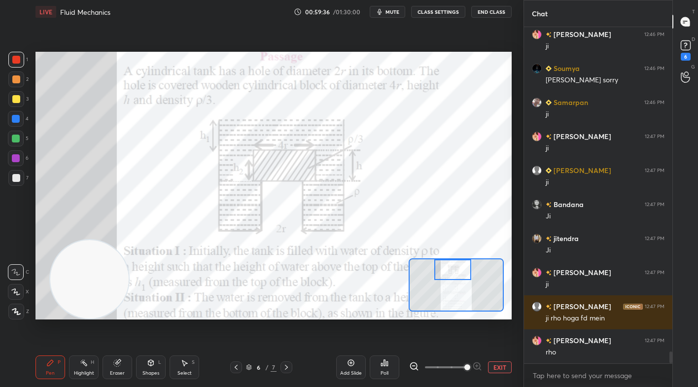
drag, startPoint x: 119, startPoint y: 372, endPoint x: 125, endPoint y: 295, distance: 77.6
click at [118, 367] on div "Eraser" at bounding box center [117, 367] width 30 height 24
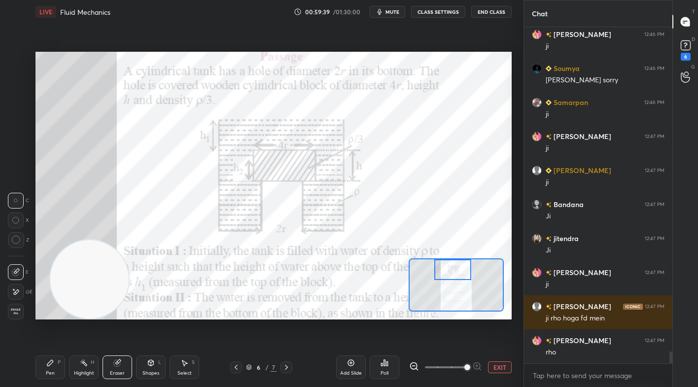
drag, startPoint x: 44, startPoint y: 363, endPoint x: 65, endPoint y: 265, distance: 100.8
click at [47, 360] on div "Pen P" at bounding box center [50, 367] width 30 height 24
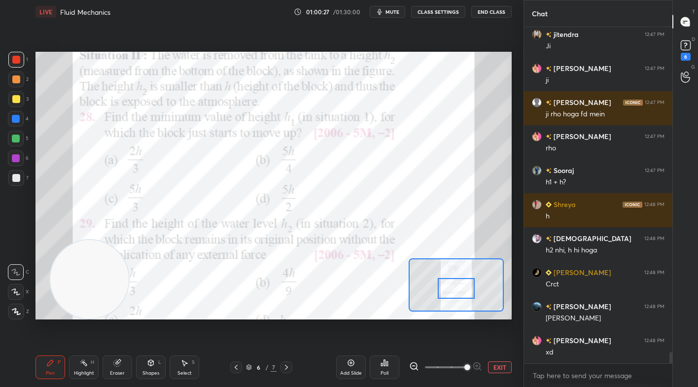
scroll to position [9569, 0]
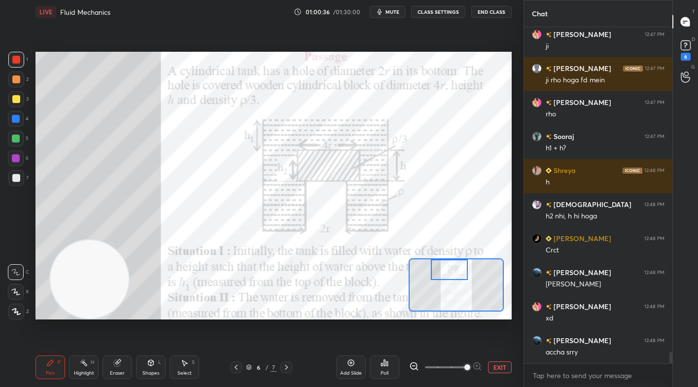
drag, startPoint x: 455, startPoint y: 278, endPoint x: 447, endPoint y: 260, distance: 20.3
click at [450, 266] on div at bounding box center [449, 269] width 37 height 21
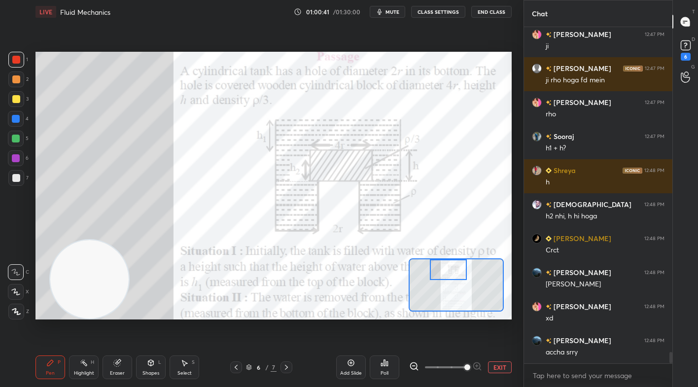
click at [120, 366] on div "Eraser" at bounding box center [117, 367] width 30 height 24
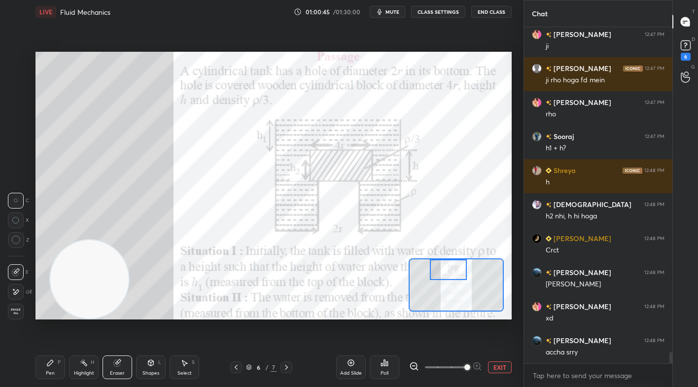
scroll to position [9612, 0]
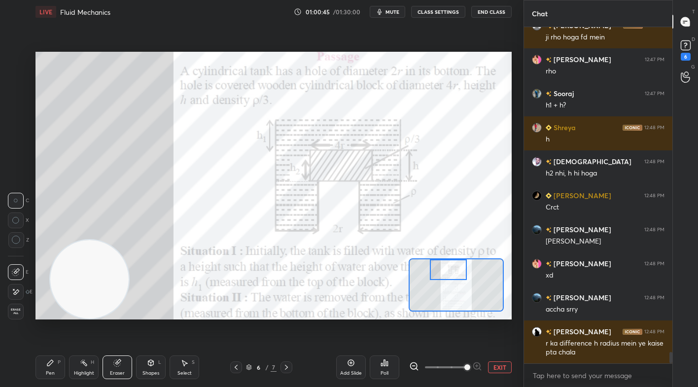
click at [51, 367] on div "Pen P" at bounding box center [50, 367] width 30 height 24
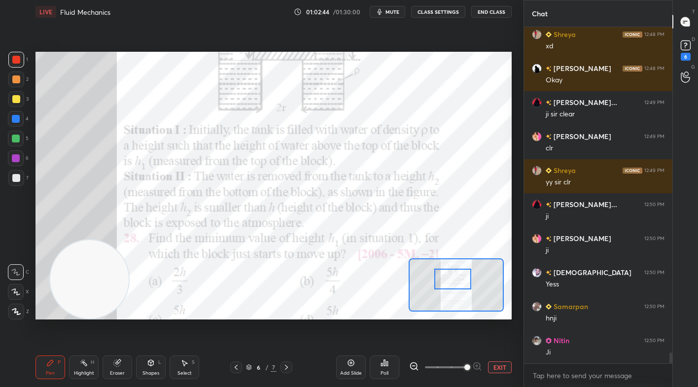
scroll to position [10088, 0]
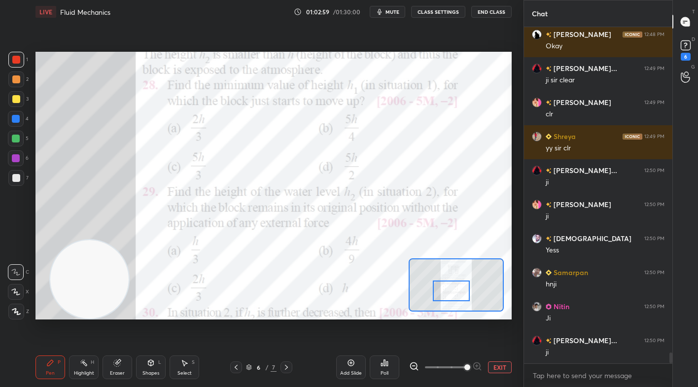
drag, startPoint x: 452, startPoint y: 272, endPoint x: 455, endPoint y: 294, distance: 21.9
click at [456, 294] on div at bounding box center [451, 290] width 37 height 21
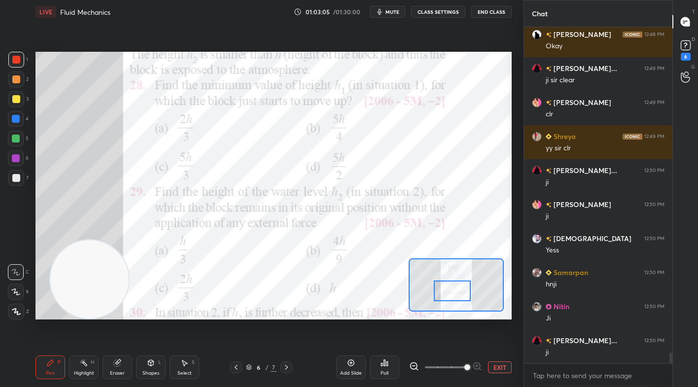
click at [494, 365] on button "EXIT" at bounding box center [500, 367] width 24 height 12
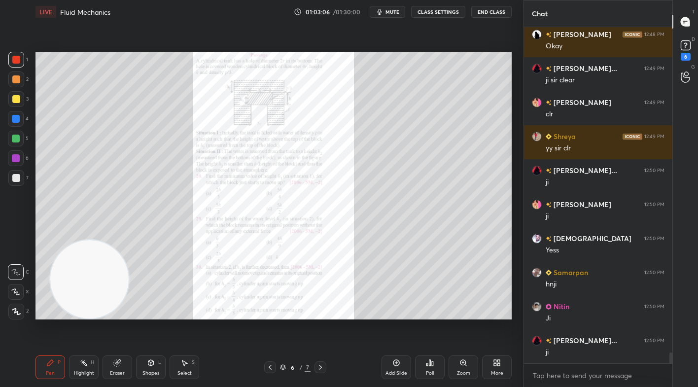
drag, startPoint x: 409, startPoint y: 366, endPoint x: 376, endPoint y: 336, distance: 44.3
click at [409, 364] on div "Add Slide" at bounding box center [396, 367] width 30 height 24
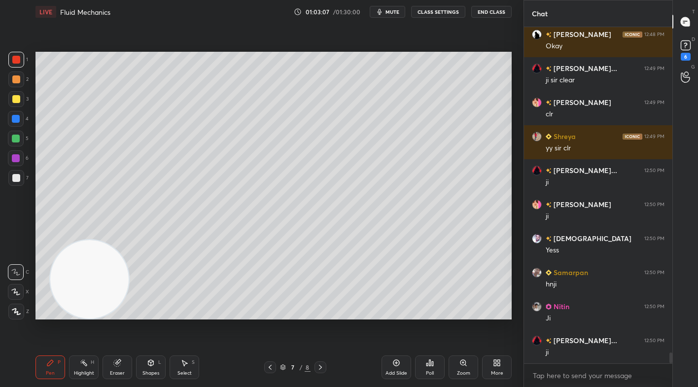
click at [14, 55] on div at bounding box center [16, 60] width 16 height 16
click at [17, 80] on div at bounding box center [16, 79] width 8 height 8
click at [189, 363] on div "Select S" at bounding box center [184, 367] width 30 height 24
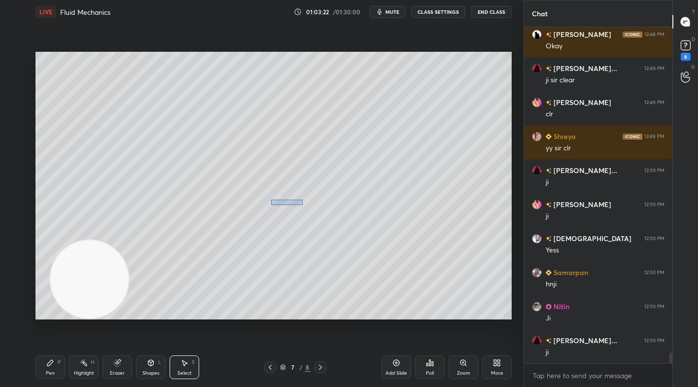
drag, startPoint x: 302, startPoint y: 205, endPoint x: 283, endPoint y: 201, distance: 19.0
click at [272, 199] on div "0 ° Undo Copy Duplicate Duplicate to new slide Delete" at bounding box center [273, 185] width 476 height 267
drag, startPoint x: 280, startPoint y: 200, endPoint x: 285, endPoint y: 199, distance: 5.5
click at [285, 199] on div "0 ° Undo Copy Duplicate Duplicate to new slide Delete" at bounding box center [273, 185] width 476 height 267
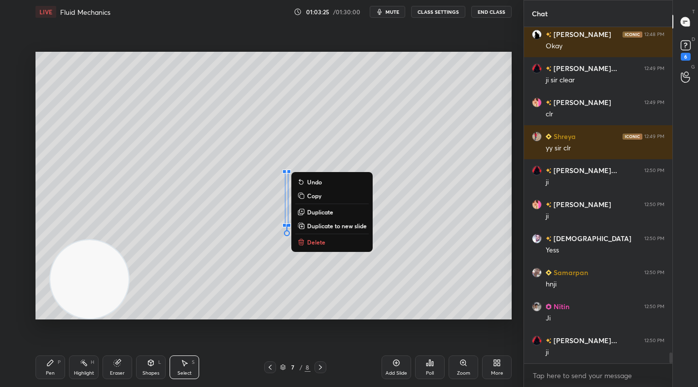
click at [276, 301] on div "0 ° Undo Copy Duplicate Duplicate to new slide Delete" at bounding box center [273, 185] width 476 height 267
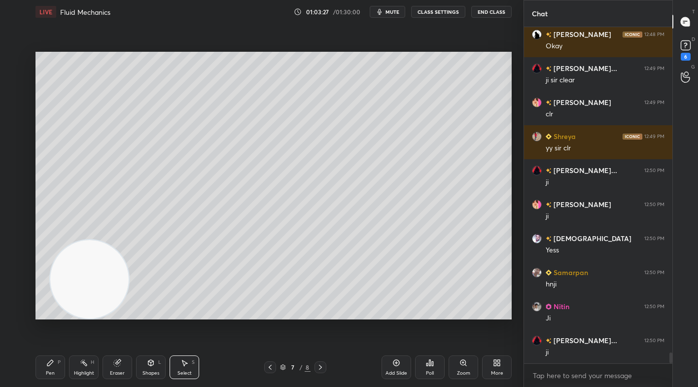
click at [51, 365] on icon at bounding box center [50, 363] width 8 height 8
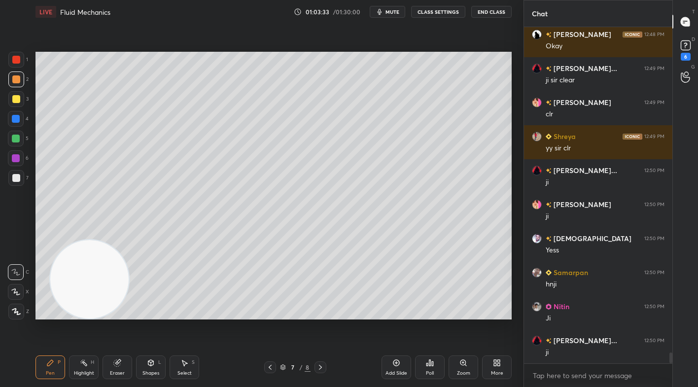
drag, startPoint x: 112, startPoint y: 372, endPoint x: 125, endPoint y: 343, distance: 32.0
click at [114, 373] on div "Eraser" at bounding box center [117, 372] width 15 height 5
click at [44, 366] on div "Pen P" at bounding box center [50, 367] width 30 height 24
click at [271, 365] on icon at bounding box center [270, 367] width 8 height 8
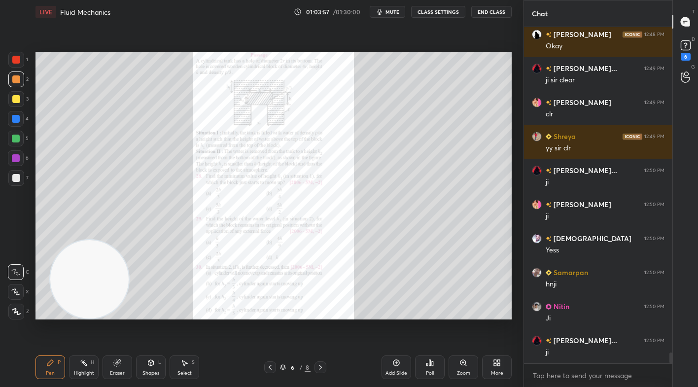
scroll to position [10122, 0]
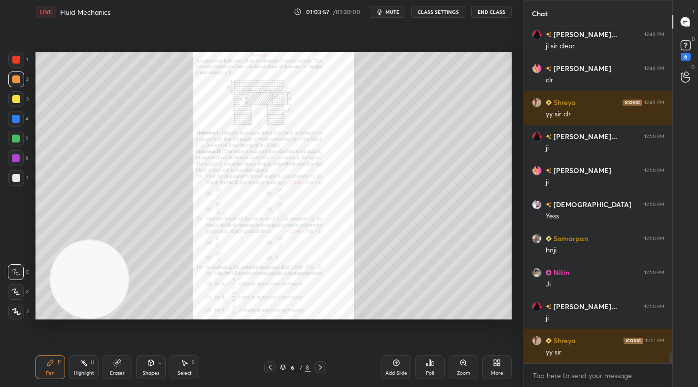
drag, startPoint x: 322, startPoint y: 366, endPoint x: 327, endPoint y: 327, distance: 38.7
click at [323, 364] on icon at bounding box center [320, 367] width 8 height 8
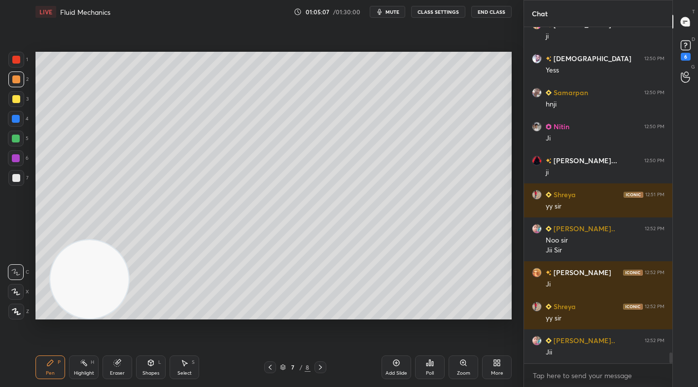
scroll to position [10302, 0]
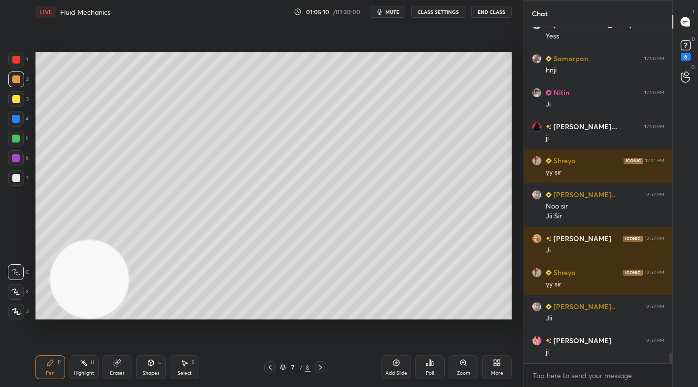
click at [273, 368] on icon at bounding box center [270, 367] width 8 height 8
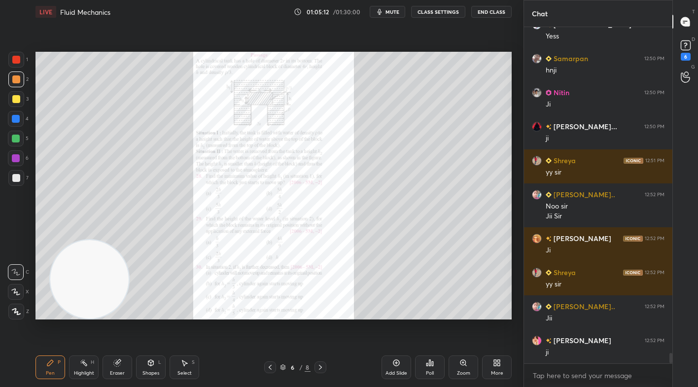
scroll to position [10336, 0]
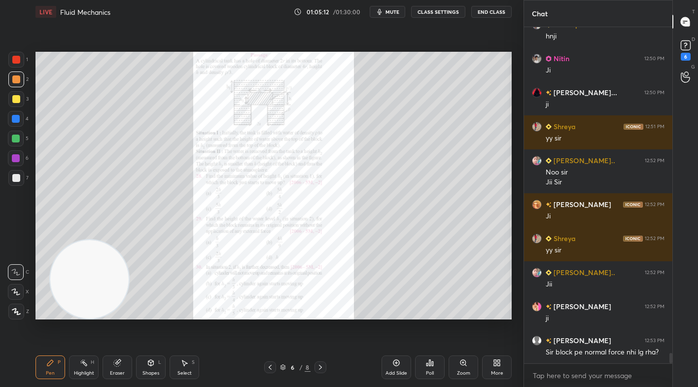
click at [459, 364] on icon at bounding box center [463, 363] width 8 height 8
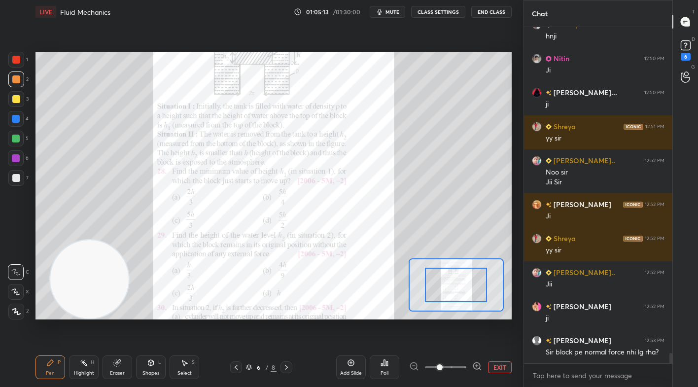
scroll to position [10370, 0]
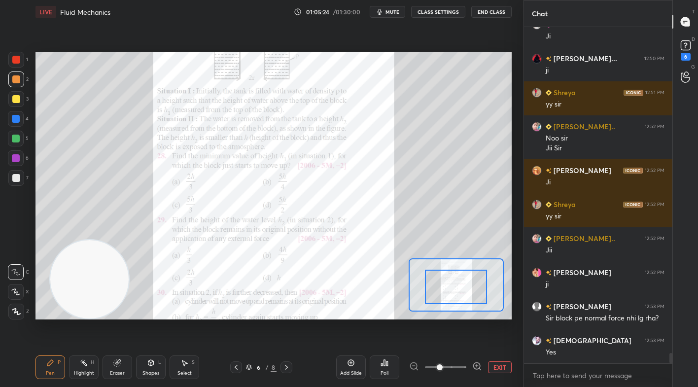
drag, startPoint x: 452, startPoint y: 283, endPoint x: 451, endPoint y: 301, distance: 18.3
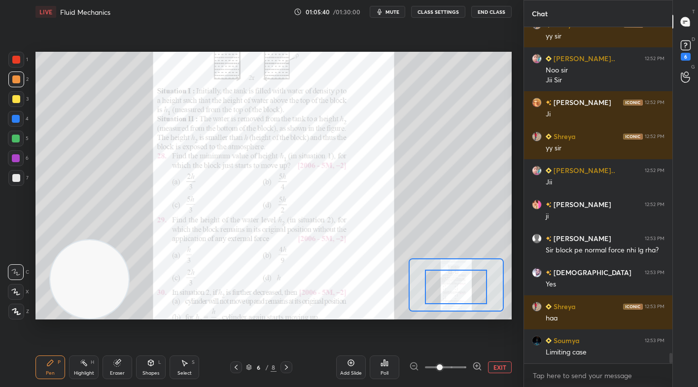
scroll to position [10472, 0]
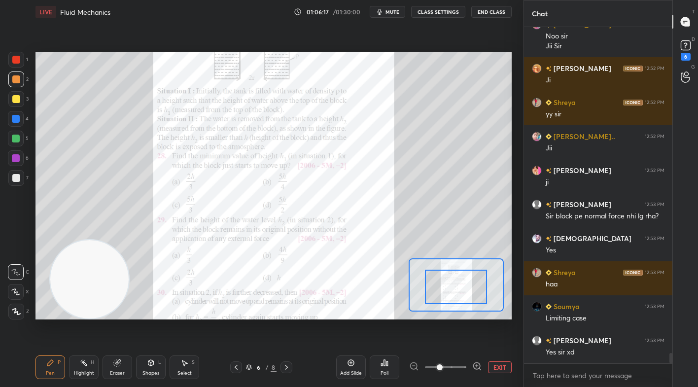
click at [455, 282] on div at bounding box center [456, 286] width 62 height 34
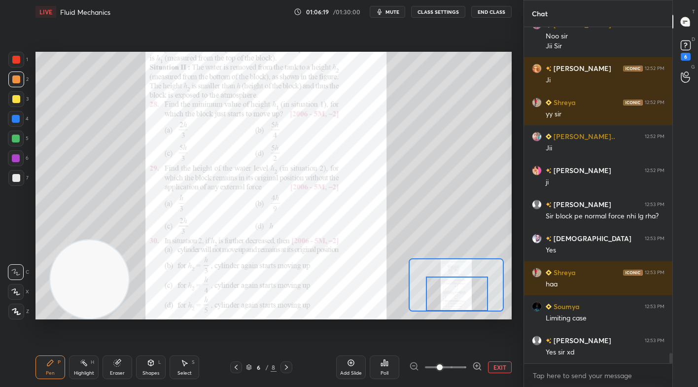
drag, startPoint x: 453, startPoint y: 284, endPoint x: 452, endPoint y: 293, distance: 9.5
click at [453, 299] on div at bounding box center [457, 293] width 62 height 34
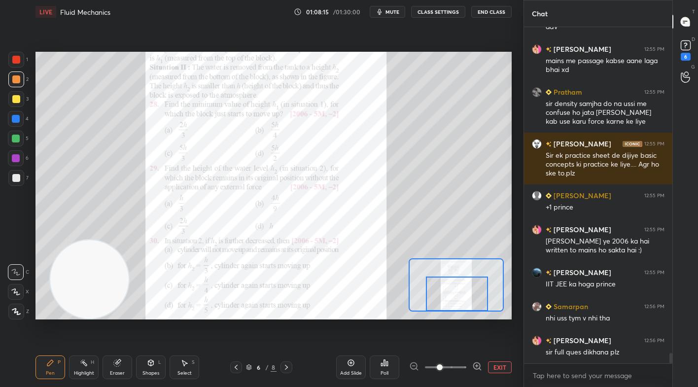
scroll to position [10660, 0]
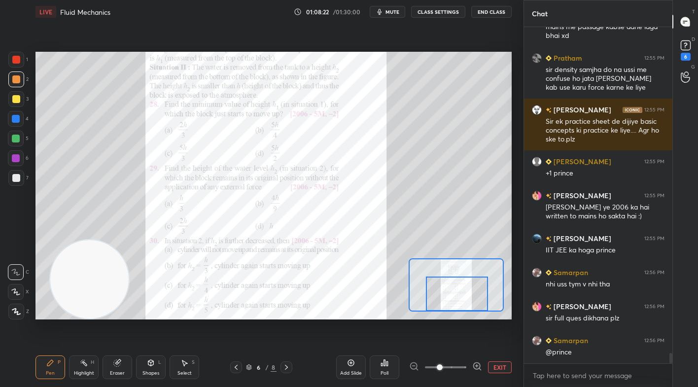
click at [504, 361] on button "EXIT" at bounding box center [500, 367] width 24 height 12
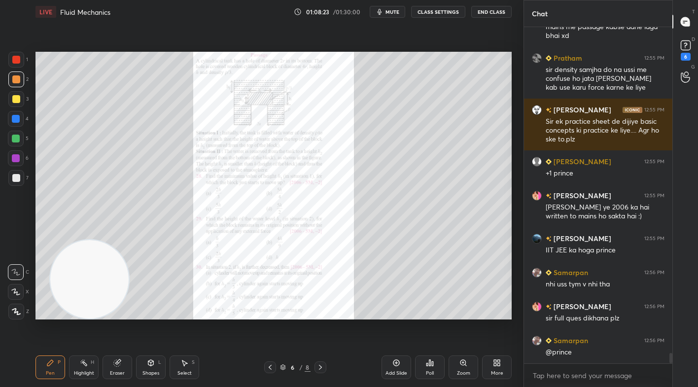
click at [500, 372] on div "More" at bounding box center [497, 372] width 12 height 5
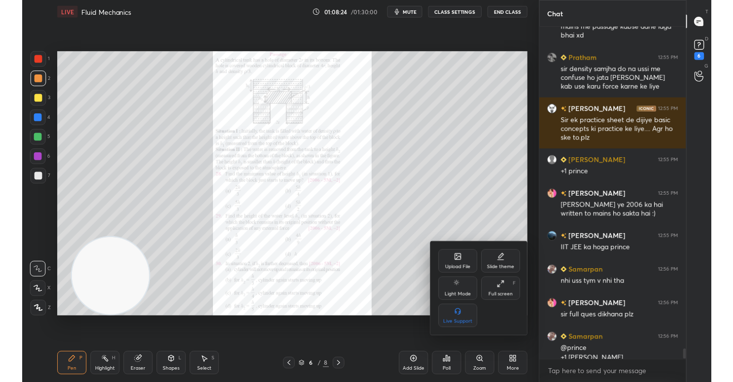
scroll to position [10670, 0]
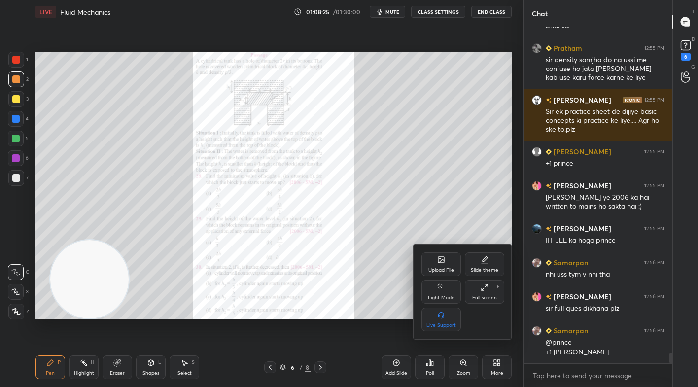
click at [433, 264] on div "Upload File" at bounding box center [440, 264] width 39 height 24
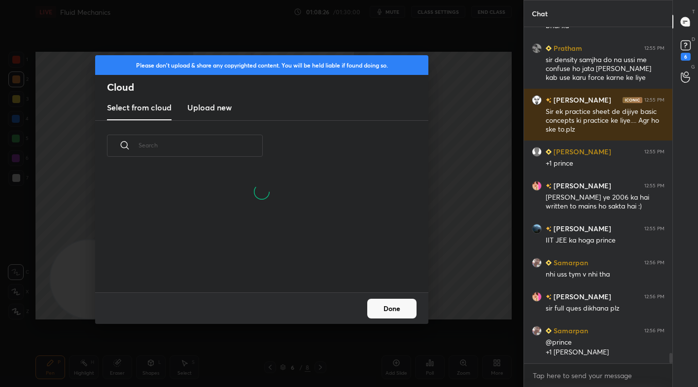
click at [213, 107] on h3 "Upload new" at bounding box center [209, 107] width 44 height 12
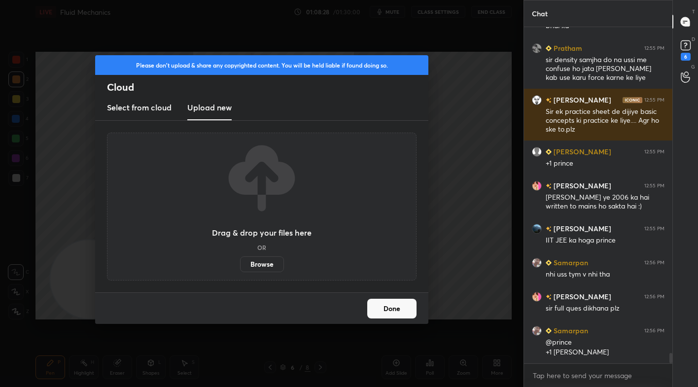
click at [257, 265] on label "Browse" at bounding box center [262, 264] width 44 height 16
click at [240, 265] on input "Browse" at bounding box center [240, 264] width 0 height 16
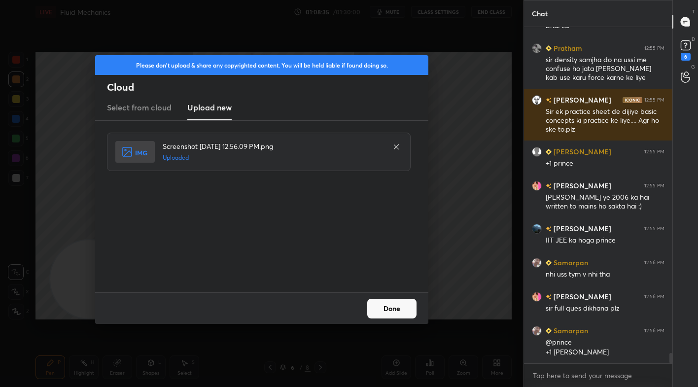
click at [393, 308] on button "Done" at bounding box center [391, 309] width 49 height 20
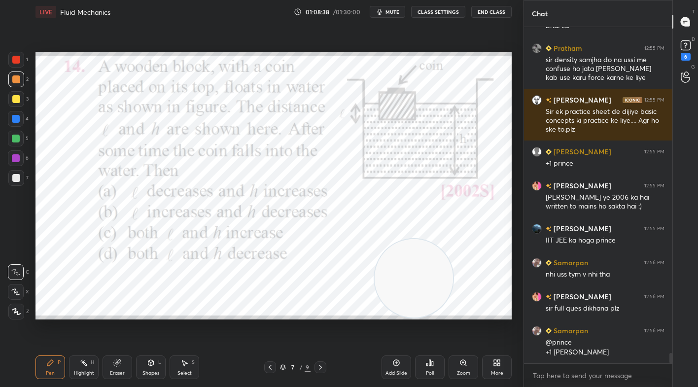
drag, startPoint x: 80, startPoint y: 279, endPoint x: 438, endPoint y: 273, distance: 357.7
click at [438, 273] on video at bounding box center [413, 278] width 78 height 78
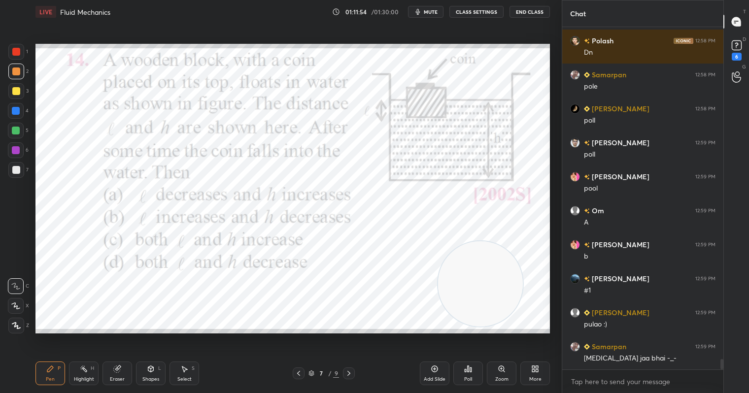
scroll to position [11155, 0]
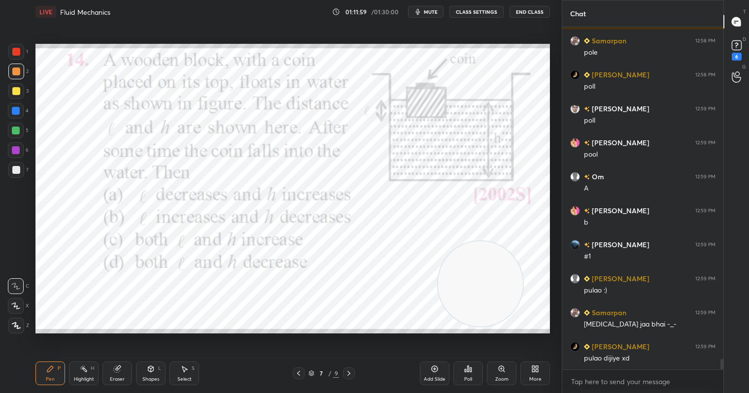
click at [470, 372] on icon at bounding box center [470, 369] width 1 height 4
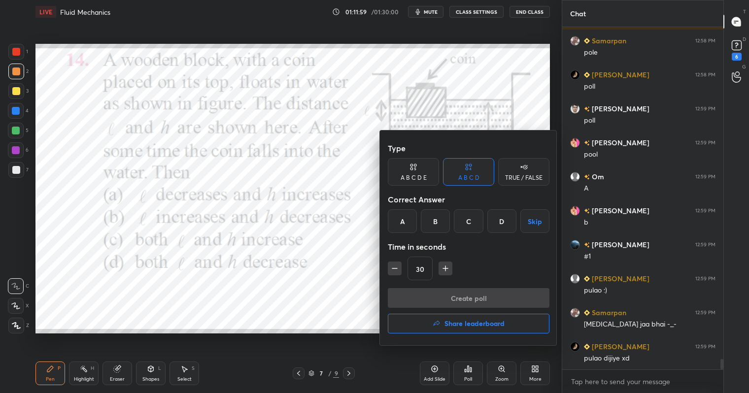
scroll to position [11189, 0]
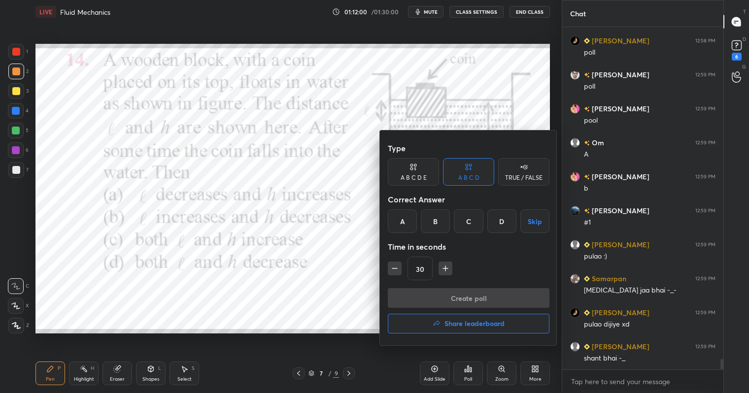
click at [503, 213] on div "D" at bounding box center [501, 221] width 29 height 24
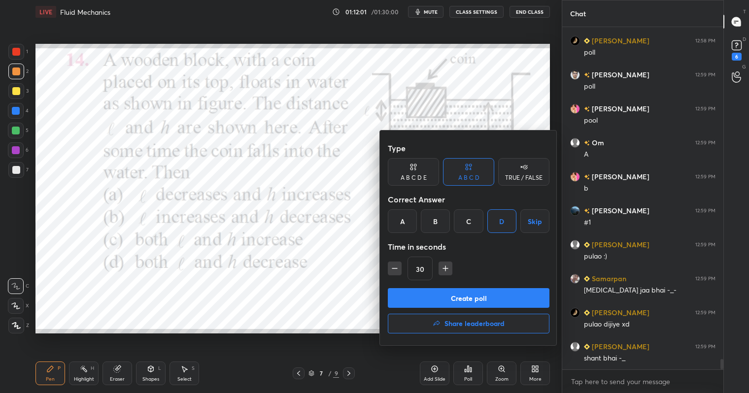
click at [496, 300] on button "Create poll" at bounding box center [469, 298] width 162 height 20
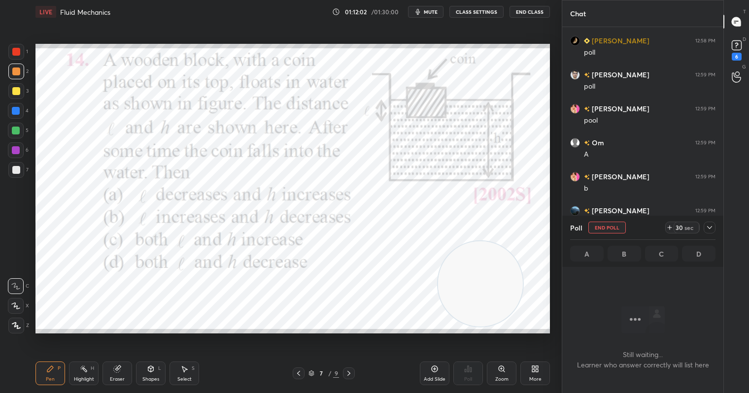
scroll to position [3, 3]
click at [680, 225] on div "29" at bounding box center [679, 228] width 8 height 8
click at [680, 225] on div "44" at bounding box center [679, 228] width 8 height 8
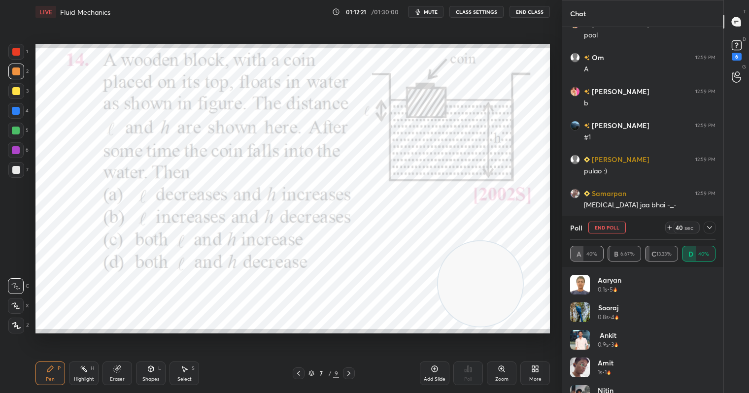
scroll to position [11309, 0]
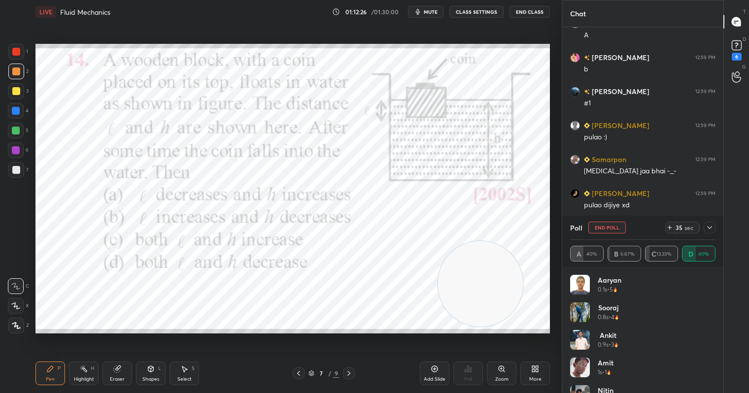
click at [435, 14] on span "mute" at bounding box center [431, 11] width 14 height 7
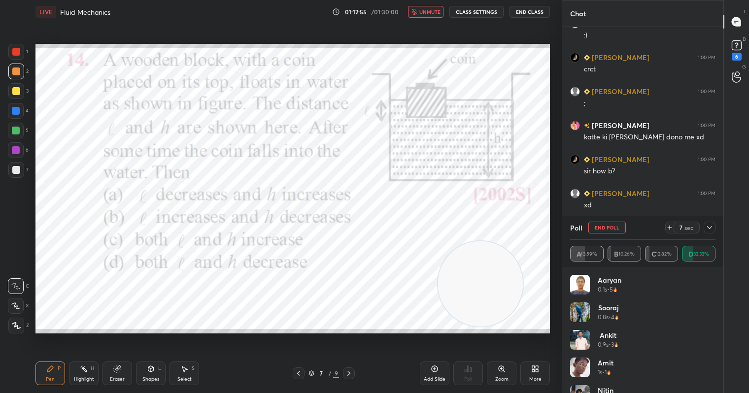
scroll to position [11614, 0]
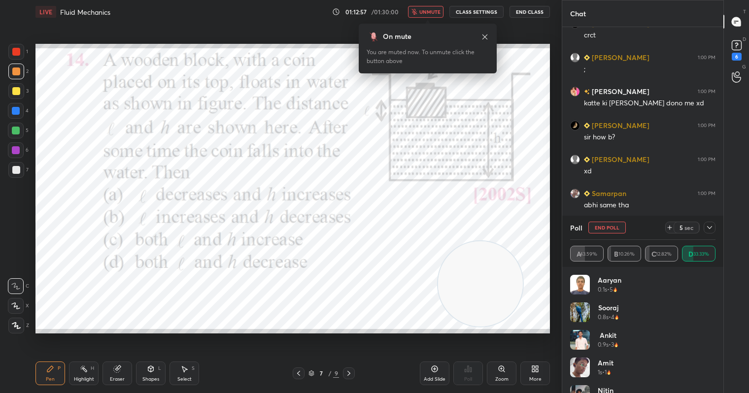
click at [435, 14] on span "unmute" at bounding box center [429, 11] width 21 height 7
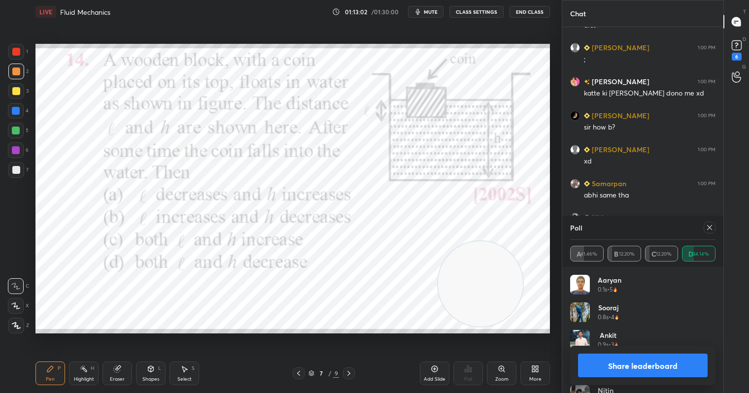
scroll to position [11658, 0]
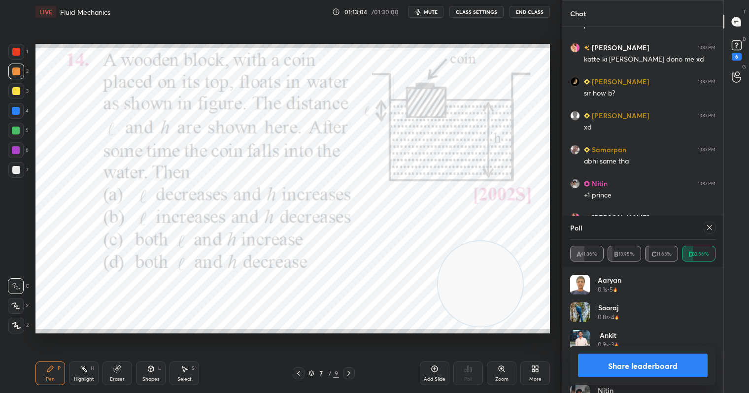
click at [643, 361] on button "Share leaderboard" at bounding box center [643, 366] width 130 height 24
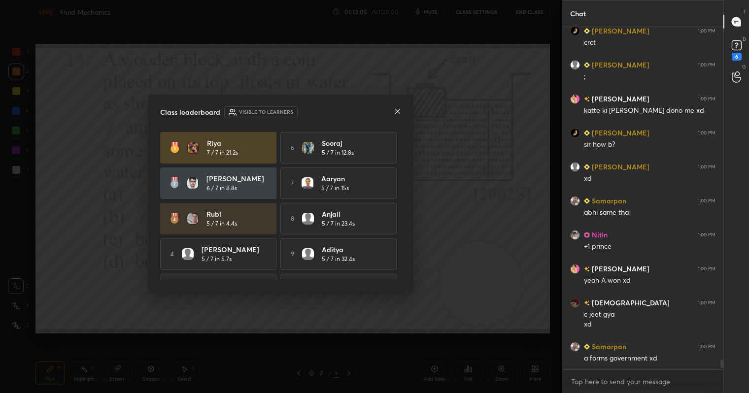
scroll to position [11607, 0]
click at [396, 108] on icon at bounding box center [398, 111] width 8 height 8
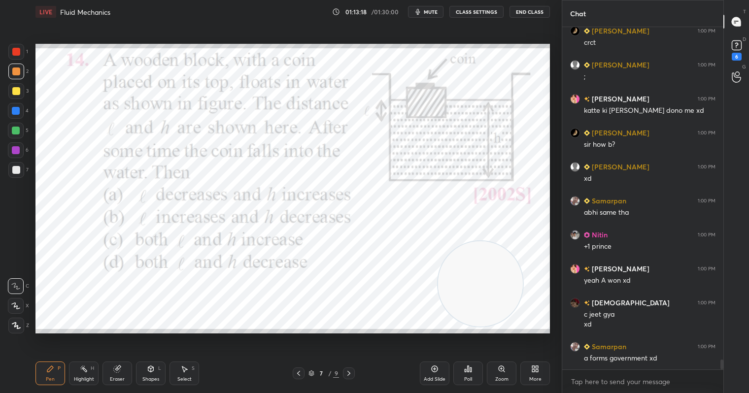
scroll to position [11641, 0]
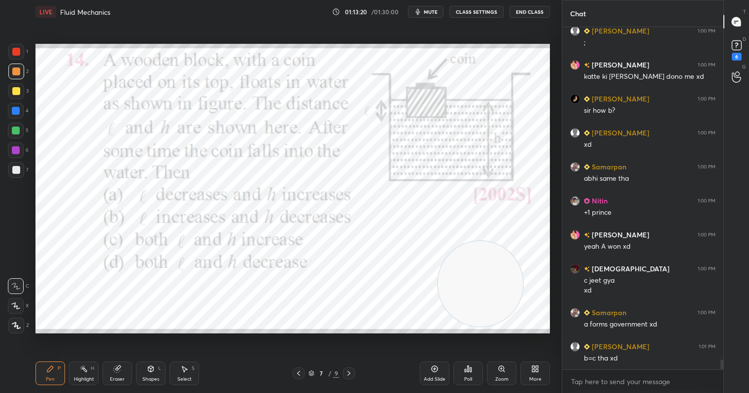
click at [15, 60] on div "1" at bounding box center [18, 54] width 20 height 20
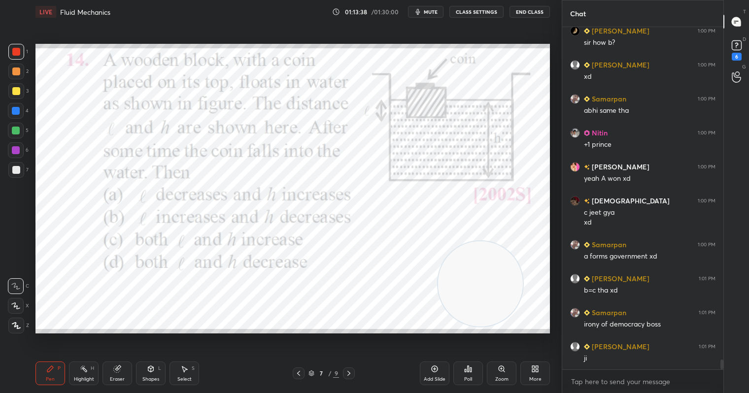
scroll to position [11733, 0]
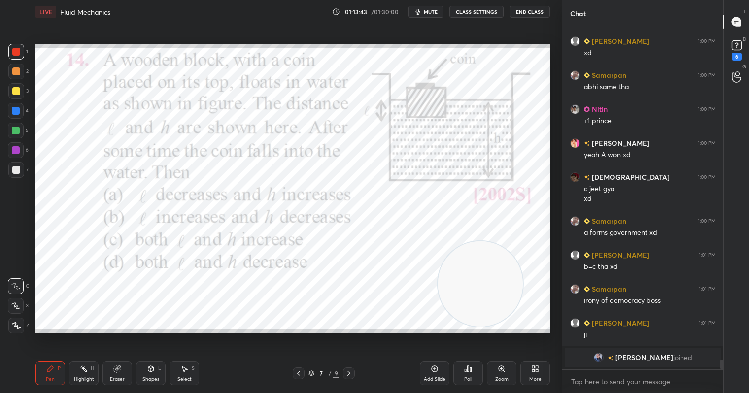
click at [14, 169] on div at bounding box center [16, 170] width 8 height 8
drag, startPoint x: 18, startPoint y: 53, endPoint x: 40, endPoint y: 41, distance: 25.3
click at [20, 53] on div at bounding box center [16, 52] width 8 height 8
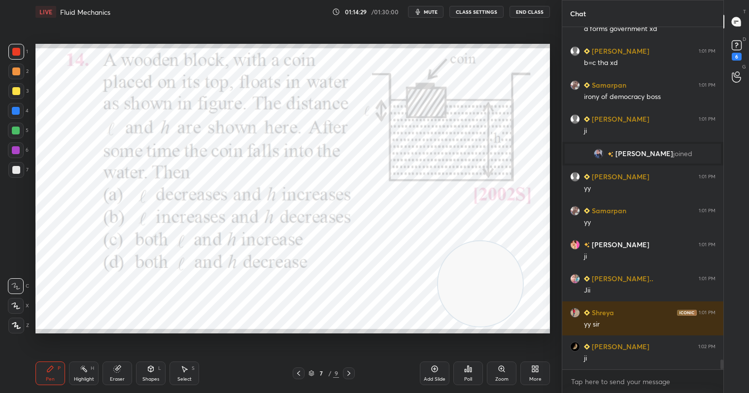
scroll to position [11628, 0]
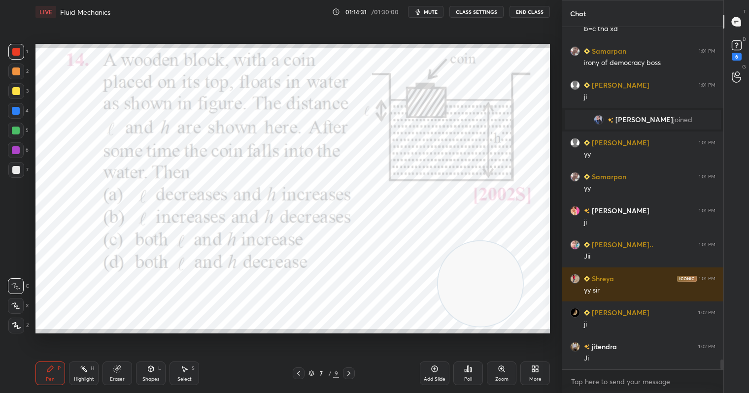
drag, startPoint x: 187, startPoint y: 375, endPoint x: 190, endPoint y: 367, distance: 9.1
click at [189, 373] on div "Select S" at bounding box center [184, 374] width 30 height 24
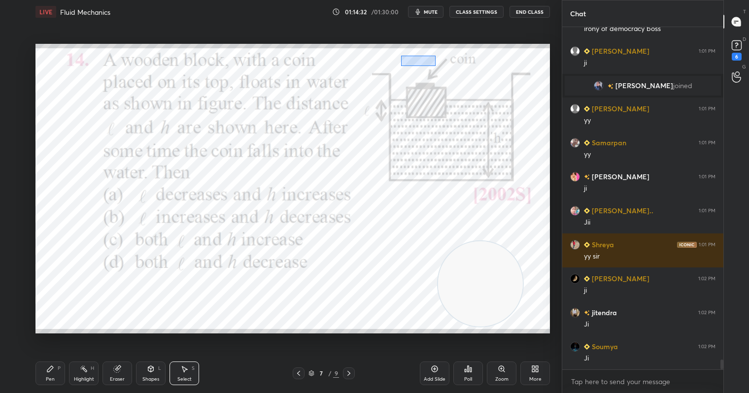
drag, startPoint x: 401, startPoint y: 55, endPoint x: 435, endPoint y: 66, distance: 35.5
click at [435, 66] on div "0 ° Undo Copy Duplicate Duplicate to new slide Delete" at bounding box center [292, 188] width 514 height 289
drag, startPoint x: 423, startPoint y: 64, endPoint x: 425, endPoint y: 175, distance: 111.3
click at [425, 176] on div "0 ° Undo Copy Duplicate Duplicate to new slide Delete" at bounding box center [292, 188] width 514 height 289
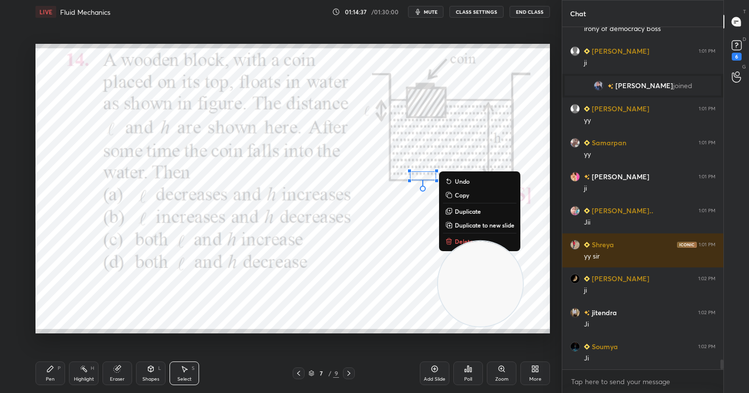
click at [387, 270] on div "0 ° Undo Copy Duplicate Duplicate to new slide Delete" at bounding box center [292, 188] width 514 height 289
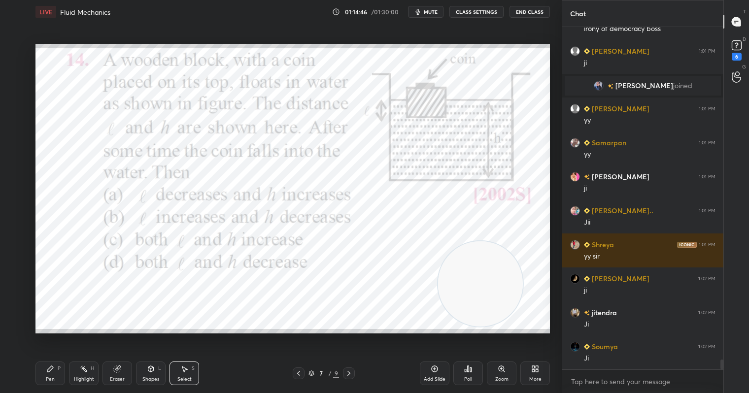
drag, startPoint x: 50, startPoint y: 372, endPoint x: 58, endPoint y: 340, distance: 33.0
click at [51, 370] on icon at bounding box center [50, 369] width 8 height 8
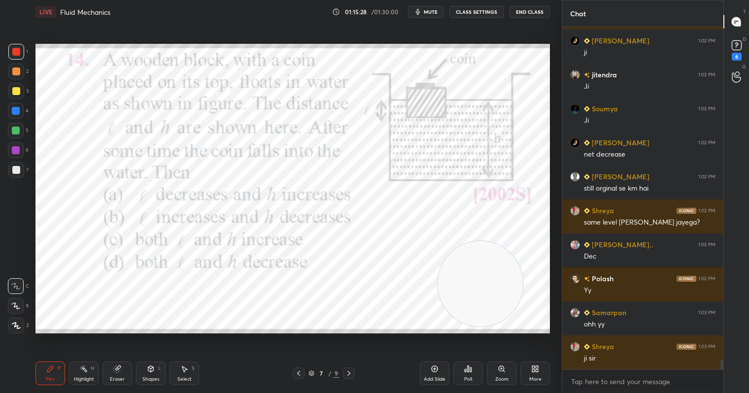
scroll to position [11934, 0]
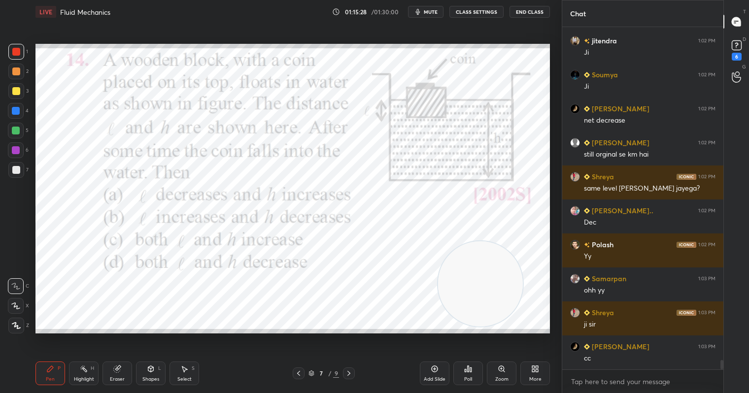
click at [434, 13] on span "mute" at bounding box center [431, 11] width 14 height 7
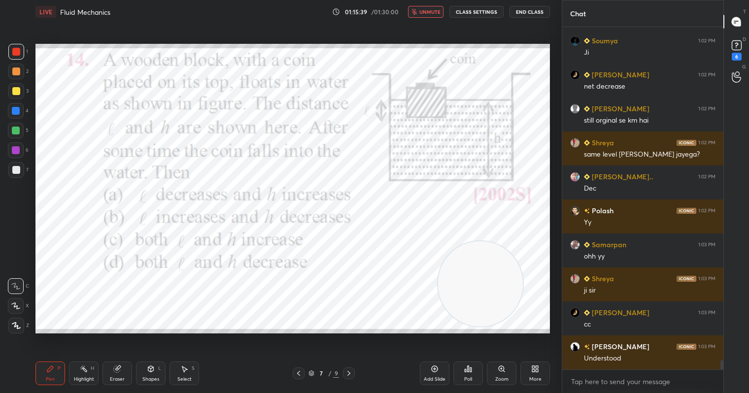
scroll to position [12002, 0]
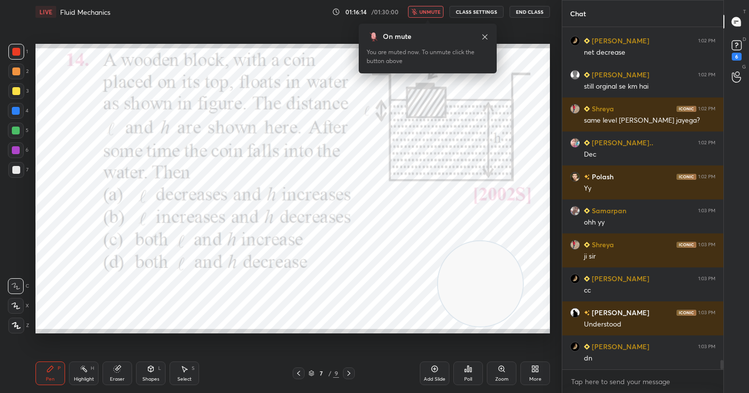
click at [431, 12] on span "unmute" at bounding box center [429, 11] width 21 height 7
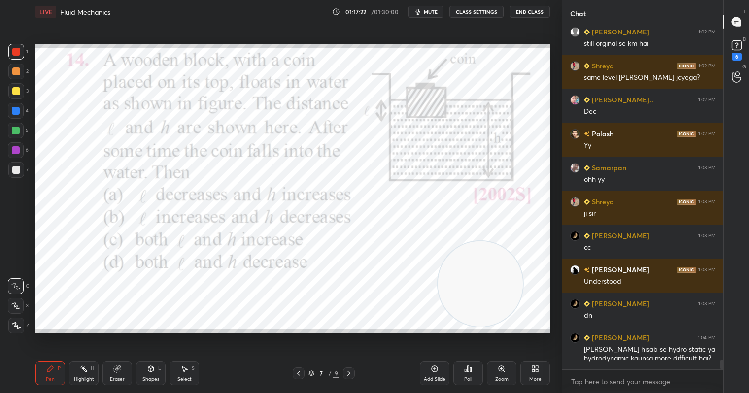
scroll to position [12079, 0]
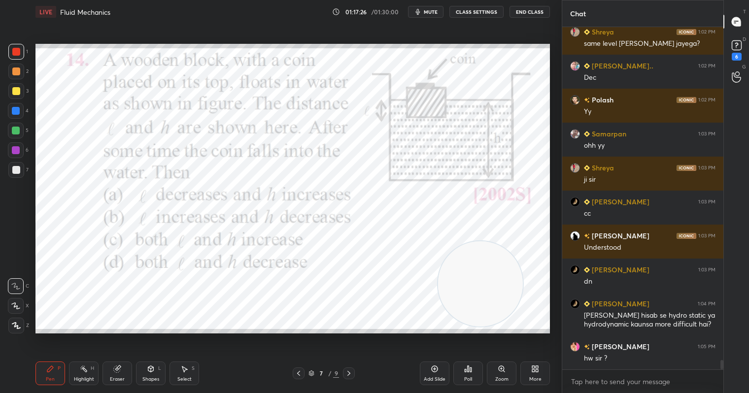
click at [535, 372] on icon at bounding box center [535, 369] width 8 height 8
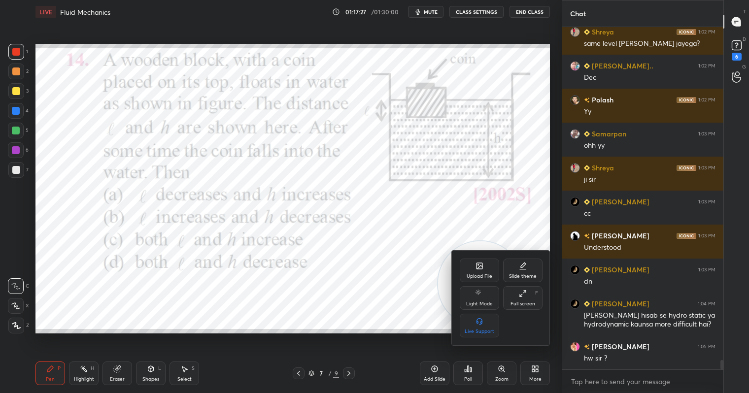
click at [475, 274] on div "Upload File" at bounding box center [480, 276] width 26 height 5
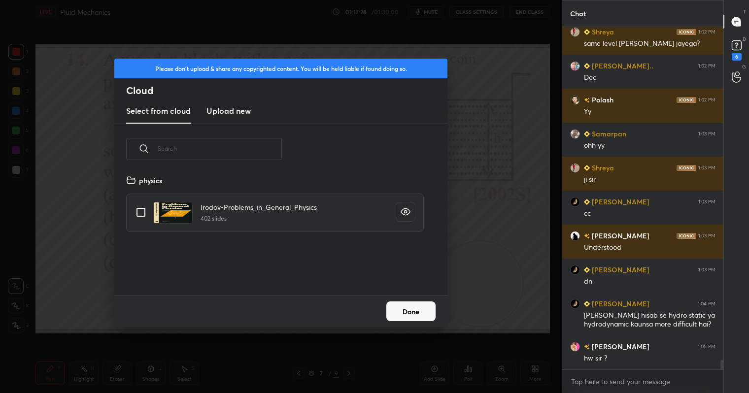
scroll to position [121, 316]
click at [233, 113] on h3 "Upload new" at bounding box center [228, 111] width 44 height 12
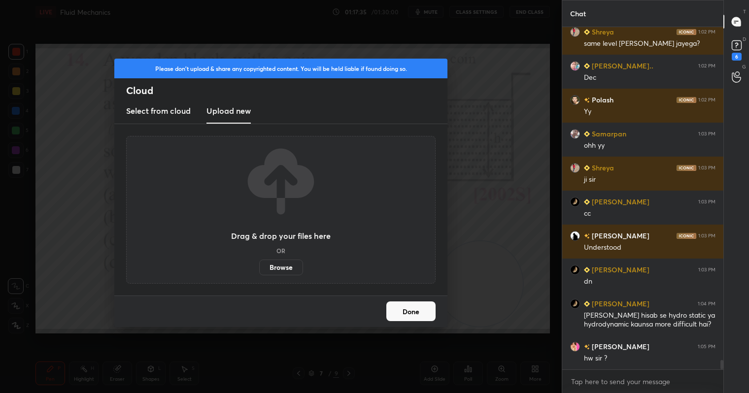
click at [281, 267] on label "Browse" at bounding box center [281, 268] width 44 height 16
click at [259, 267] on input "Browse" at bounding box center [259, 268] width 0 height 16
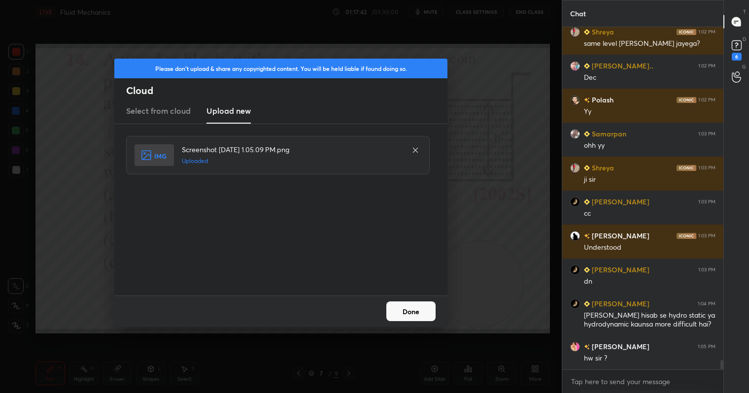
click at [406, 311] on button "Done" at bounding box center [410, 311] width 49 height 20
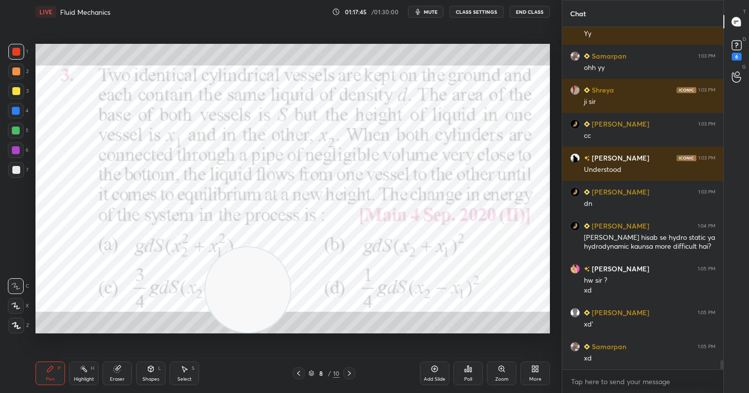
scroll to position [12191, 0]
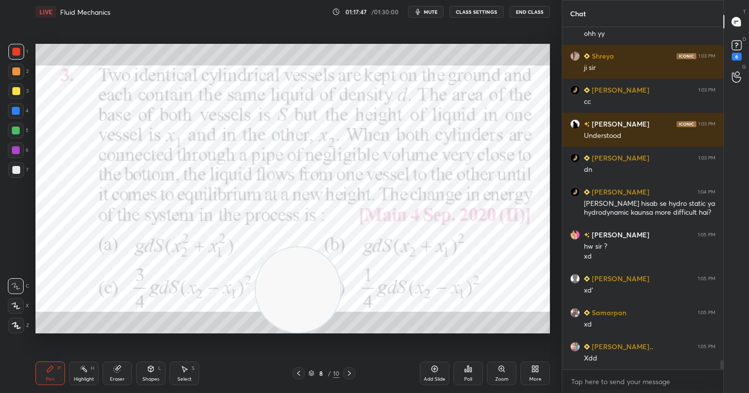
drag, startPoint x: 476, startPoint y: 289, endPoint x: 294, endPoint y: 366, distance: 198.0
click at [294, 366] on div "LIVE Fluid Mechanics 01:17:47 / 01:30:00 mute CLASS SETTINGS End Class Setting …" at bounding box center [293, 196] width 522 height 393
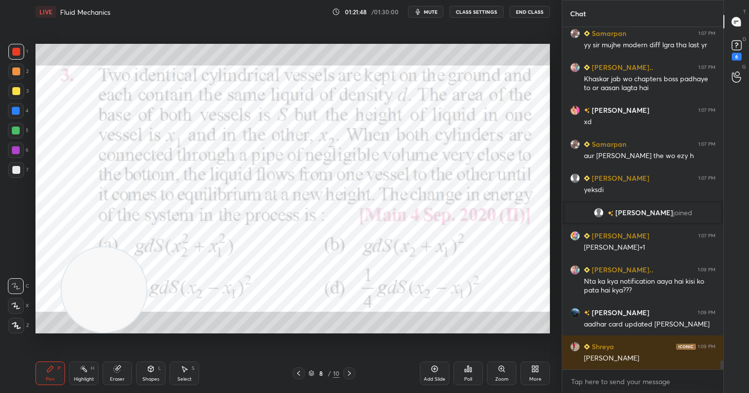
scroll to position [12842, 0]
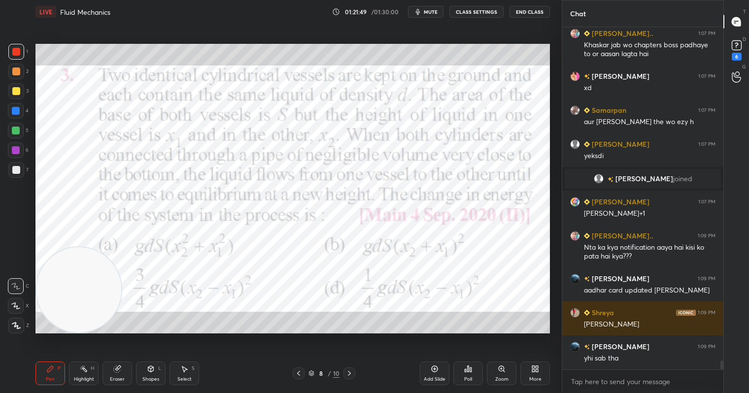
drag, startPoint x: 315, startPoint y: 298, endPoint x: 1, endPoint y: 310, distance: 314.0
click at [1, 310] on div "1 2 3 4 5 6 7 C X Z C X Z E E Erase all H H LIVE Fluid Mechanics 01:21:49 / 01:…" at bounding box center [277, 196] width 554 height 393
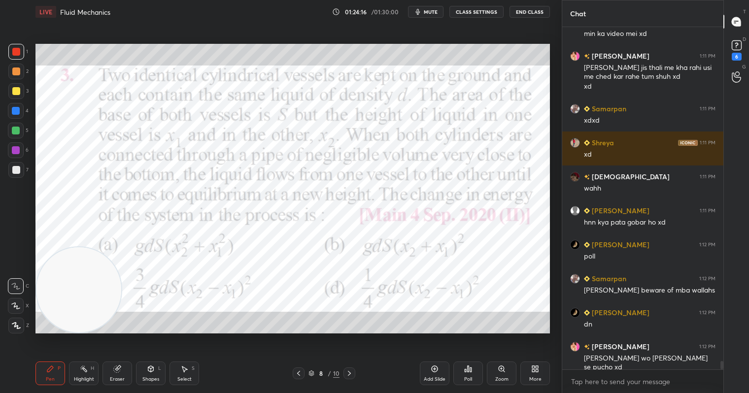
scroll to position [13941, 0]
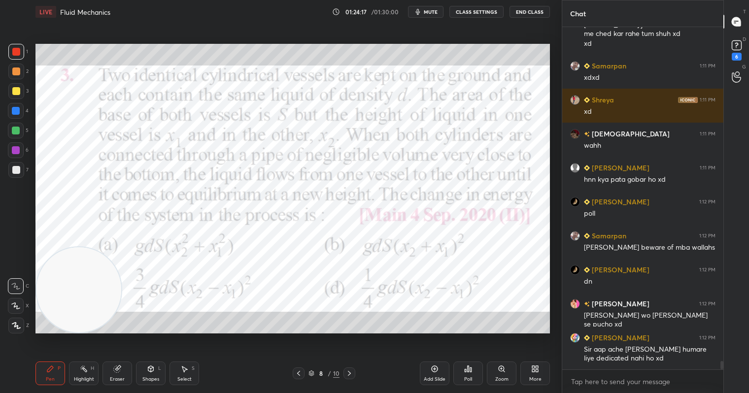
click at [536, 373] on div "More" at bounding box center [535, 374] width 30 height 24
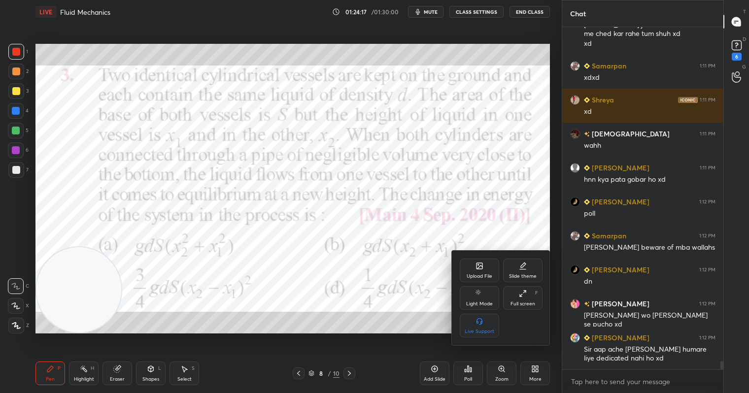
scroll to position [13975, 0]
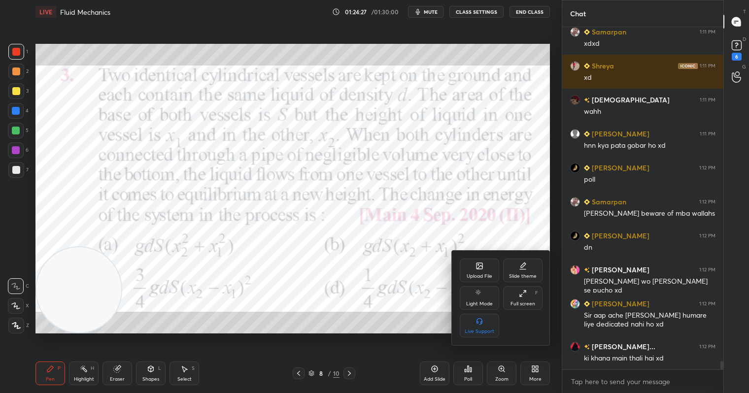
click at [396, 322] on div at bounding box center [374, 196] width 749 height 393
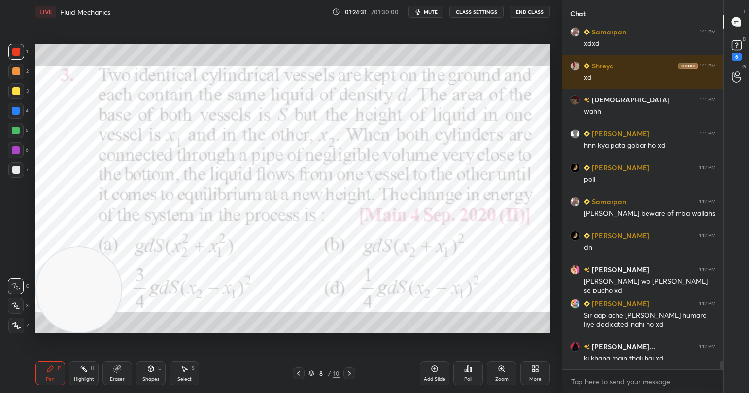
scroll to position [14009, 0]
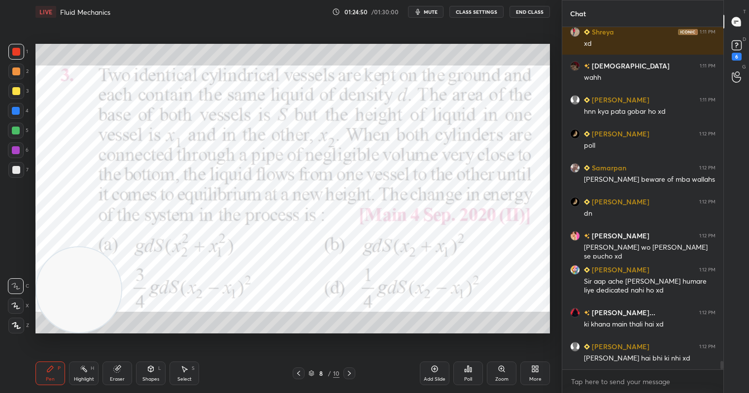
click at [469, 368] on icon at bounding box center [468, 369] width 8 height 8
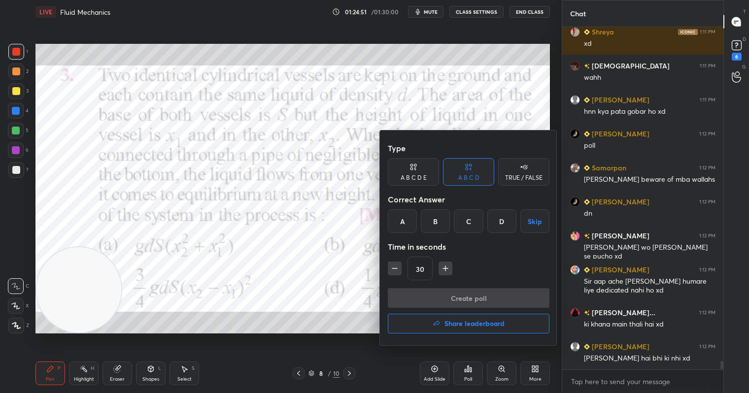
click at [507, 230] on div "D" at bounding box center [501, 221] width 29 height 24
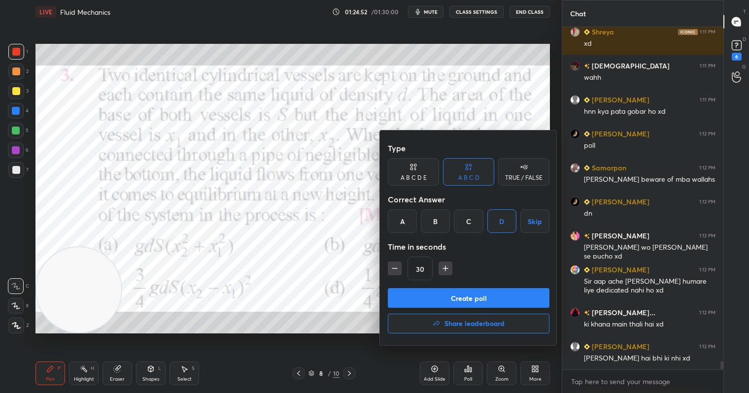
click at [499, 294] on button "Create poll" at bounding box center [469, 298] width 162 height 20
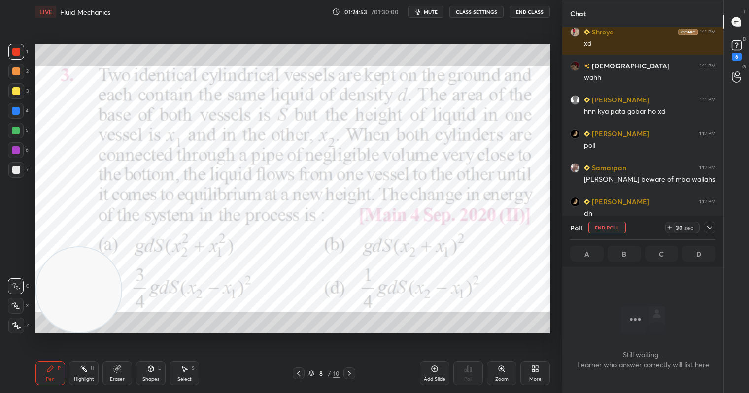
scroll to position [206, 158]
click at [689, 224] on div "sec" at bounding box center [689, 228] width 12 height 8
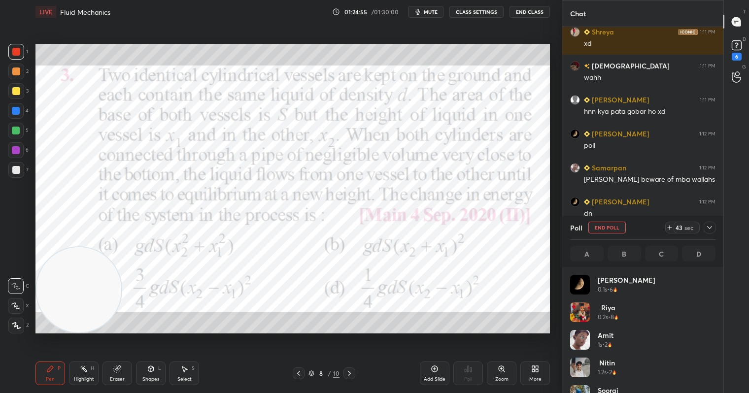
scroll to position [115, 142]
click at [678, 226] on div "58" at bounding box center [679, 228] width 8 height 8
click at [706, 227] on icon at bounding box center [709, 228] width 8 height 8
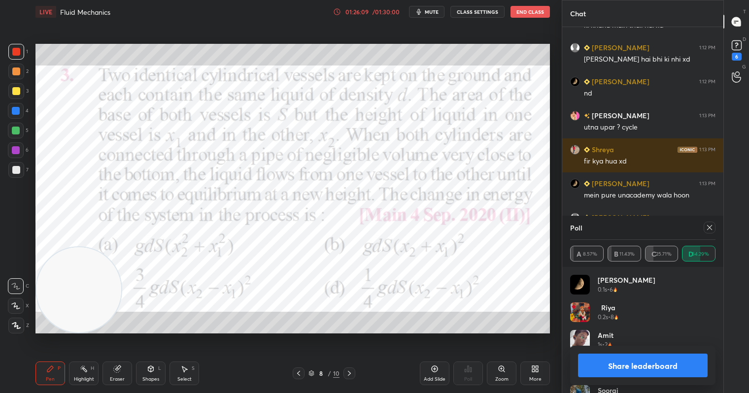
scroll to position [14342, 0]
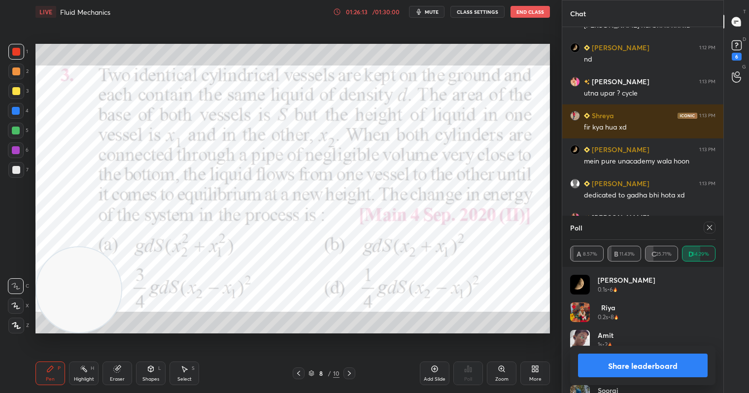
click at [623, 368] on button "Share leaderboard" at bounding box center [643, 366] width 130 height 24
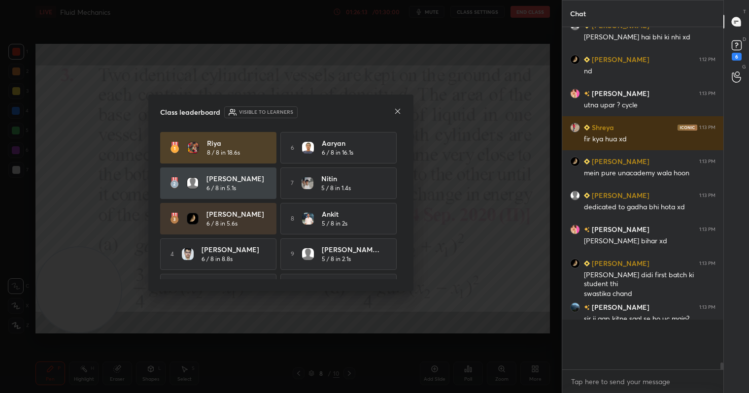
scroll to position [14299, 0]
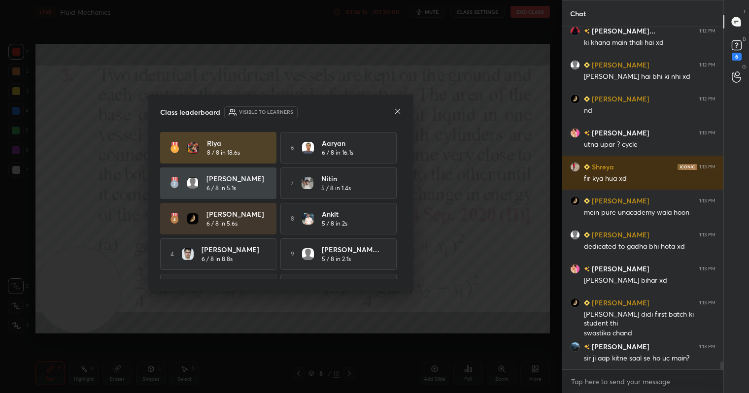
click at [398, 112] on icon at bounding box center [398, 111] width 8 height 8
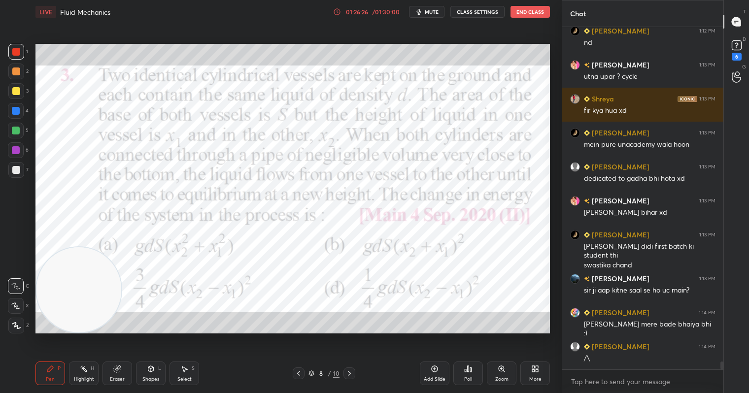
scroll to position [14393, 0]
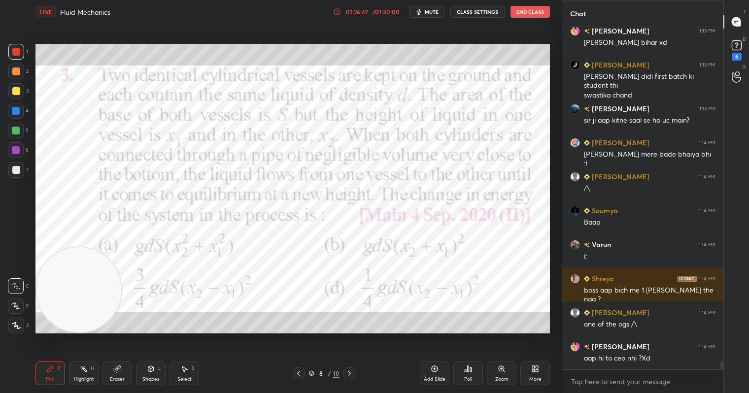
drag, startPoint x: 18, startPoint y: 53, endPoint x: 33, endPoint y: 51, distance: 14.4
click at [20, 53] on div at bounding box center [16, 52] width 8 height 8
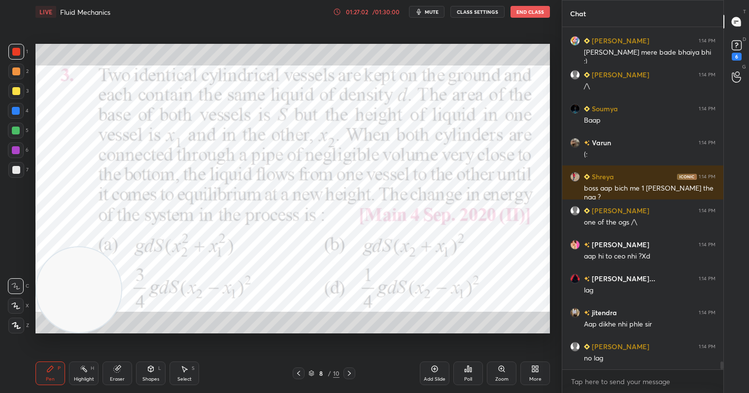
scroll to position [14665, 0]
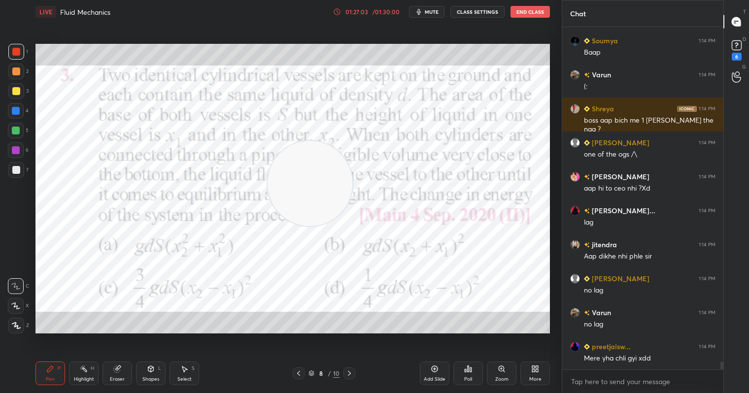
drag, startPoint x: 113, startPoint y: 285, endPoint x: 358, endPoint y: 165, distance: 273.2
click at [352, 168] on video at bounding box center [309, 183] width 85 height 85
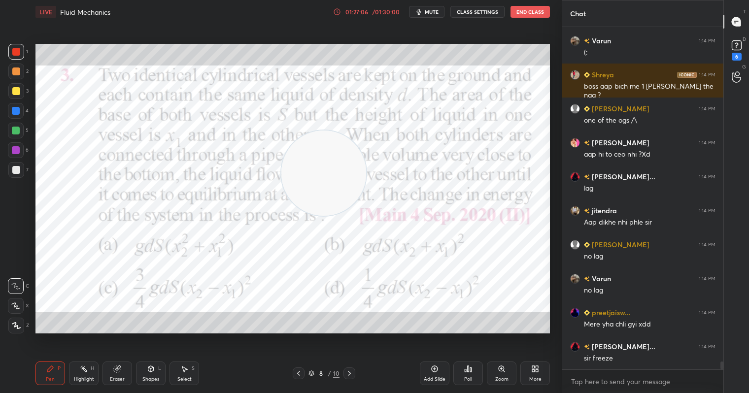
click at [440, 378] on div "Add Slide" at bounding box center [435, 379] width 22 height 5
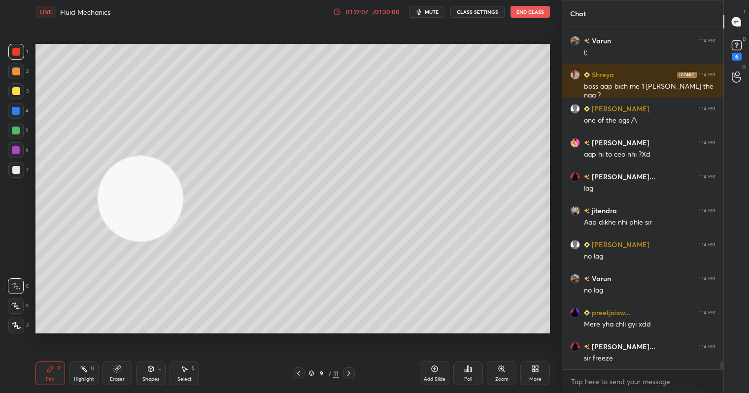
drag, startPoint x: 268, startPoint y: 188, endPoint x: 159, endPoint y: 191, distance: 108.9
click at [148, 200] on video at bounding box center [140, 198] width 85 height 85
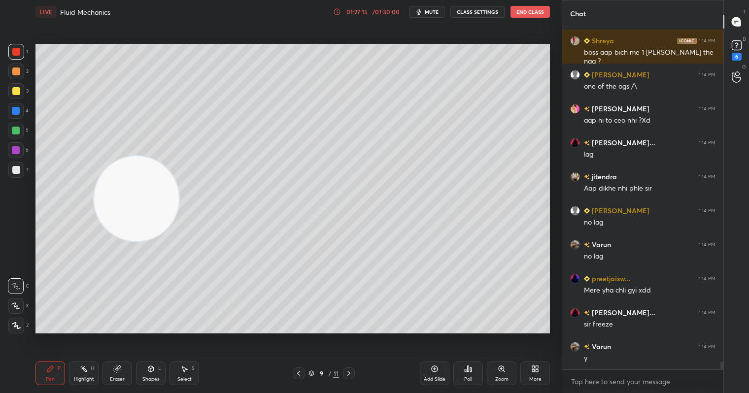
click at [183, 373] on div "Select S" at bounding box center [184, 374] width 30 height 24
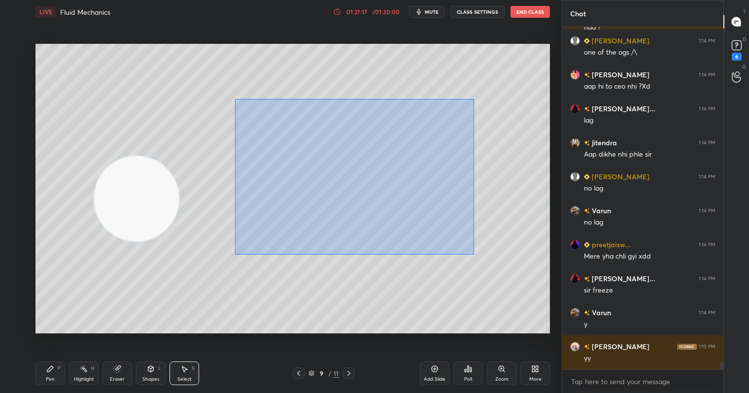
drag, startPoint x: 246, startPoint y: 163, endPoint x: 440, endPoint y: 249, distance: 212.4
click at [486, 250] on div "0 ° Undo Copy Duplicate Duplicate to new slide Delete" at bounding box center [292, 188] width 514 height 289
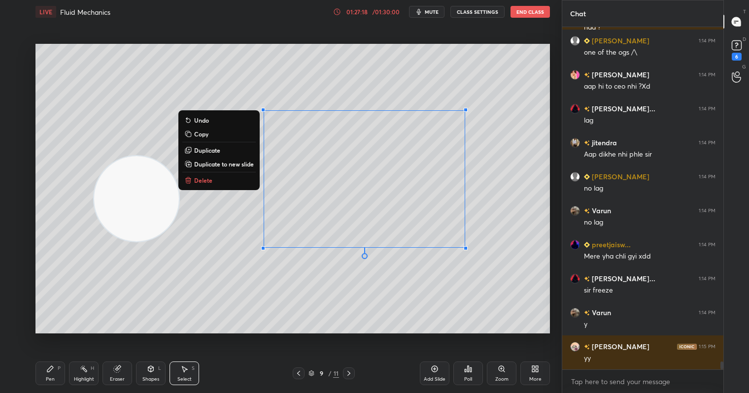
click at [222, 178] on button "Delete" at bounding box center [218, 180] width 73 height 12
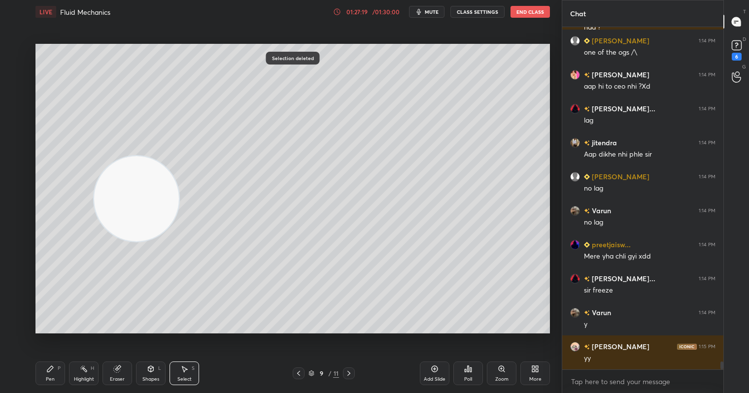
scroll to position [14835, 0]
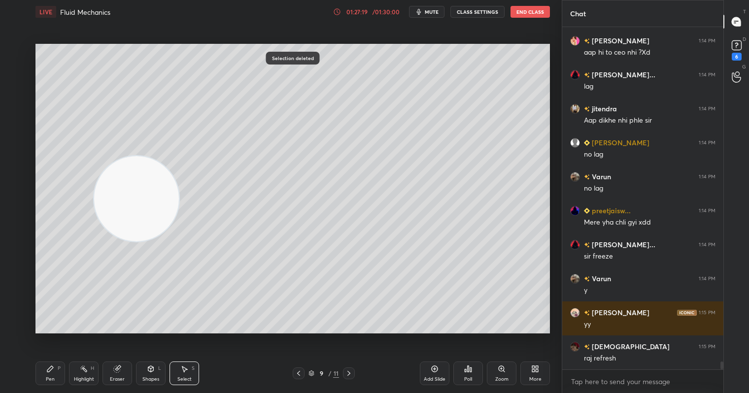
click at [50, 367] on icon at bounding box center [50, 369] width 8 height 8
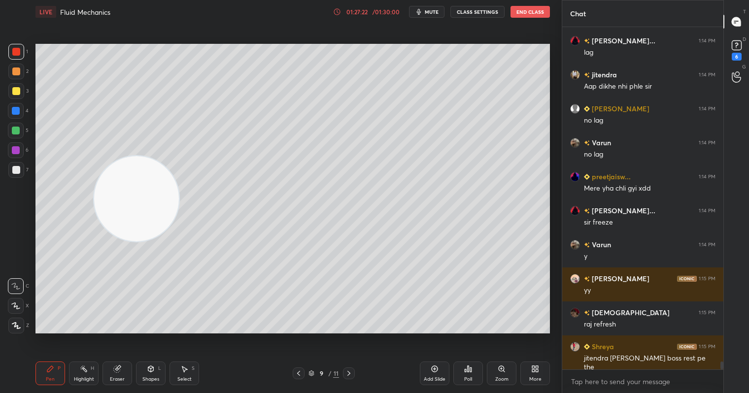
scroll to position [14903, 0]
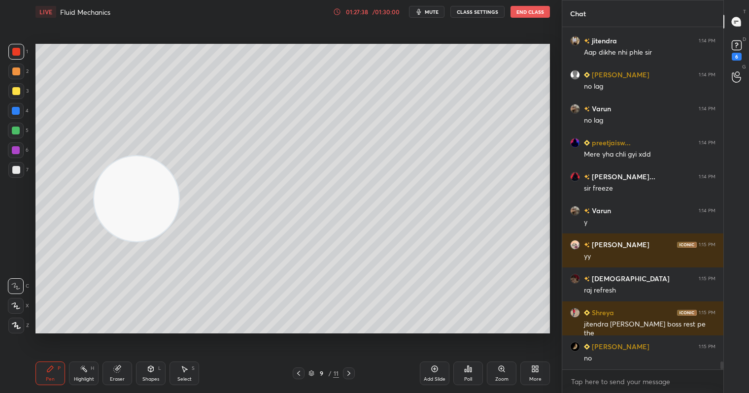
click at [20, 133] on div at bounding box center [16, 131] width 16 height 16
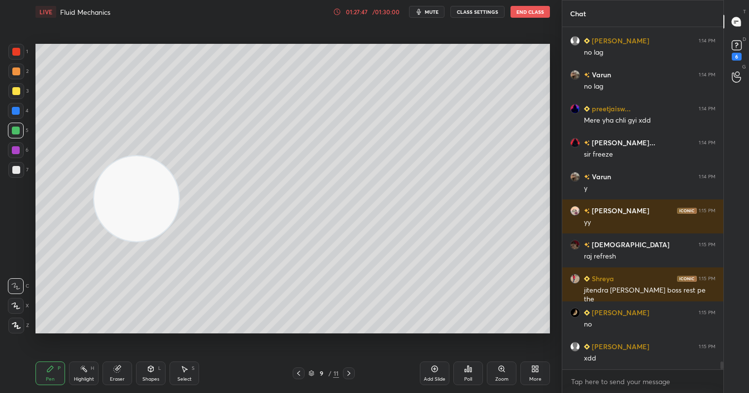
click at [16, 49] on div at bounding box center [16, 52] width 8 height 8
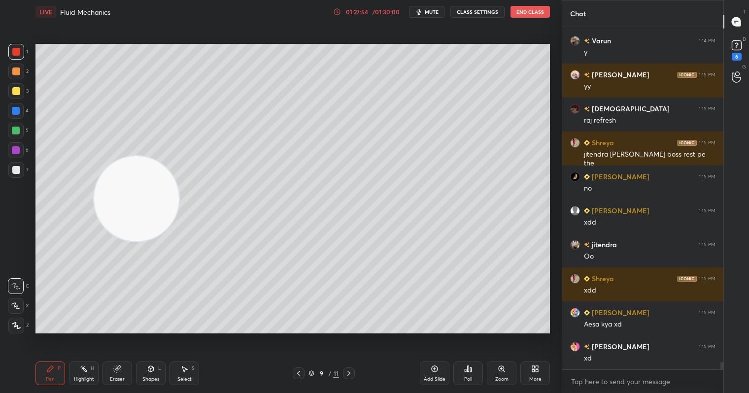
scroll to position [15107, 0]
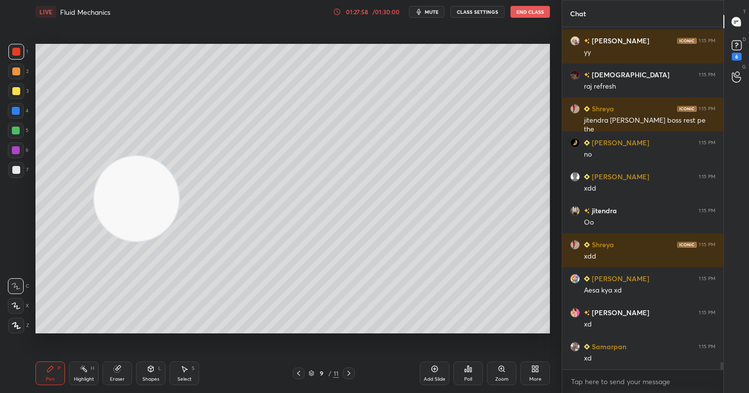
click at [19, 91] on div at bounding box center [16, 91] width 8 height 8
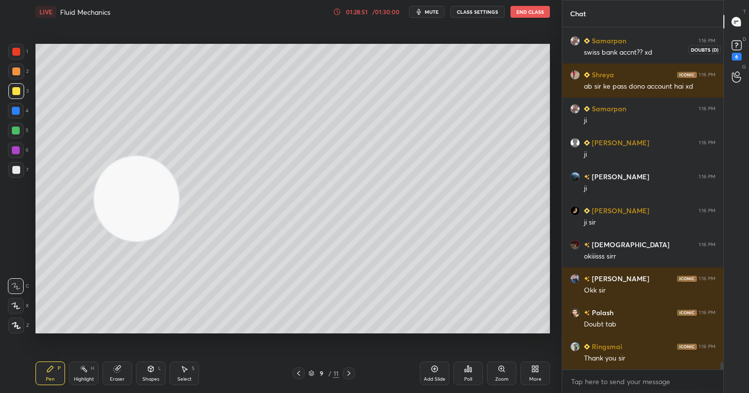
scroll to position [15684, 0]
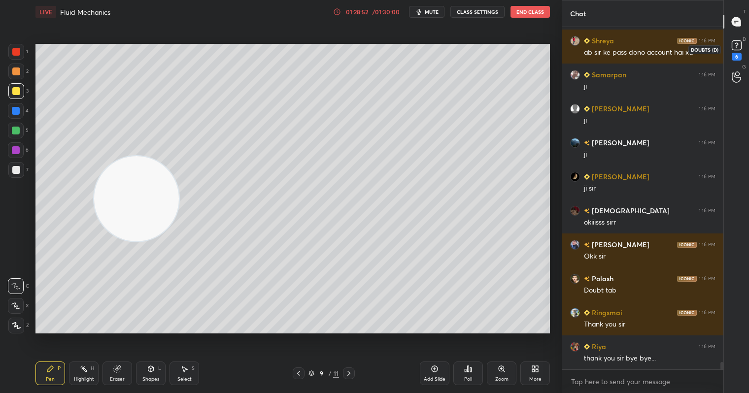
click at [732, 46] on rect at bounding box center [736, 45] width 9 height 9
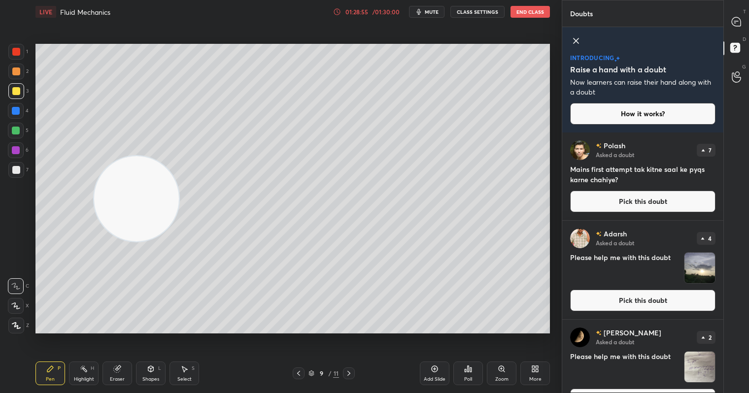
click at [637, 204] on button "Pick this doubt" at bounding box center [642, 202] width 145 height 22
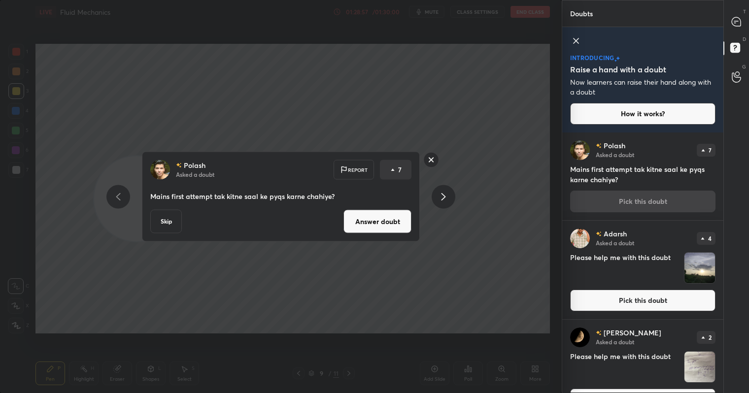
click at [429, 157] on rect at bounding box center [431, 159] width 15 height 15
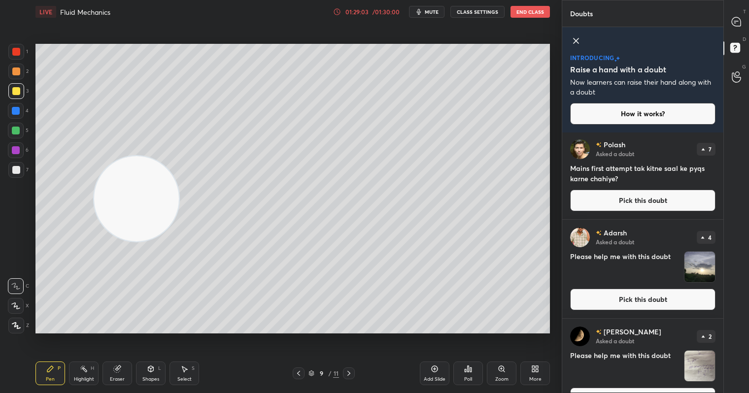
scroll to position [69, 0]
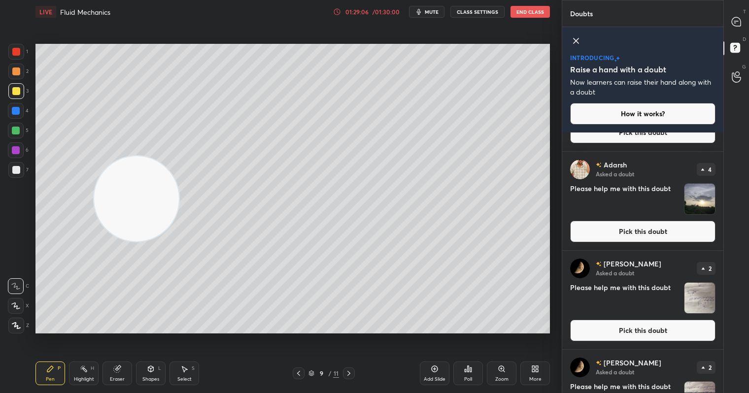
click at [650, 219] on div "[PERSON_NAME] Asked a doubt 4 Please help me with this doubt Pick this doubt" at bounding box center [642, 201] width 161 height 99
click at [650, 232] on button "Pick this doubt" at bounding box center [642, 232] width 145 height 22
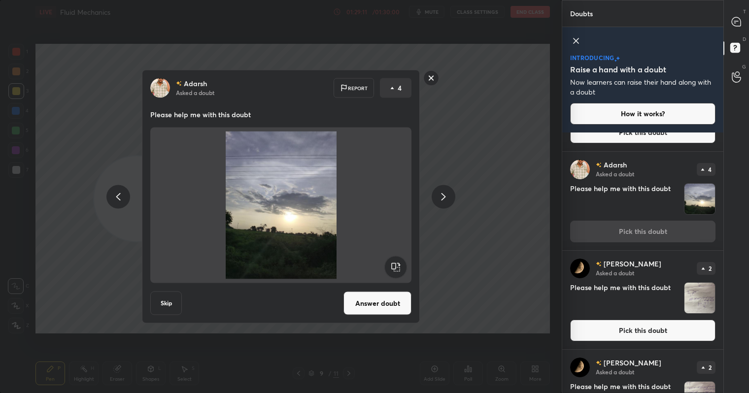
click at [428, 81] on rect at bounding box center [431, 77] width 15 height 15
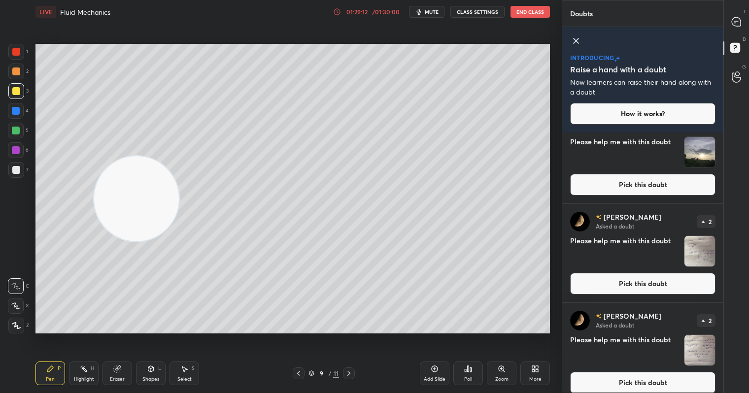
scroll to position [130, 0]
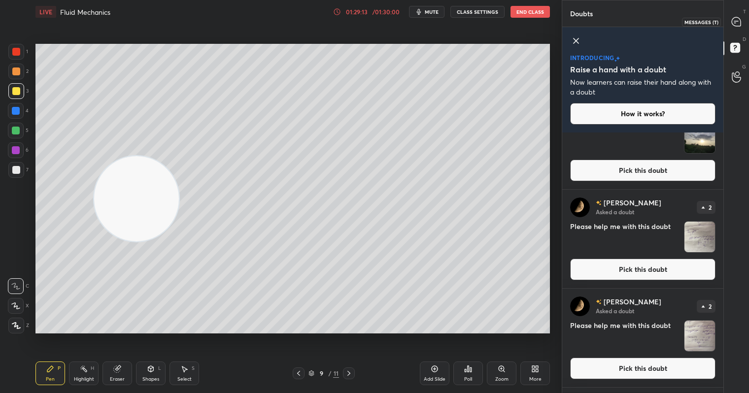
click at [732, 27] on icon at bounding box center [736, 22] width 10 height 10
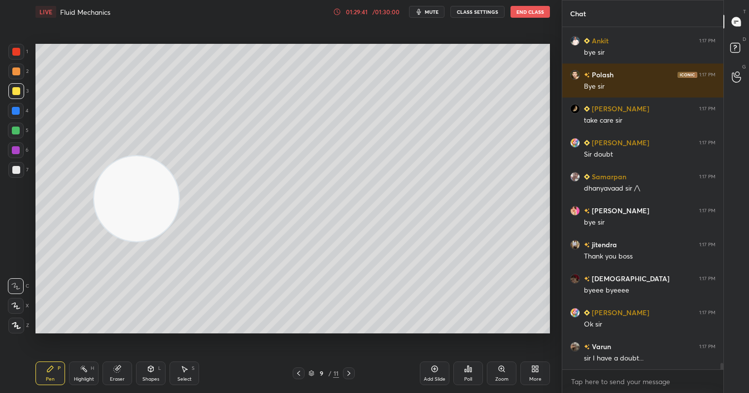
scroll to position [17424, 0]
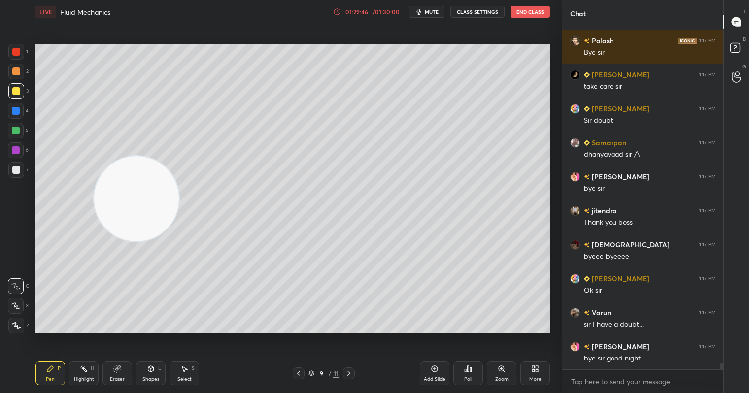
click at [437, 12] on span "mute" at bounding box center [432, 11] width 14 height 7
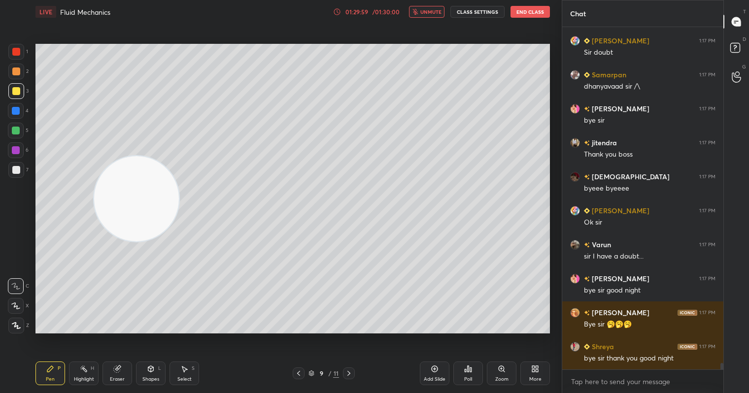
scroll to position [17526, 0]
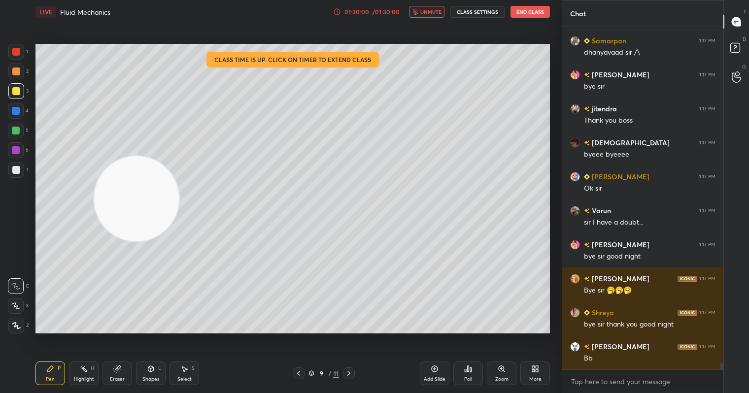
click at [529, 13] on button "End Class" at bounding box center [529, 12] width 39 height 12
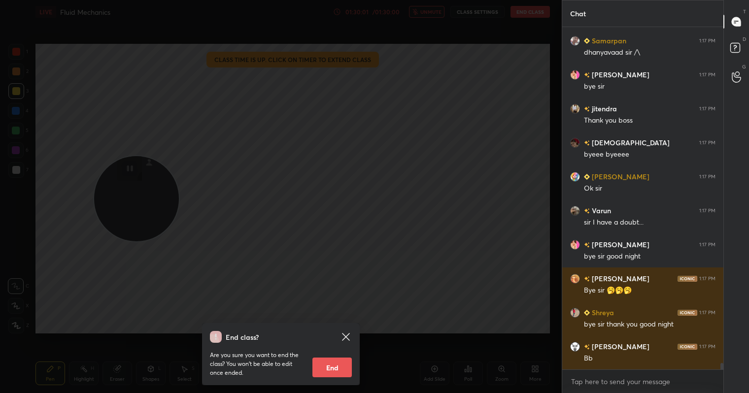
click at [328, 361] on button "End" at bounding box center [331, 368] width 39 height 20
type textarea "x"
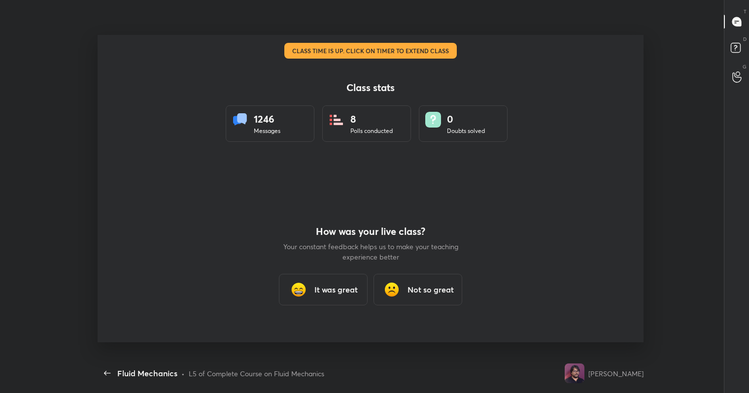
scroll to position [330, 554]
